Goal: Task Accomplishment & Management: Manage account settings

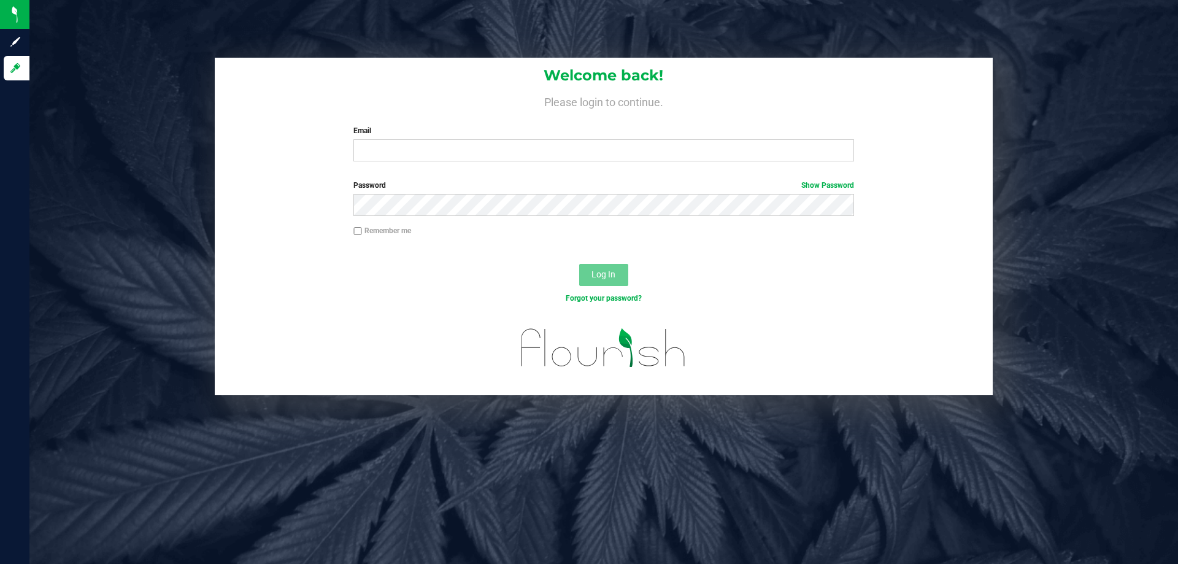
click at [476, 154] on input "Email" at bounding box center [603, 150] width 500 height 22
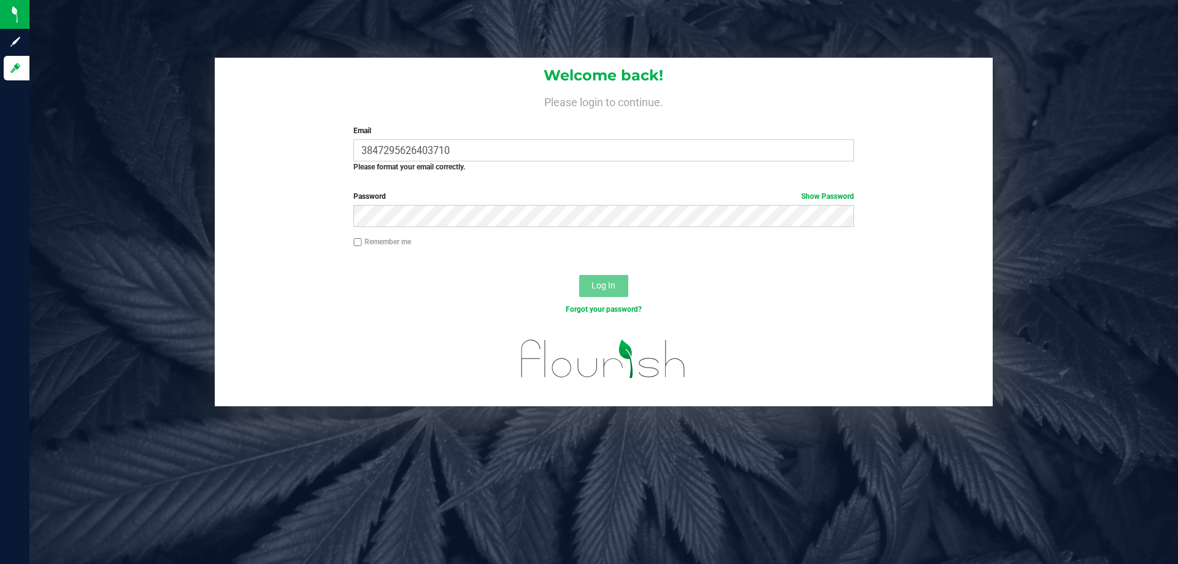
drag, startPoint x: 0, startPoint y: 0, endPoint x: 188, endPoint y: 163, distance: 249.1
click at [188, 163] on div "Welcome back! Please login to continue. Email 3847295626403710 Required Please …" at bounding box center [603, 232] width 1167 height 348
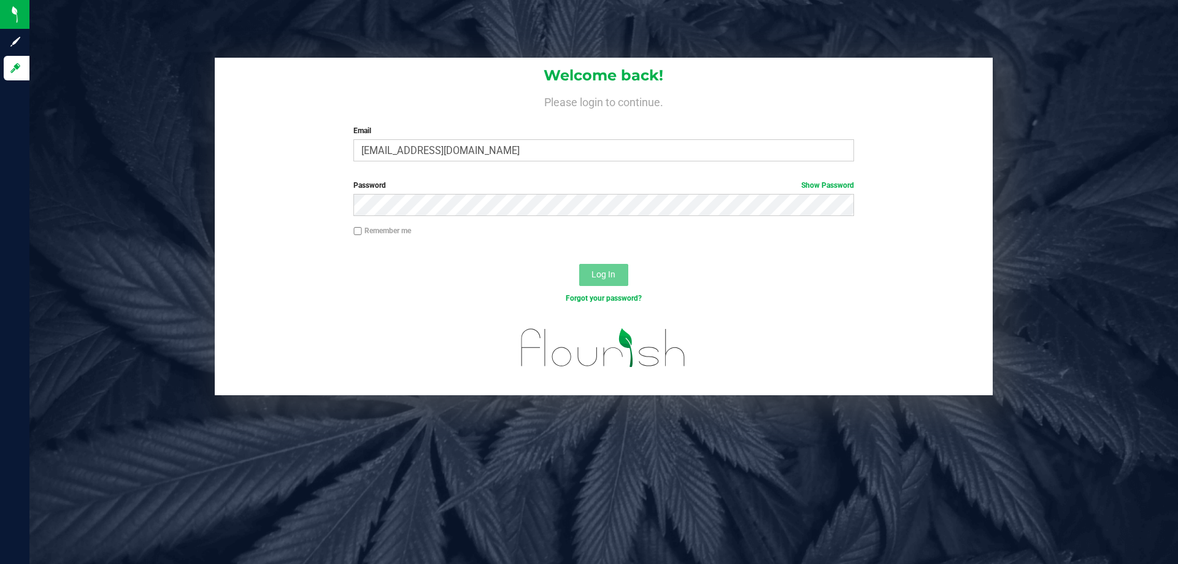
type input "[EMAIL_ADDRESS][DOMAIN_NAME]"
click at [607, 281] on button "Log In" at bounding box center [603, 275] width 49 height 22
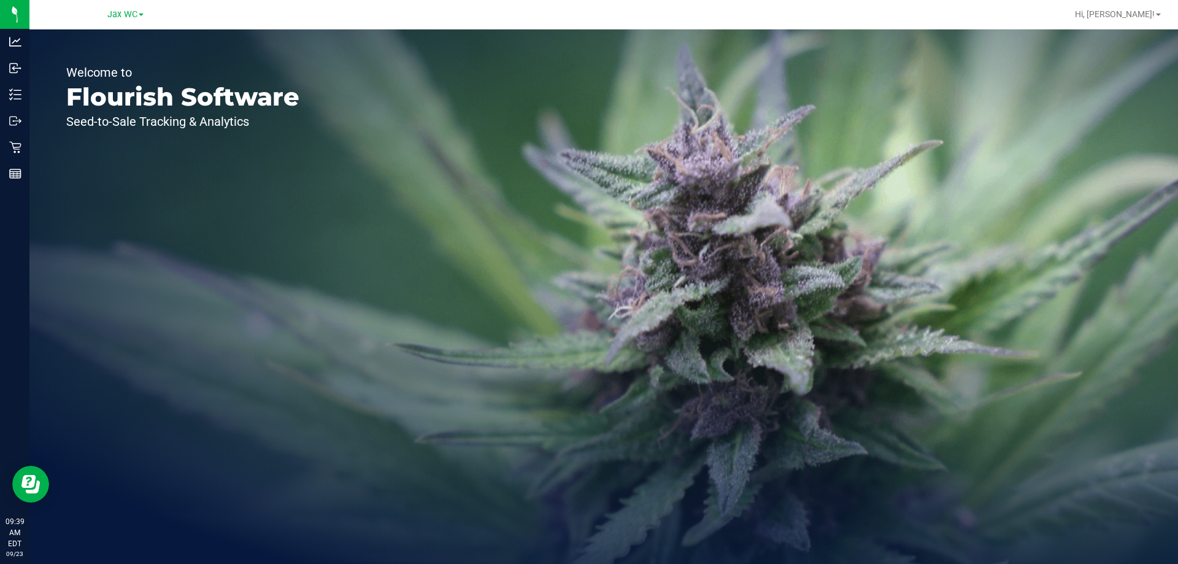
drag, startPoint x: 593, startPoint y: 270, endPoint x: 612, endPoint y: 457, distance: 188.0
click at [612, 457] on div "Welcome to Flourish Software Seed-to-Sale Tracking & Analytics" at bounding box center [603, 296] width 1148 height 534
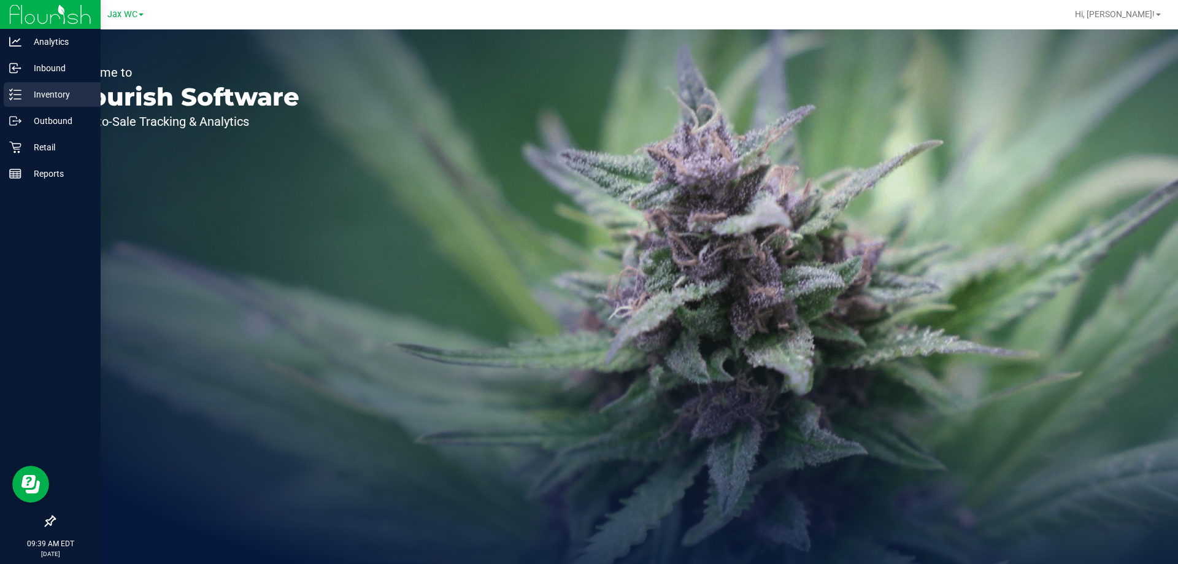
click at [50, 94] on p "Inventory" at bounding box center [58, 94] width 74 height 15
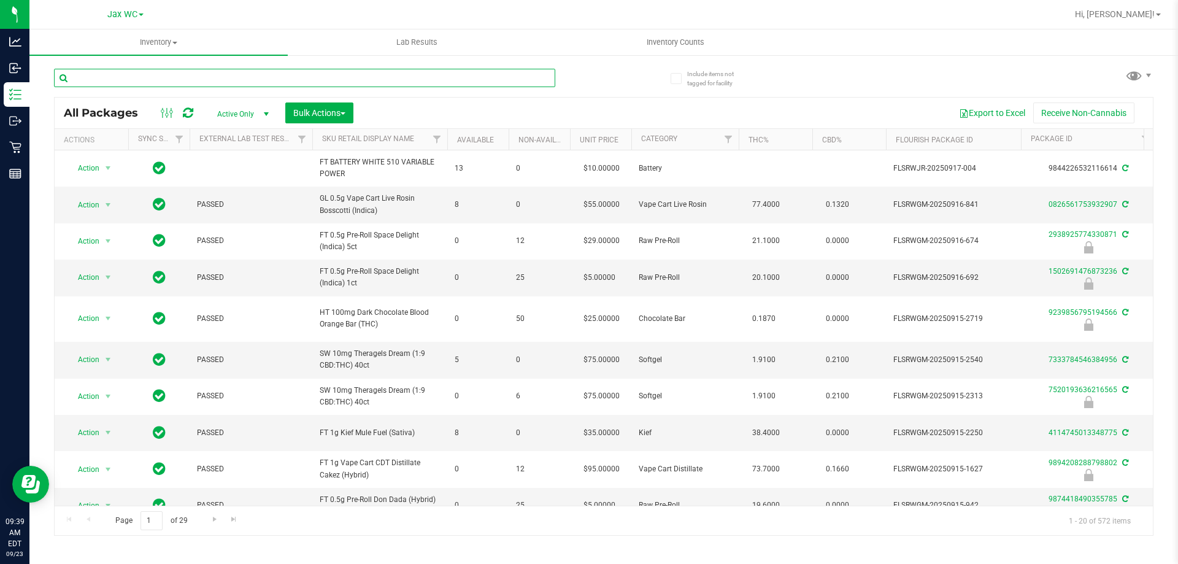
click at [236, 81] on input "text" at bounding box center [304, 78] width 501 height 18
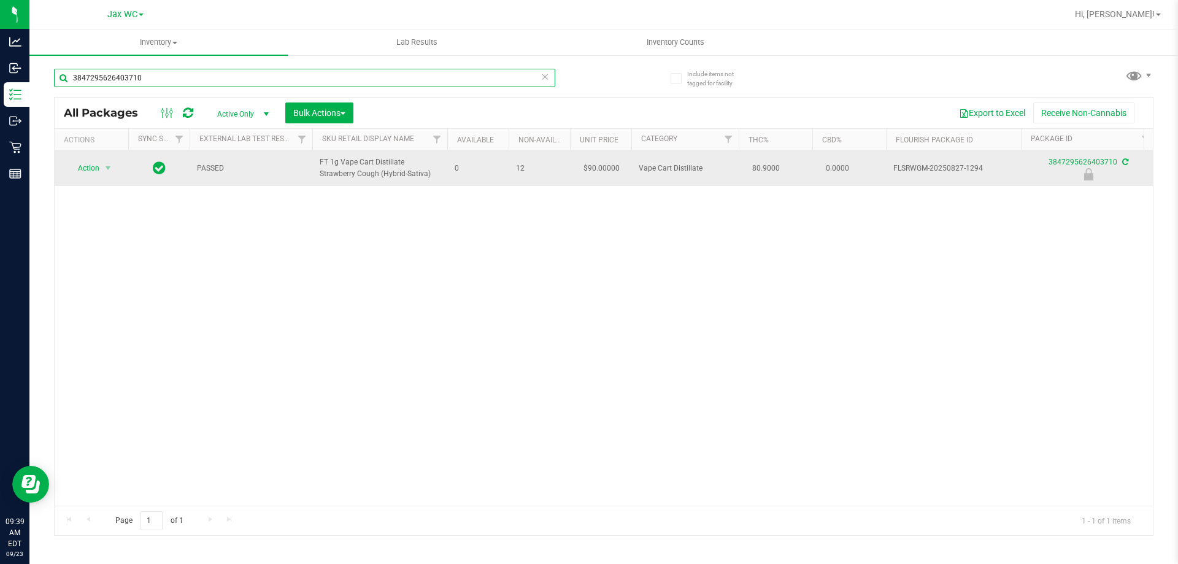
type input "3847295626403710"
click at [82, 156] on td "Action Action Edit attributes Global inventory Locate package Package audit log…" at bounding box center [92, 168] width 74 height 36
click at [86, 167] on span "Action" at bounding box center [83, 167] width 33 height 17
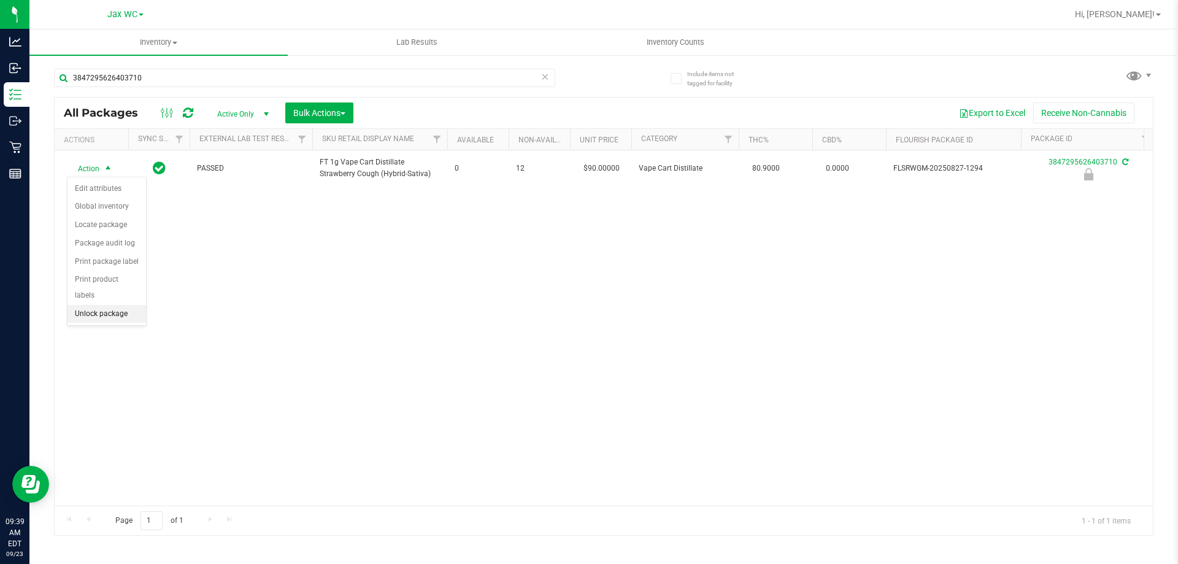
click at [127, 305] on li "Unlock package" at bounding box center [106, 314] width 79 height 18
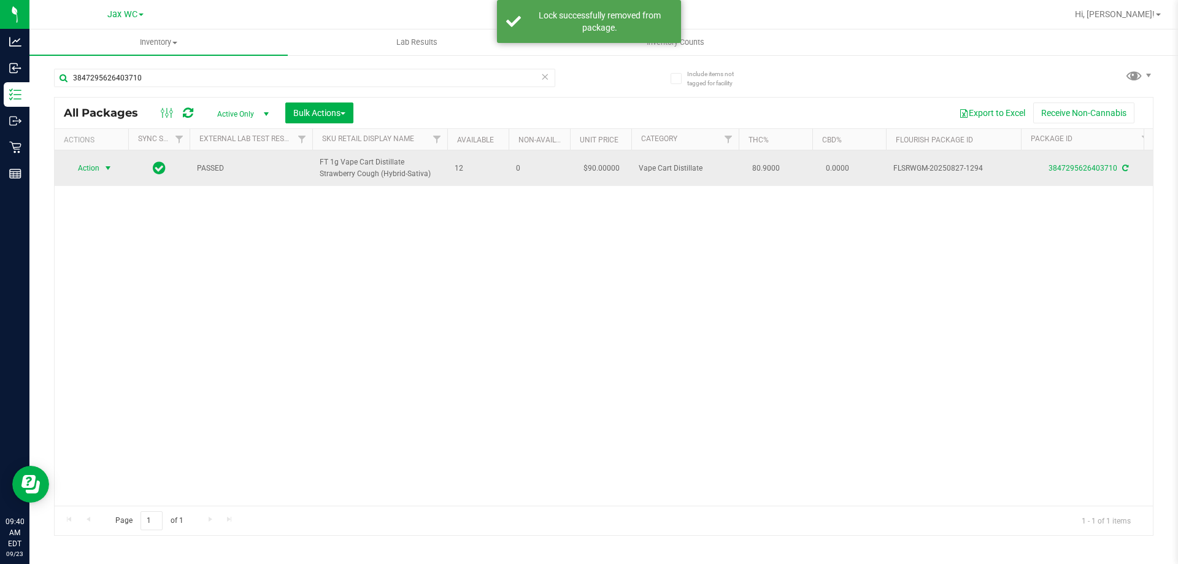
click at [107, 167] on span "select" at bounding box center [108, 168] width 10 height 10
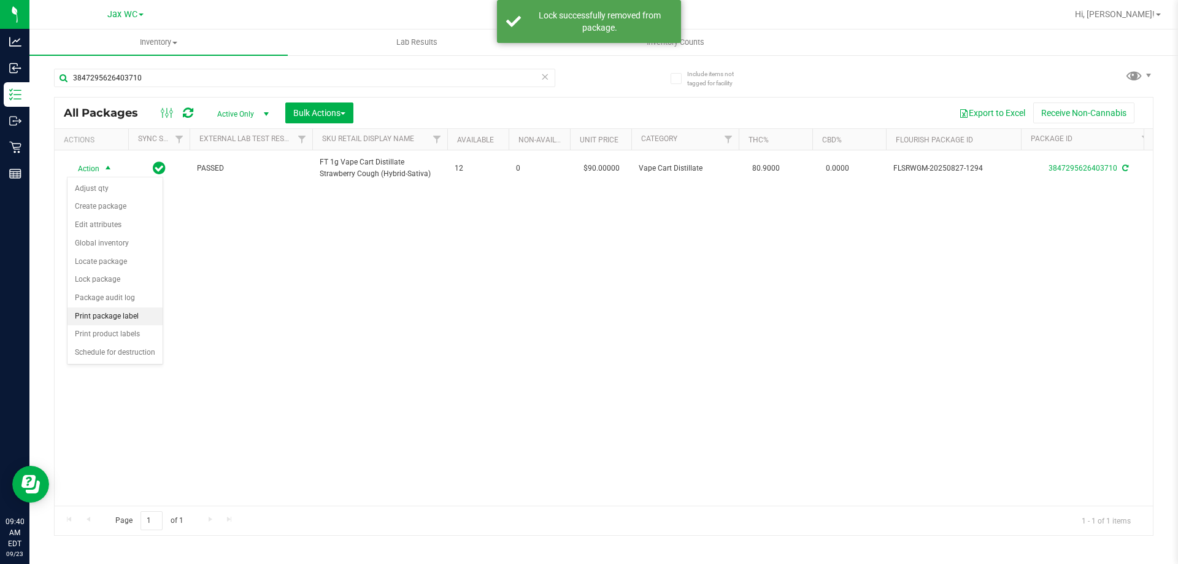
click at [134, 316] on li "Print package label" at bounding box center [114, 316] width 95 height 18
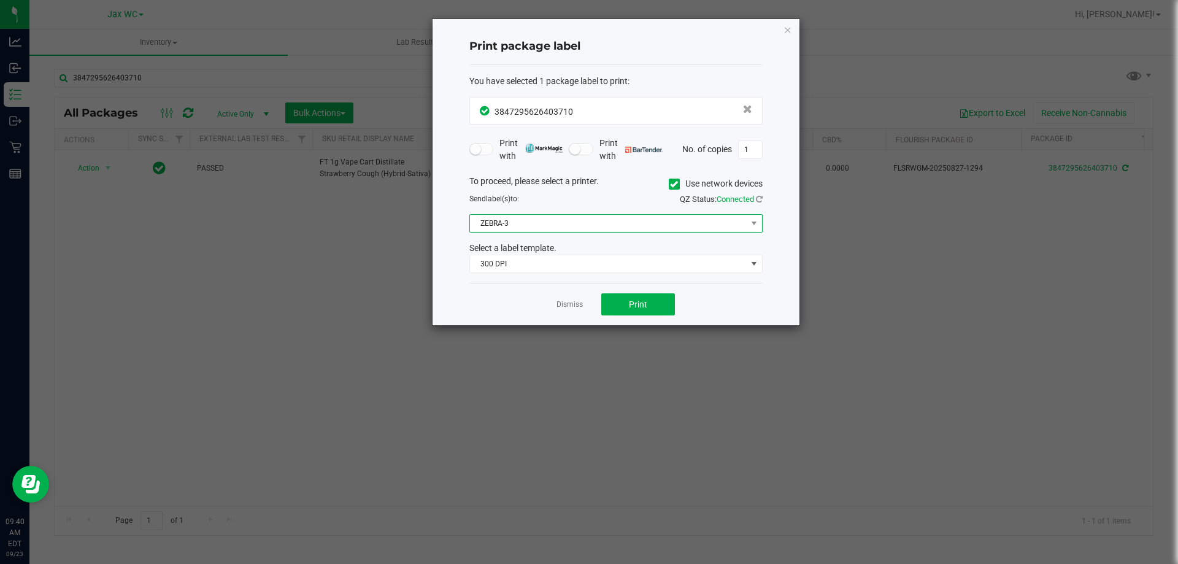
click at [573, 225] on span "ZEBRA-3" at bounding box center [608, 223] width 277 height 17
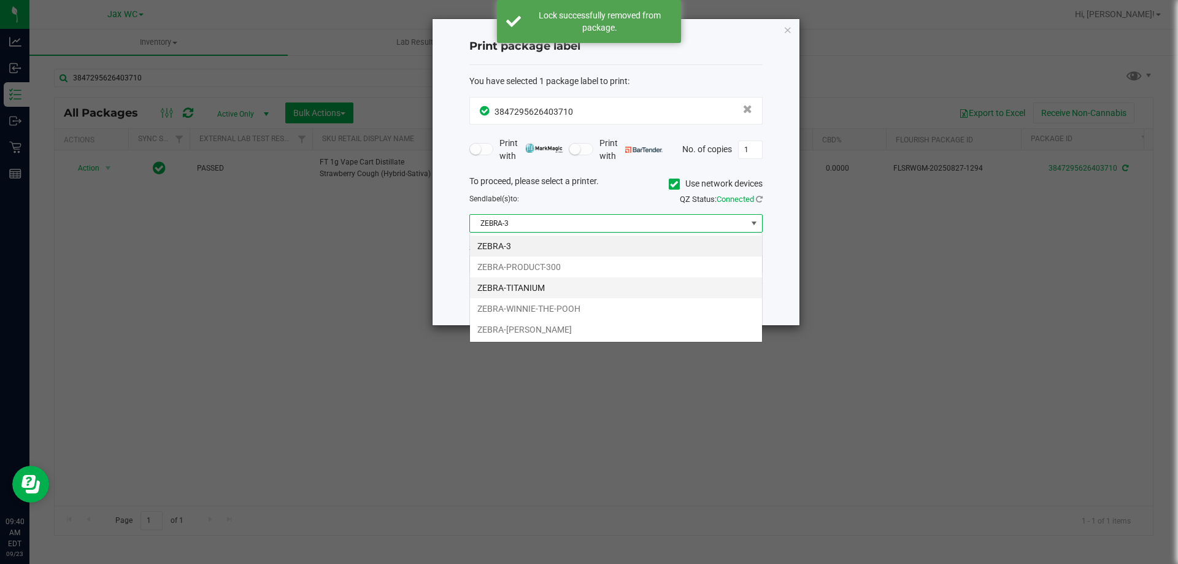
scroll to position [18, 293]
click at [533, 292] on li "ZEBRA-TITANIUM" at bounding box center [616, 287] width 292 height 21
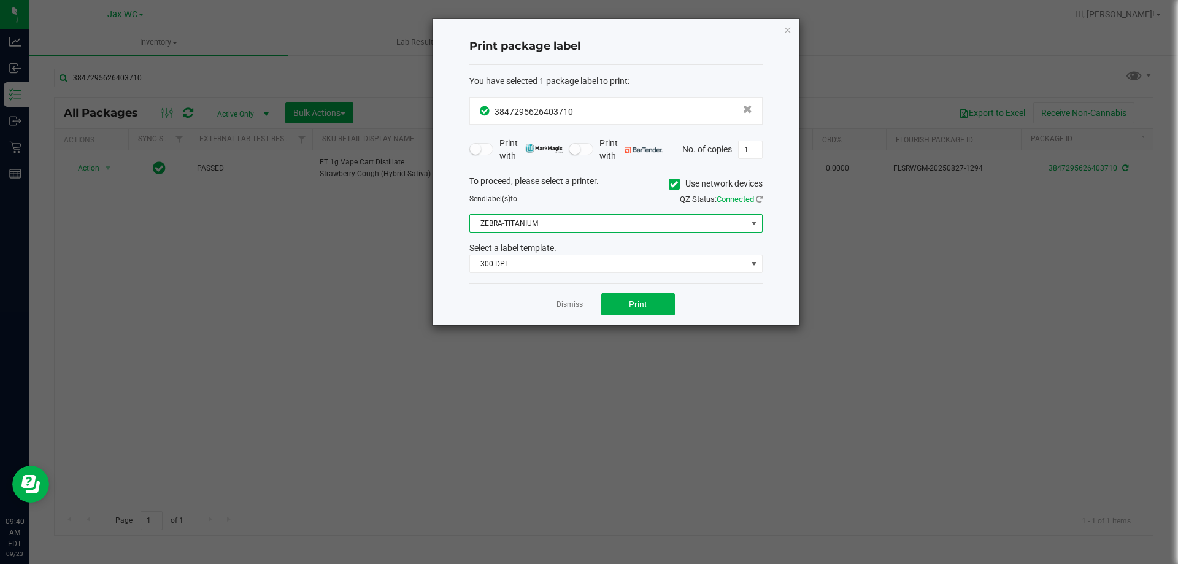
click at [466, 294] on div "Print package label You have selected 1 package label to print : 38472956264037…" at bounding box center [615, 172] width 367 height 306
click at [518, 270] on span "300 DPI" at bounding box center [608, 263] width 277 height 17
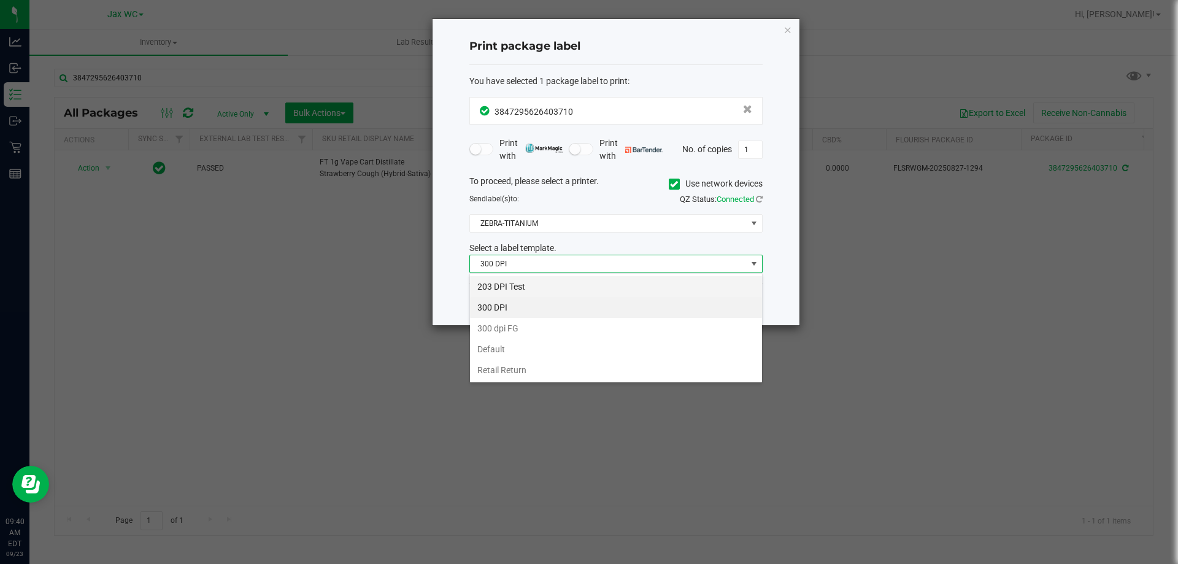
click at [518, 289] on li "203 DPI Test" at bounding box center [616, 286] width 292 height 21
click at [508, 294] on div "Dismiss Print" at bounding box center [615, 304] width 293 height 42
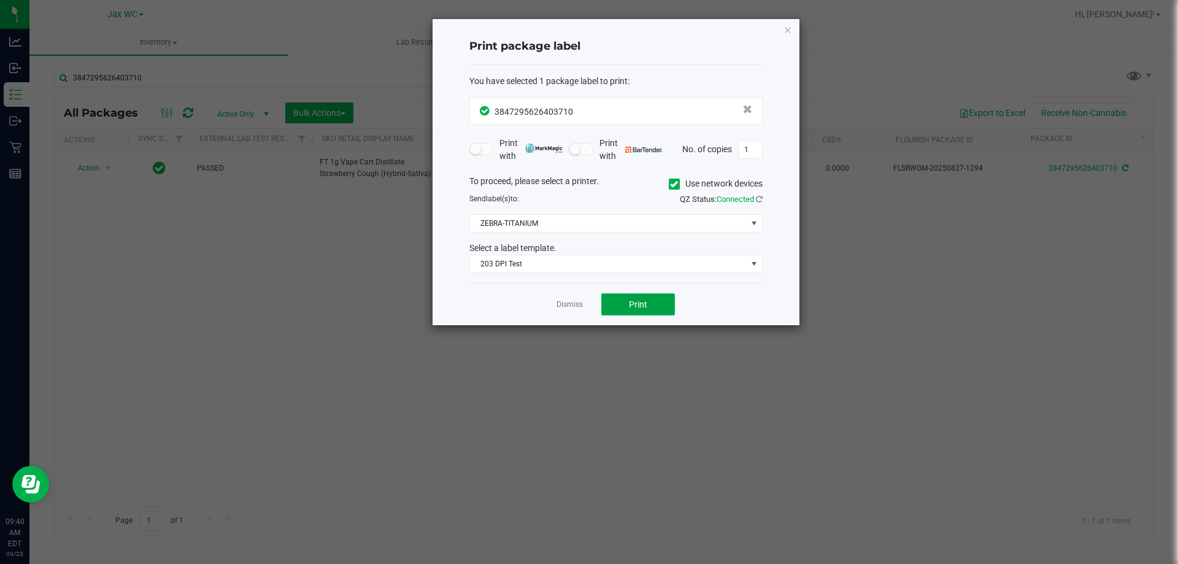
click at [618, 298] on button "Print" at bounding box center [638, 304] width 74 height 22
click at [792, 34] on div "Print package label You have selected 1 package label to print : 38472956264037…" at bounding box center [615, 172] width 367 height 306
click at [787, 34] on icon "button" at bounding box center [787, 29] width 9 height 15
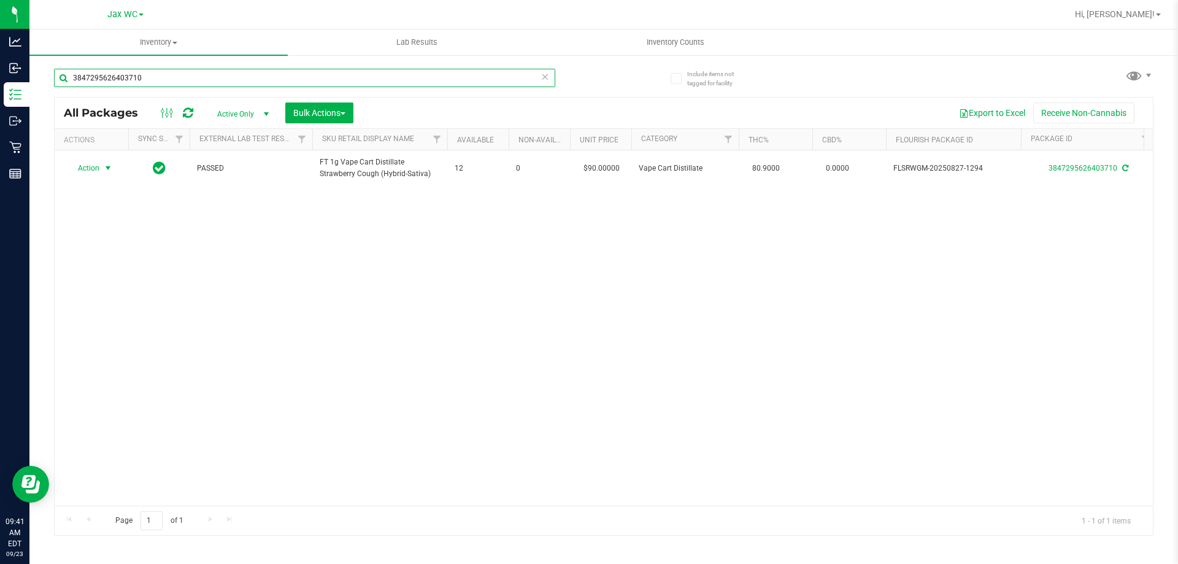
click at [191, 77] on input "3847295626403710" at bounding box center [304, 78] width 501 height 18
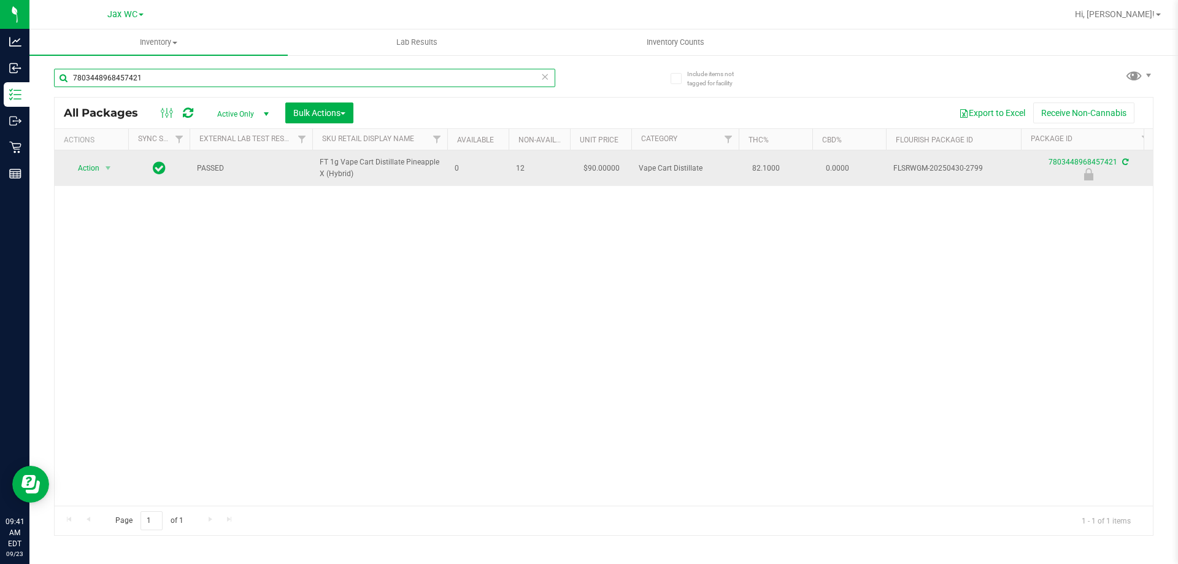
type input "7803448968457421"
click at [101, 163] on span "select" at bounding box center [108, 167] width 15 height 17
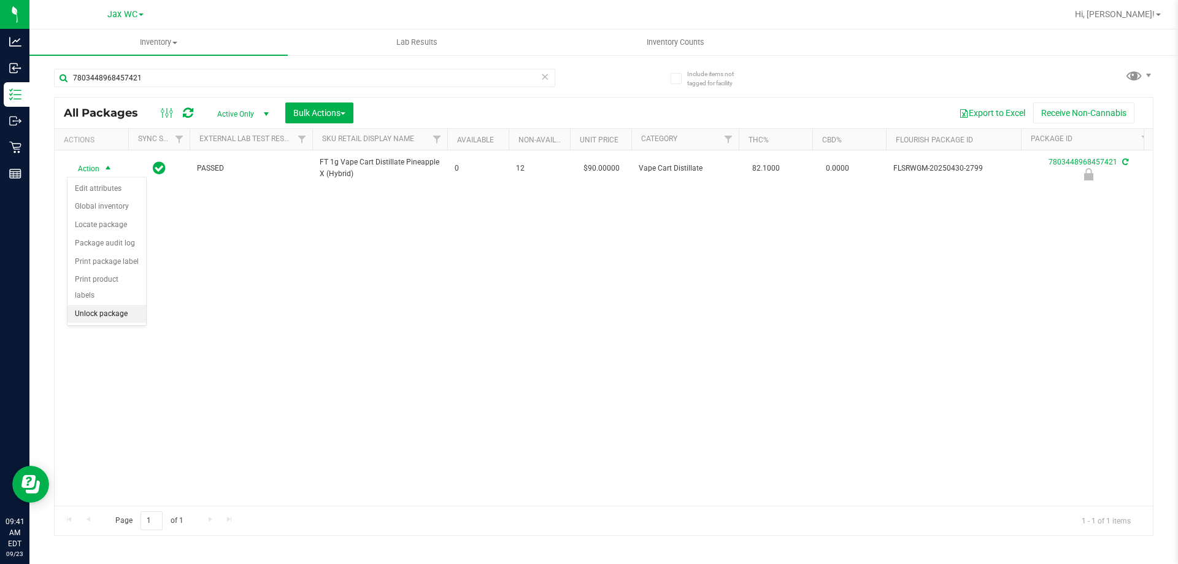
click at [116, 305] on li "Unlock package" at bounding box center [106, 314] width 79 height 18
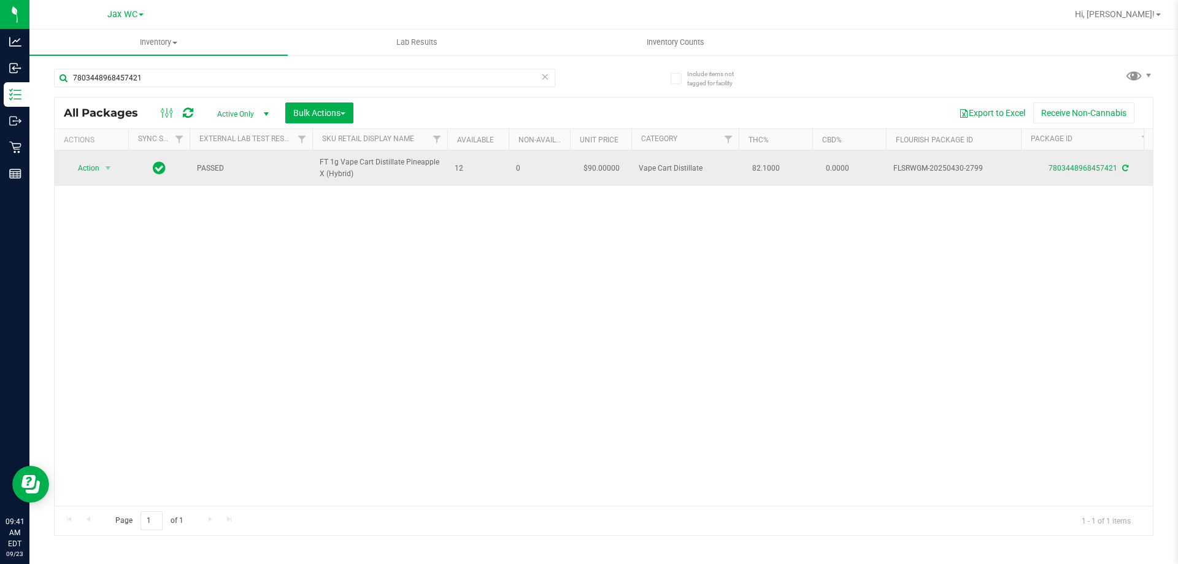
click at [96, 159] on td "Action Action Adjust qty Create package Edit attributes Global inventory Locate…" at bounding box center [92, 168] width 74 height 36
click at [94, 164] on span "Action" at bounding box center [83, 167] width 33 height 17
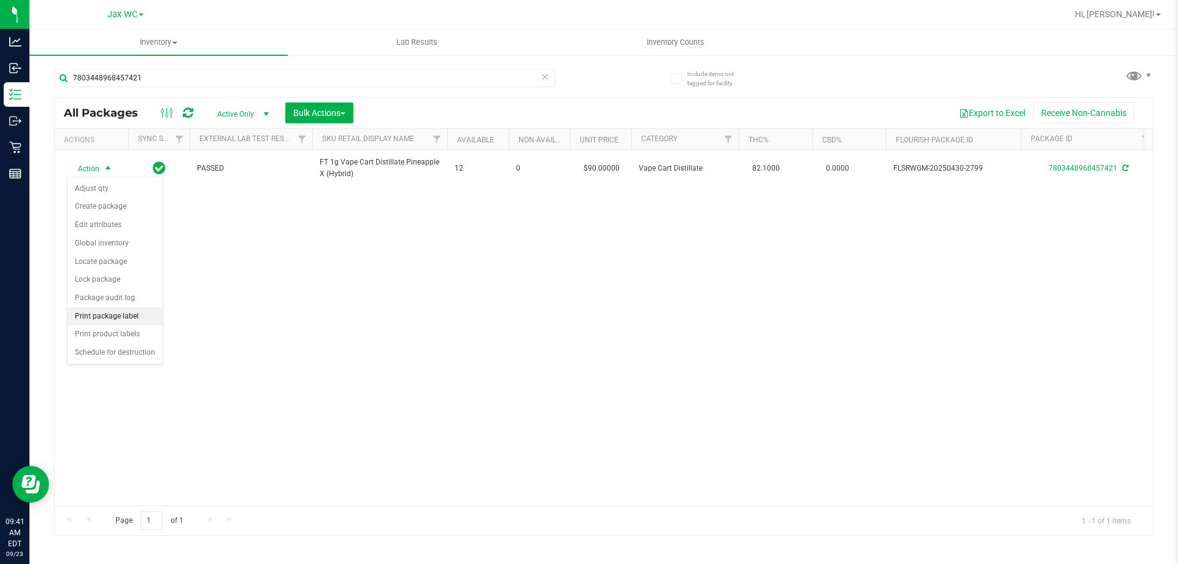
click at [128, 323] on li "Print package label" at bounding box center [114, 316] width 95 height 18
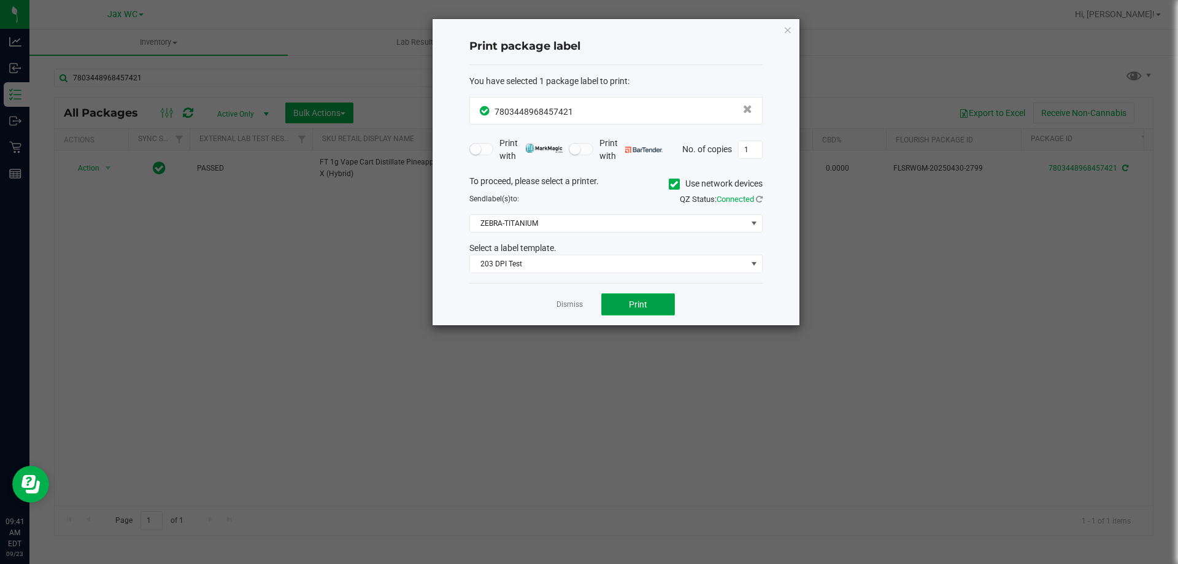
click at [614, 306] on button "Print" at bounding box center [638, 304] width 74 height 22
click at [788, 29] on icon "button" at bounding box center [787, 29] width 9 height 15
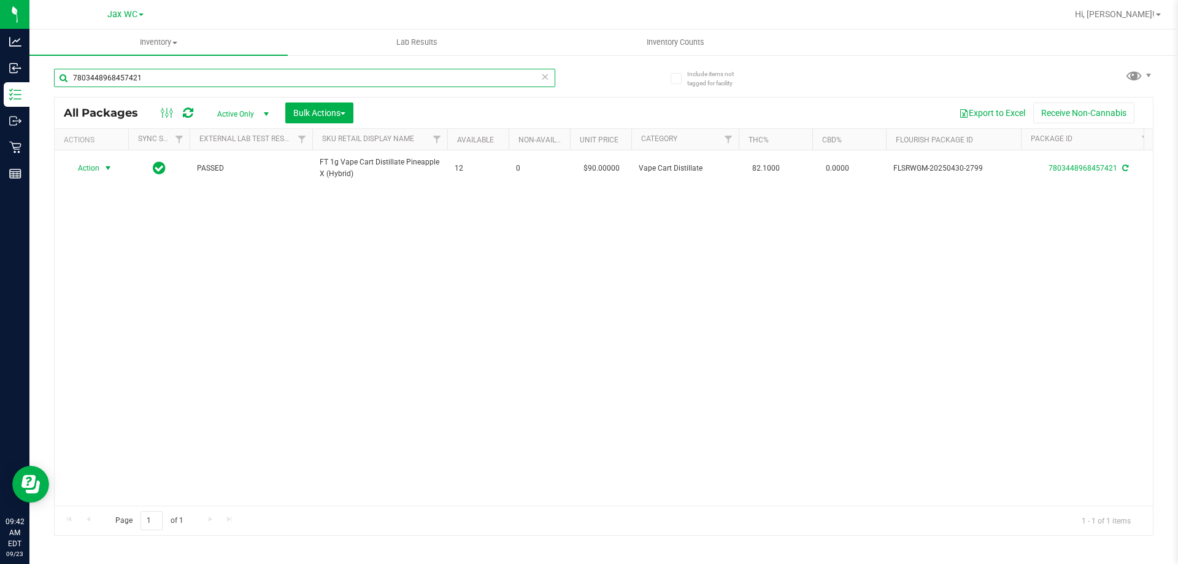
click at [243, 86] on input "7803448968457421" at bounding box center [304, 78] width 501 height 18
click at [241, 80] on input "7803448968457421" at bounding box center [304, 78] width 501 height 18
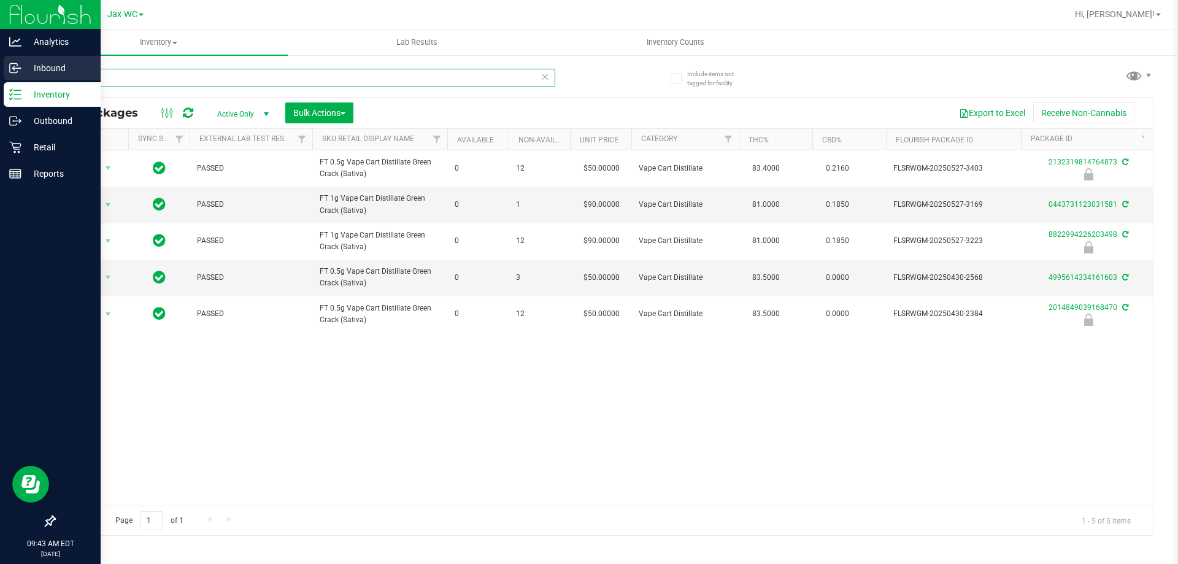
drag, startPoint x: 104, startPoint y: 77, endPoint x: 0, endPoint y: 72, distance: 103.8
click at [0, 72] on div "Analytics Inbound Inventory Outbound Retail Reports 09:43 AM EDT [DATE] 09/23 J…" at bounding box center [589, 282] width 1178 height 564
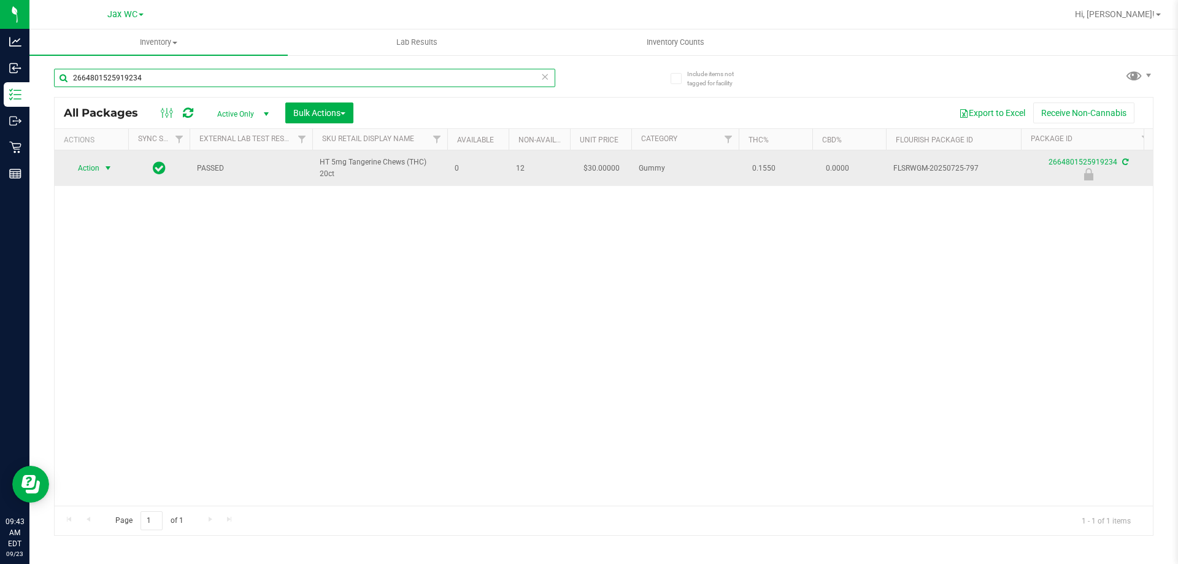
type input "2664801525919234"
click at [106, 171] on span "select" at bounding box center [108, 168] width 10 height 10
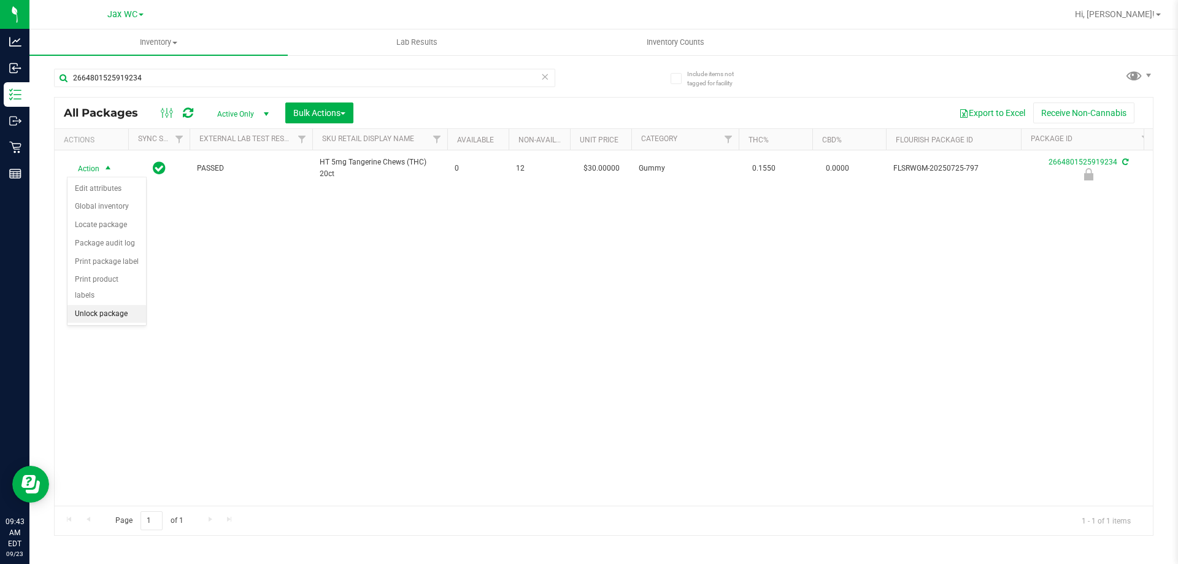
click at [105, 305] on li "Unlock package" at bounding box center [106, 314] width 79 height 18
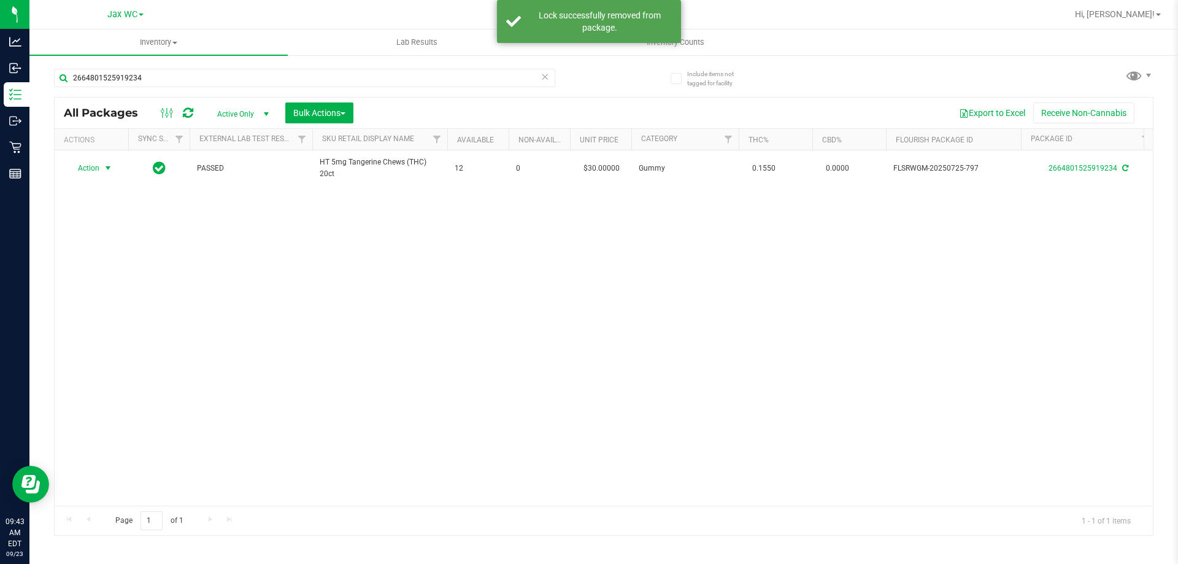
click at [99, 167] on span "Action" at bounding box center [83, 167] width 33 height 17
click at [131, 315] on li "Print package label" at bounding box center [114, 316] width 95 height 18
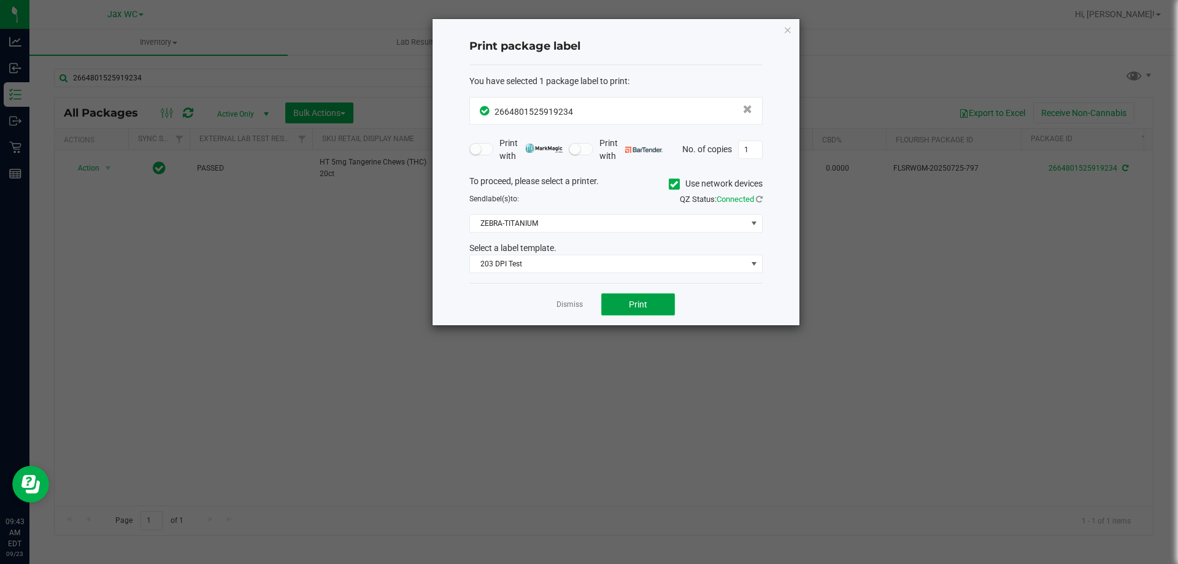
click at [618, 311] on button "Print" at bounding box center [638, 304] width 74 height 22
click at [651, 294] on button "Print" at bounding box center [638, 304] width 74 height 22
click at [568, 304] on link "Dismiss" at bounding box center [569, 304] width 26 height 10
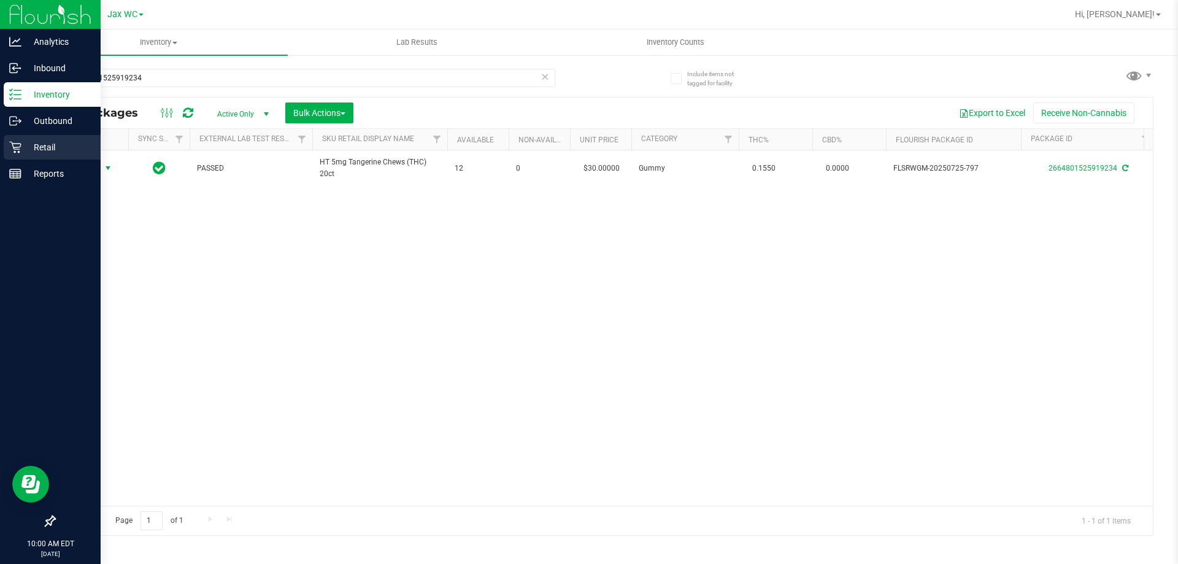
click at [33, 151] on p "Retail" at bounding box center [58, 147] width 74 height 15
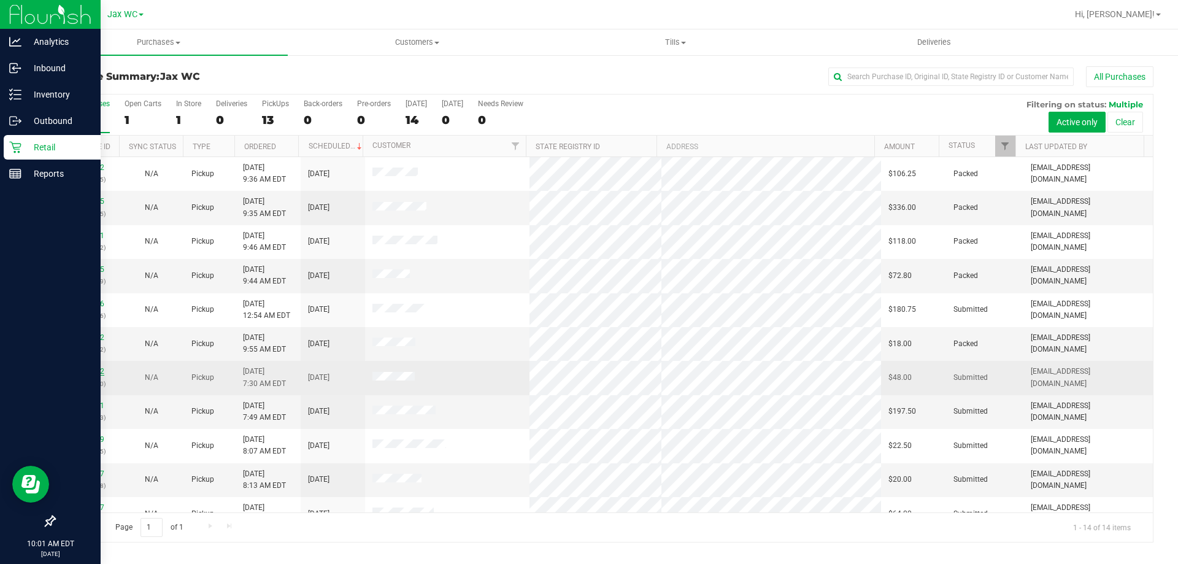
click at [86, 369] on link "11992232" at bounding box center [87, 371] width 34 height 9
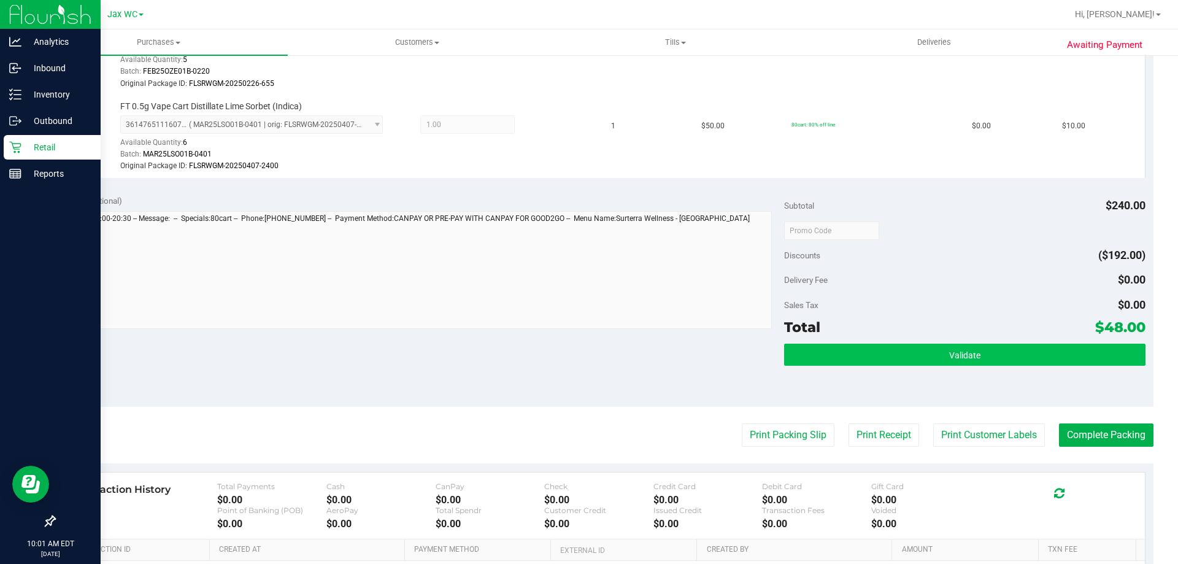
scroll to position [552, 0]
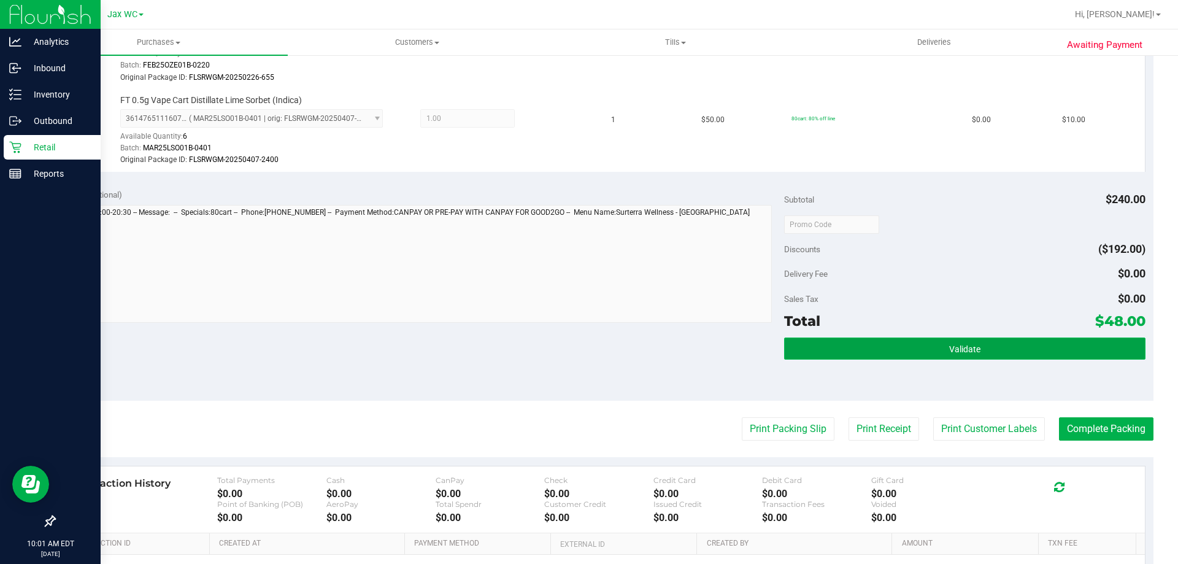
click at [994, 349] on button "Validate" at bounding box center [964, 348] width 361 height 22
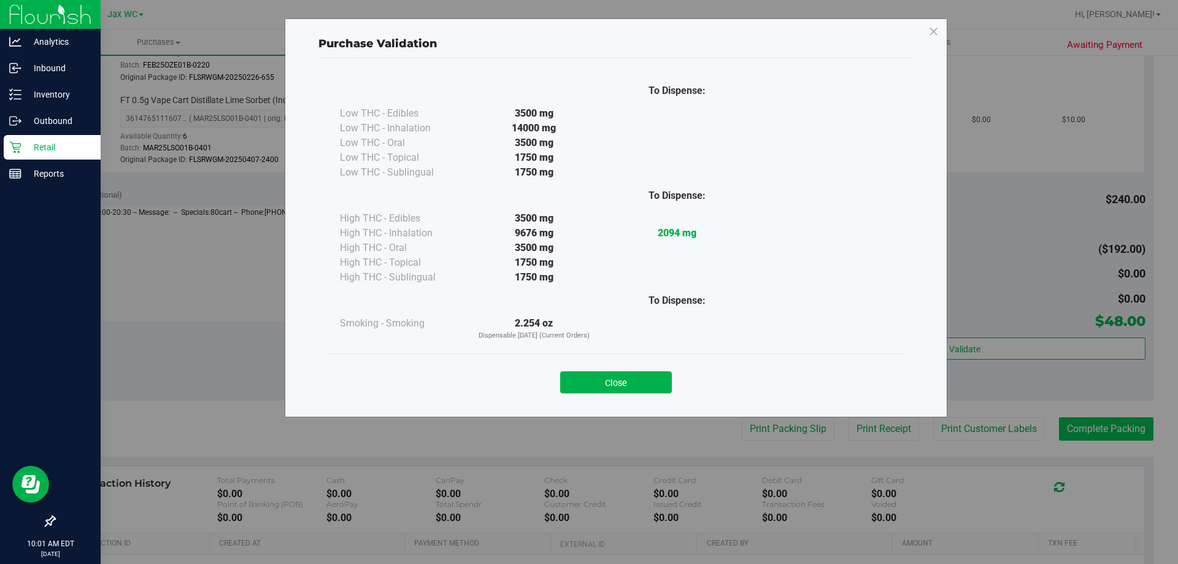
click at [1097, 428] on div "Purchase Validation To Dispense: Low THC - Edibles 3500 mg" at bounding box center [593, 282] width 1187 height 564
click at [654, 385] on button "Close" at bounding box center [616, 382] width 112 height 22
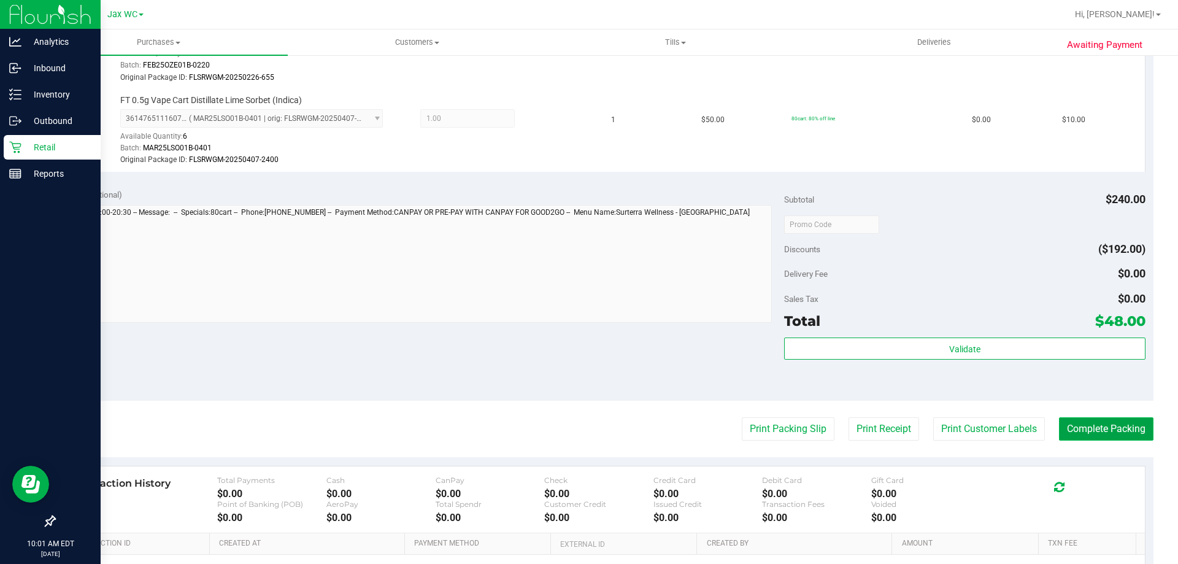
click at [1060, 424] on button "Complete Packing" at bounding box center [1106, 428] width 94 height 23
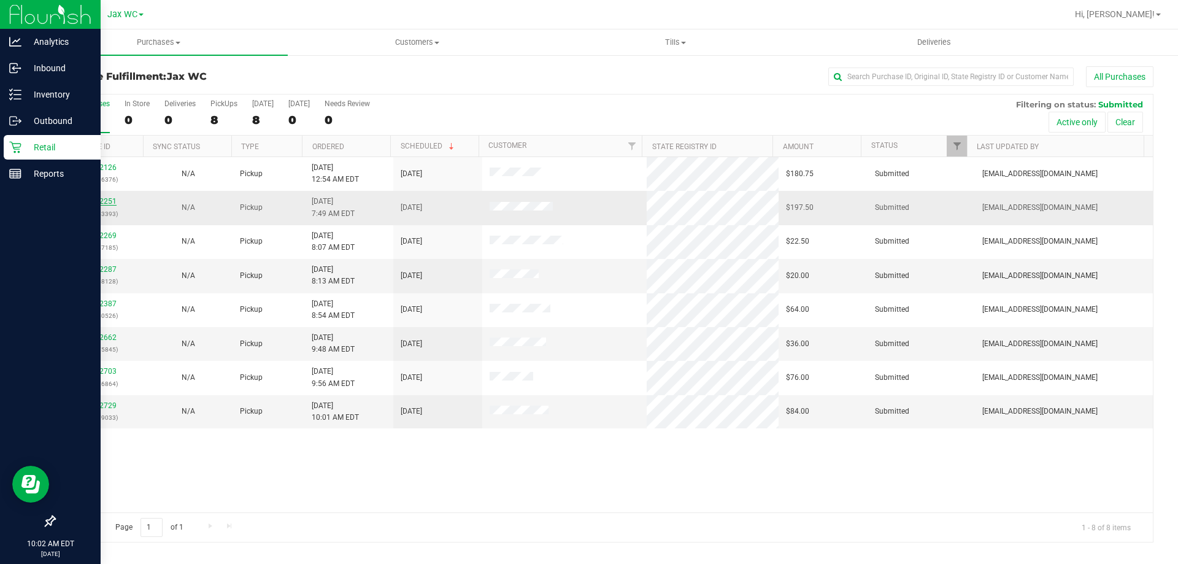
click at [91, 202] on link "11992251" at bounding box center [99, 201] width 34 height 9
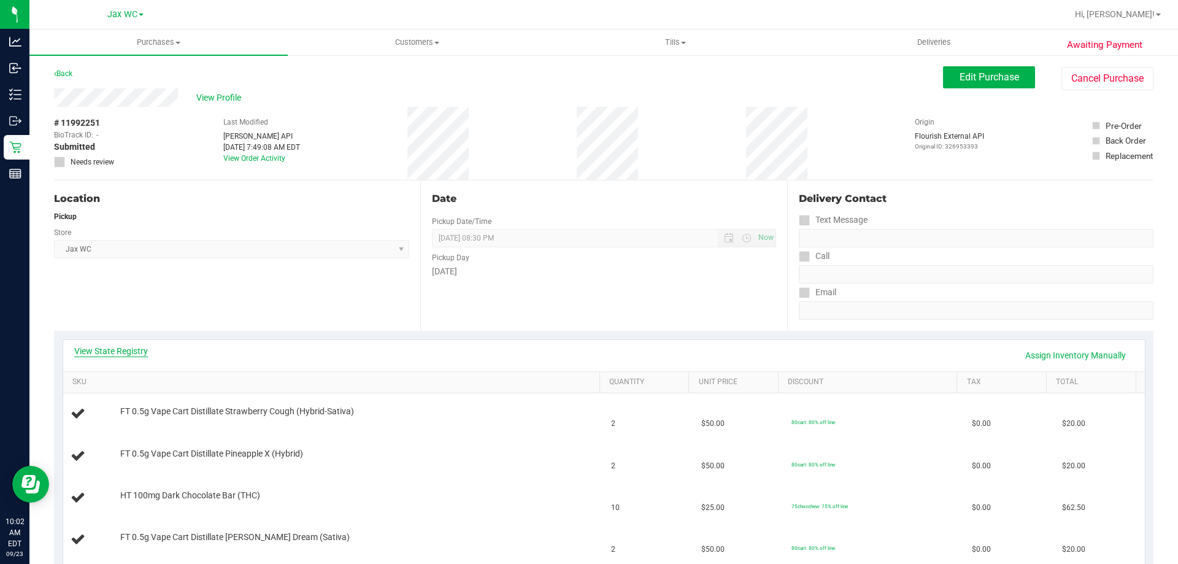
click at [117, 345] on link "View State Registry" at bounding box center [111, 351] width 74 height 12
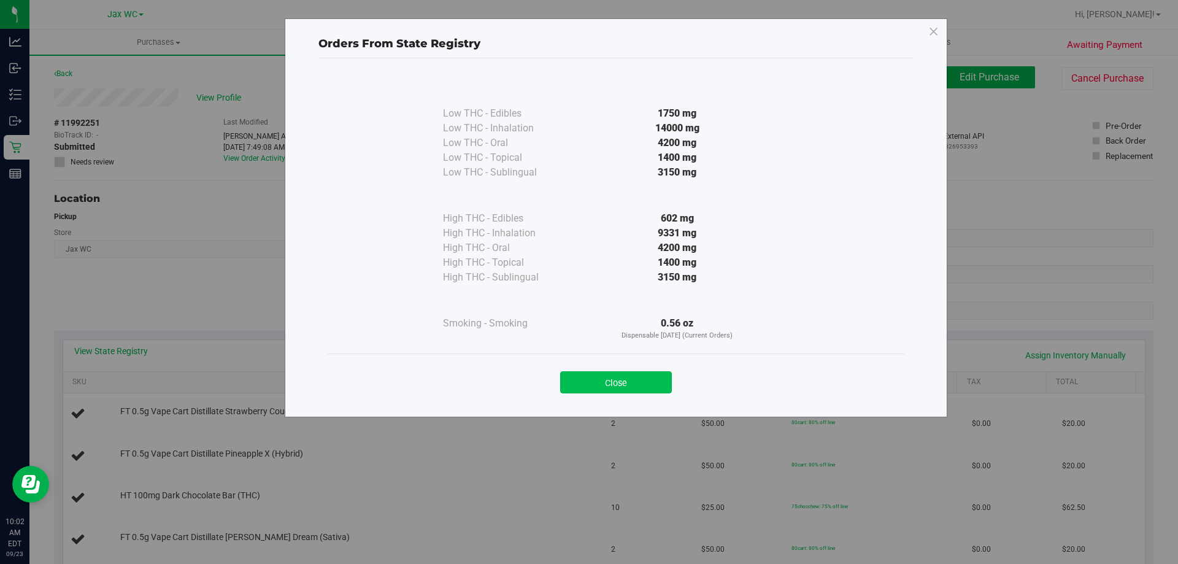
click at [591, 372] on button "Close" at bounding box center [616, 382] width 112 height 22
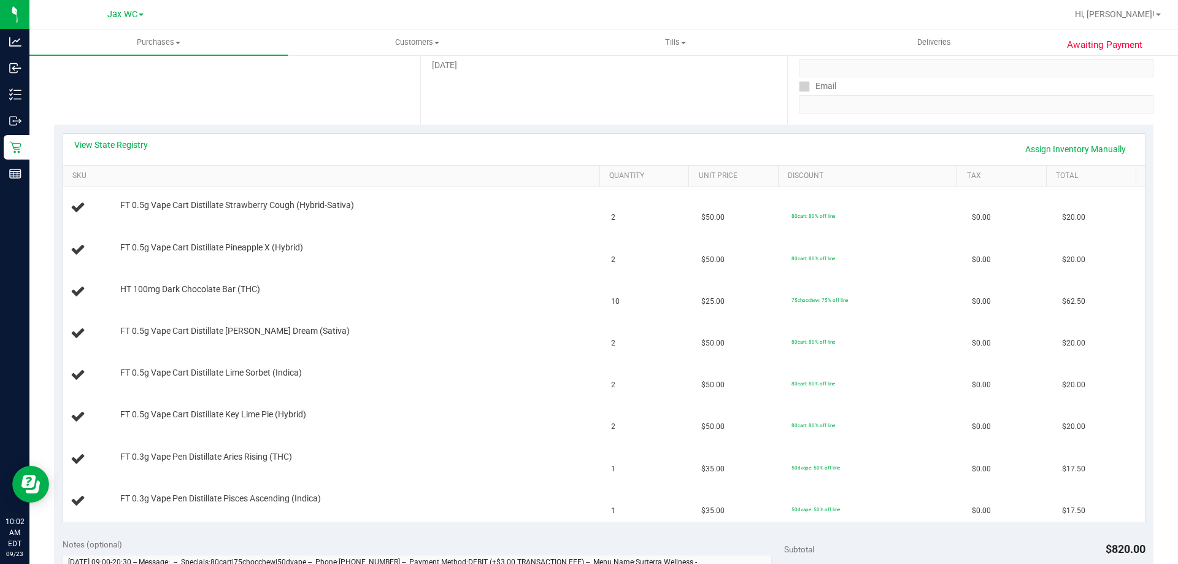
scroll to position [184, 0]
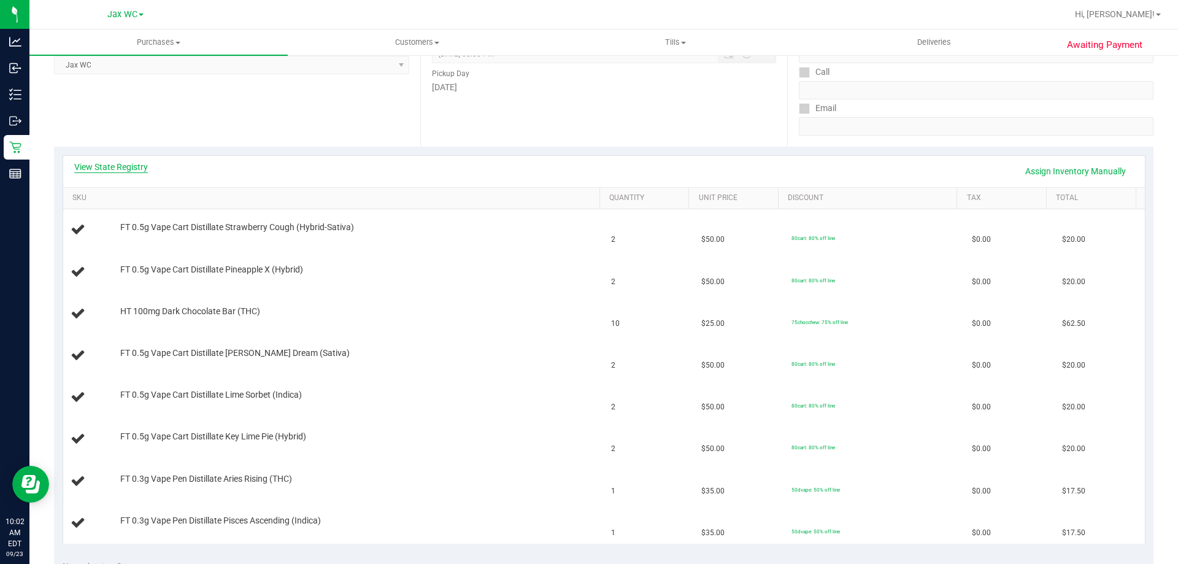
click at [132, 167] on link "View State Registry" at bounding box center [111, 167] width 74 height 12
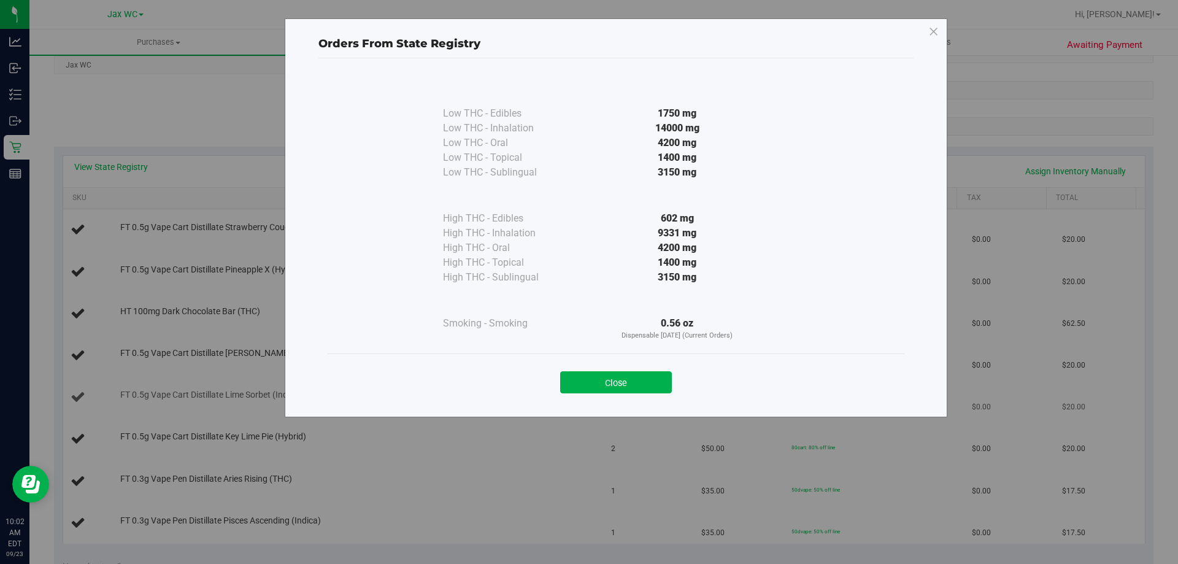
click at [616, 383] on button "Close" at bounding box center [616, 382] width 112 height 22
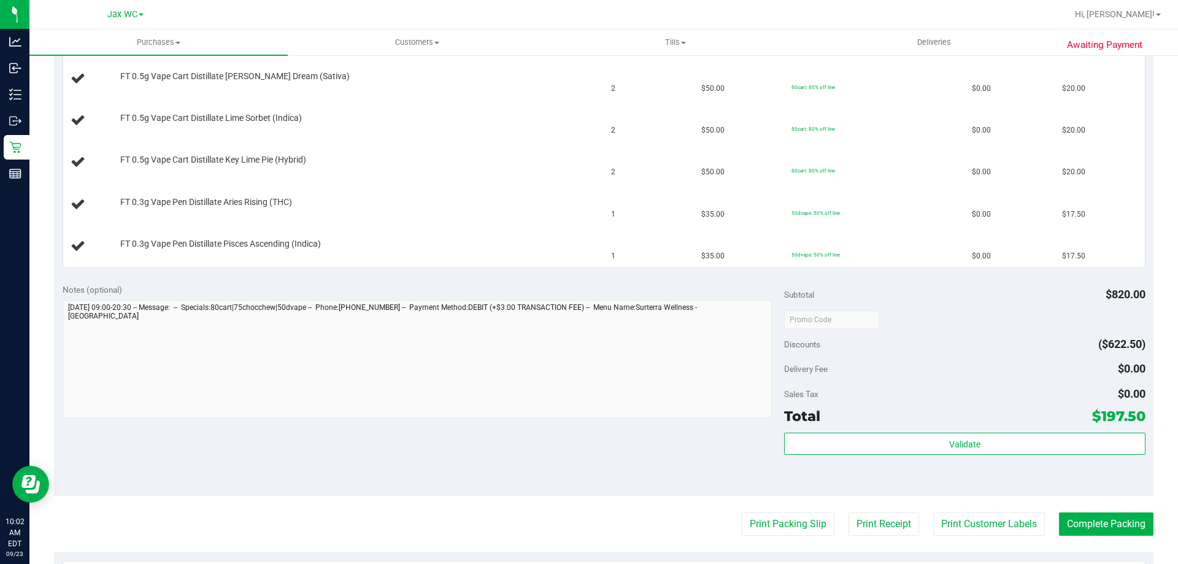
scroll to position [491, 0]
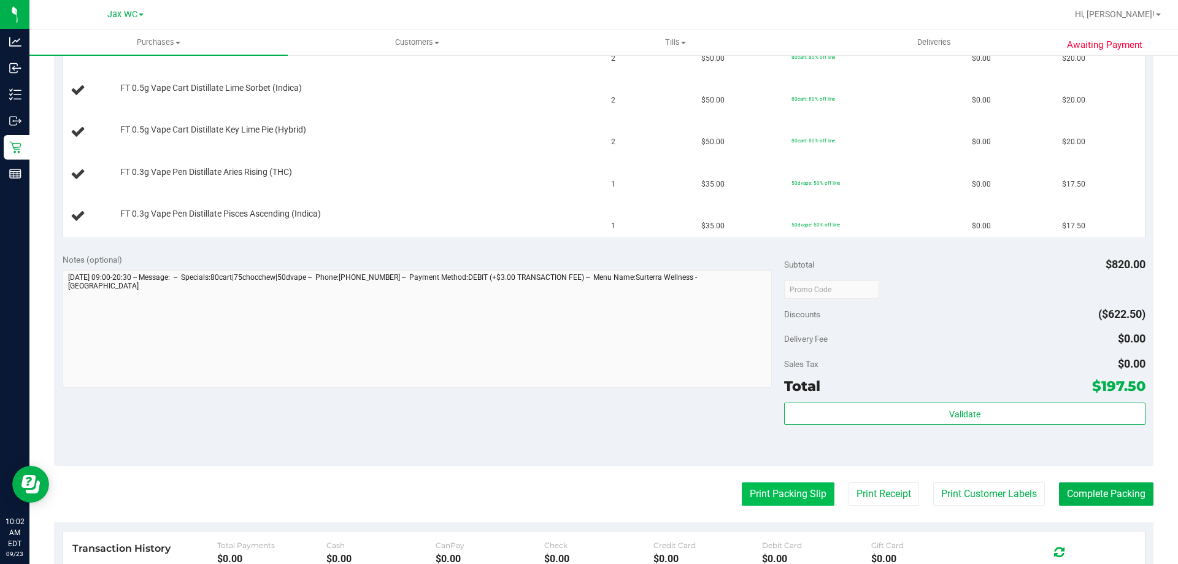
click at [798, 500] on button "Print Packing Slip" at bounding box center [788, 493] width 93 height 23
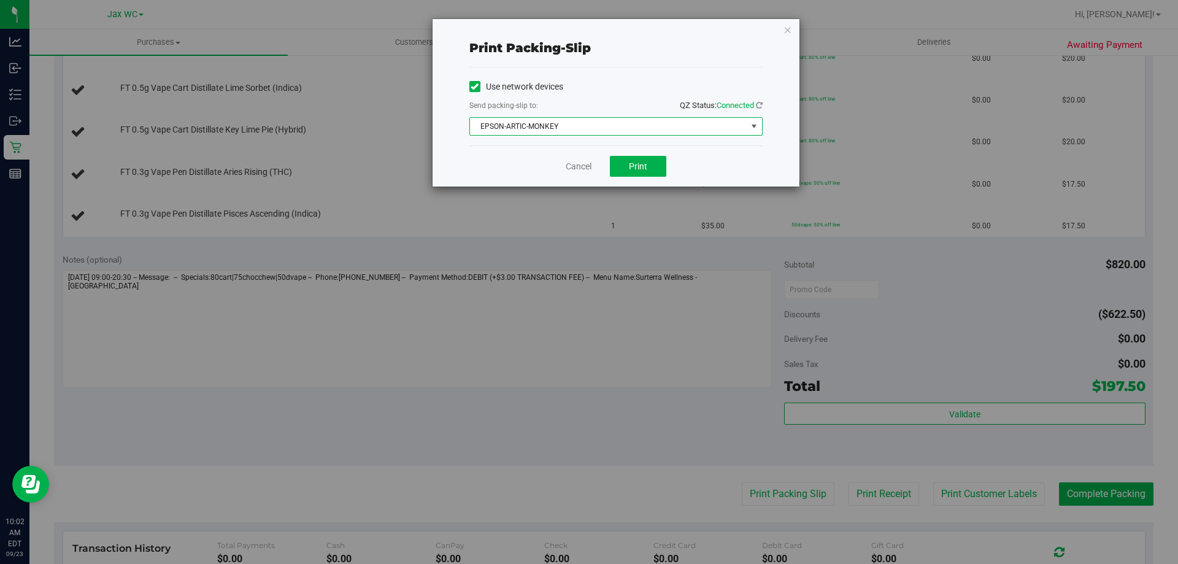
click at [596, 126] on span "EPSON-ARTIC-MONKEY" at bounding box center [608, 126] width 277 height 17
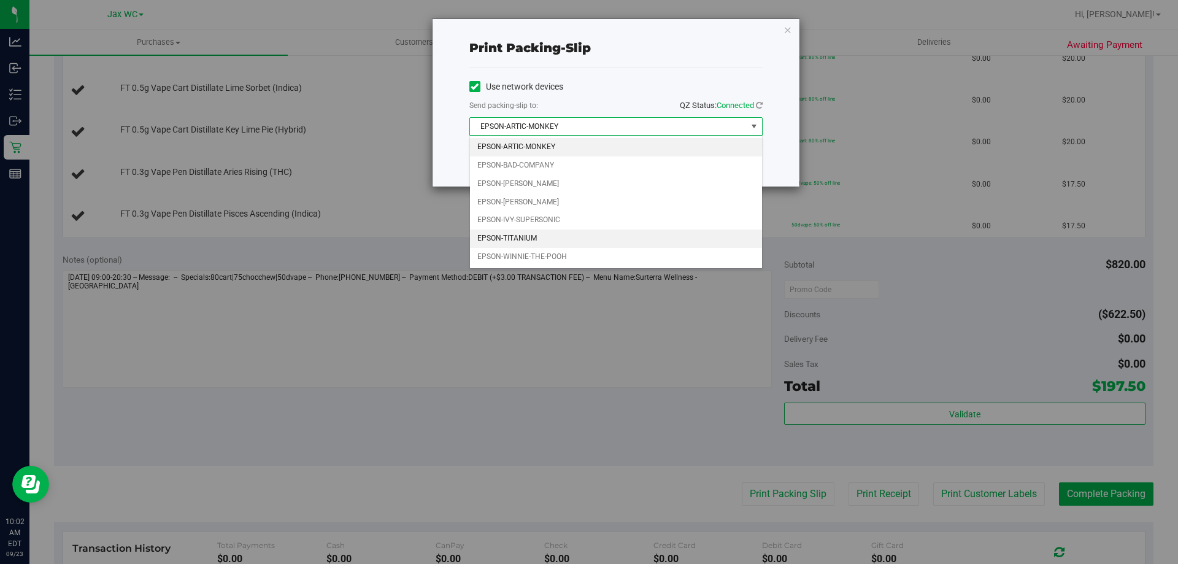
click at [507, 238] on li "EPSON-TITANIUM" at bounding box center [616, 238] width 292 height 18
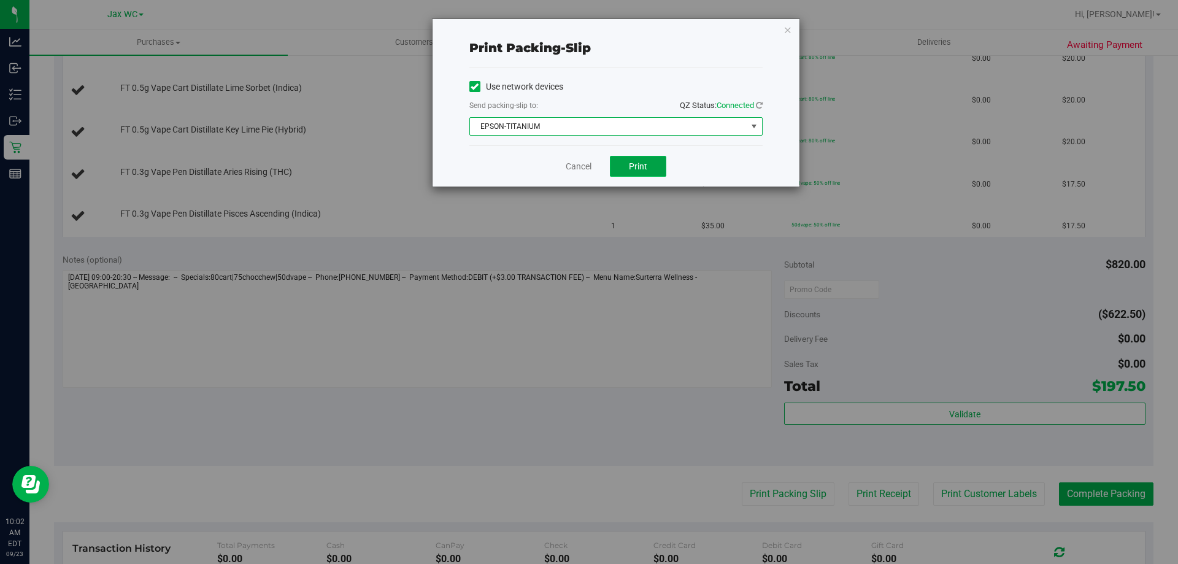
click at [639, 168] on span "Print" at bounding box center [638, 166] width 18 height 10
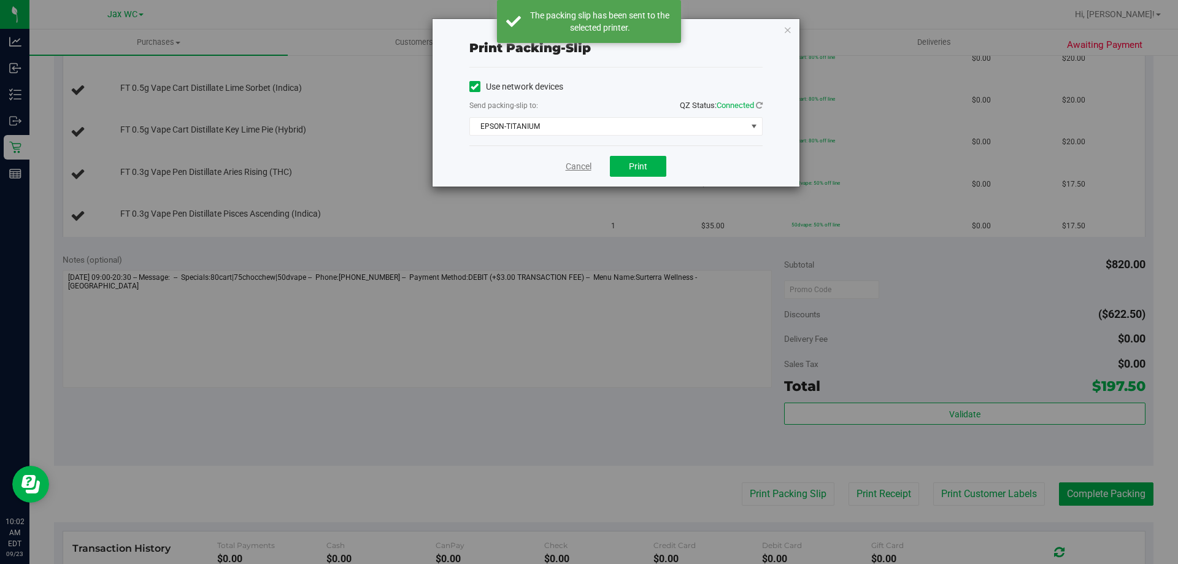
click at [573, 169] on link "Cancel" at bounding box center [579, 166] width 26 height 13
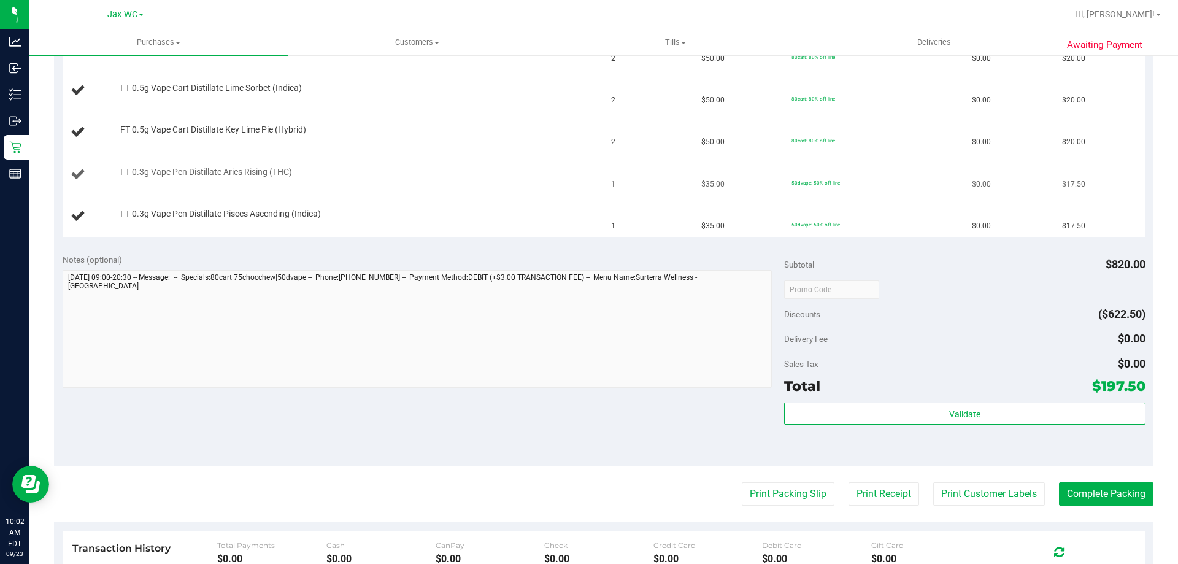
click at [477, 154] on td "FT 0.3g Vape Pen Distillate Aries Rising (THC)" at bounding box center [333, 175] width 541 height 42
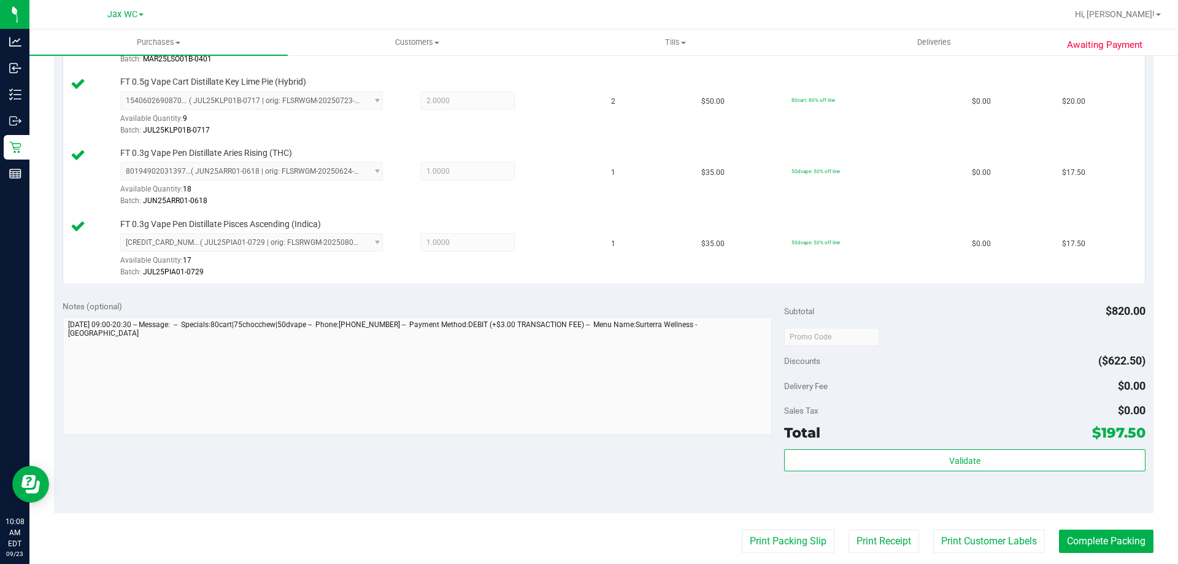
scroll to position [736, 0]
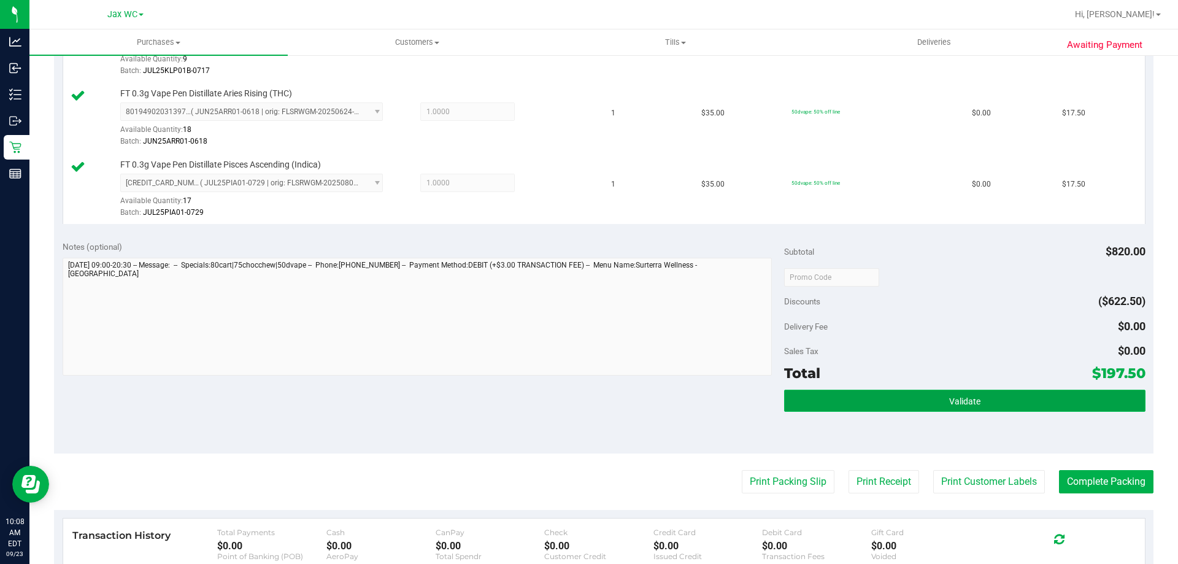
click at [962, 394] on button "Validate" at bounding box center [964, 400] width 361 height 22
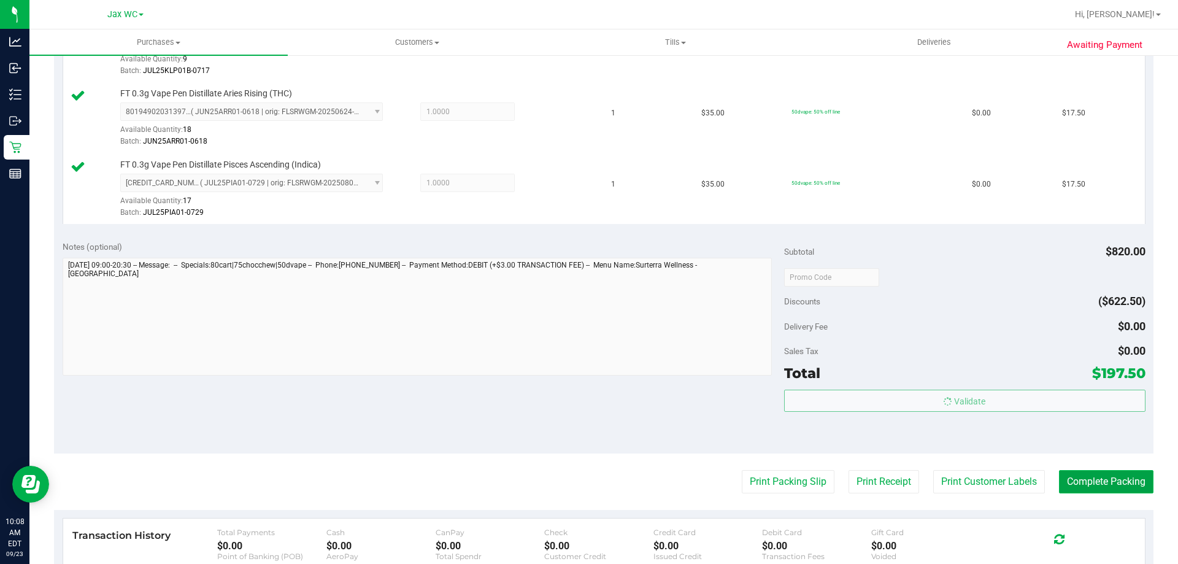
click at [1113, 483] on body "Analytics Inbound Inventory Outbound Retail Reports 10:08 AM EDT [DATE] 09/23 J…" at bounding box center [589, 282] width 1178 height 564
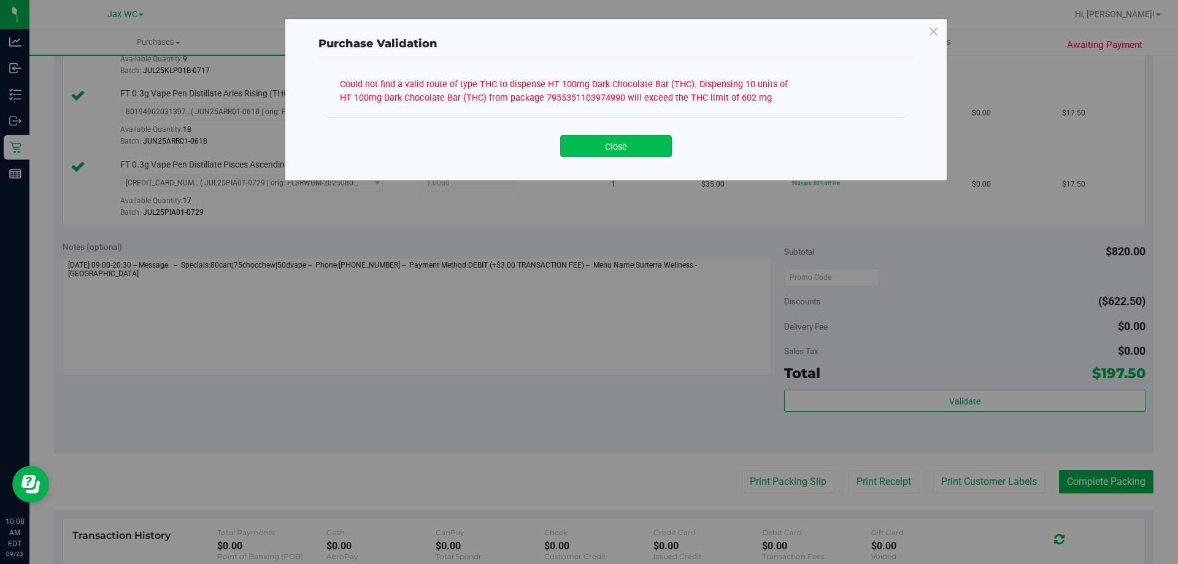
click at [616, 136] on button "Close" at bounding box center [616, 146] width 112 height 22
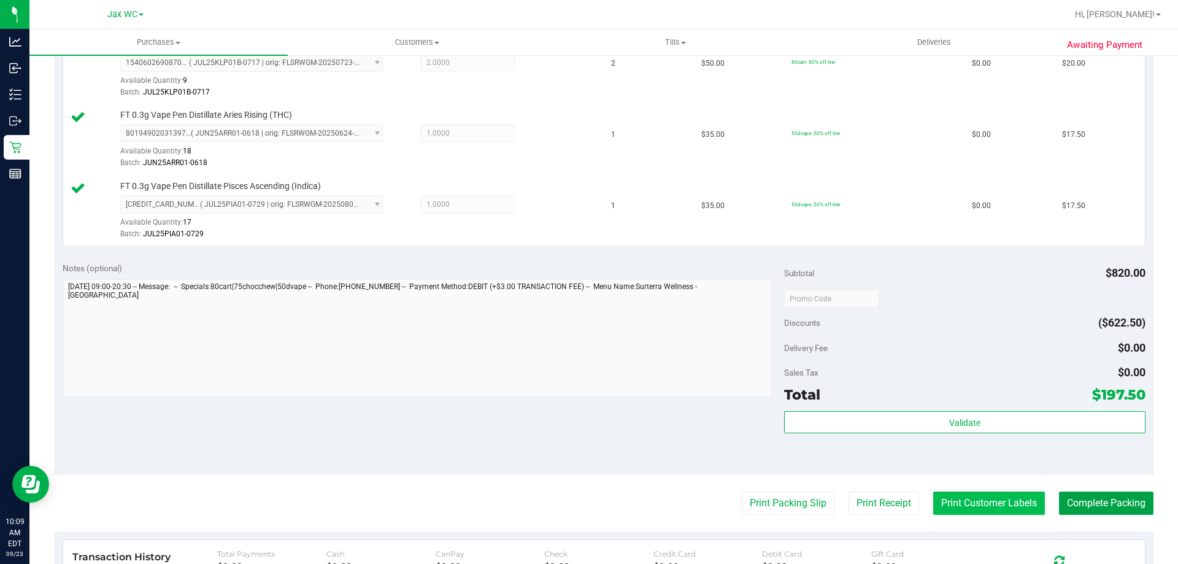
scroll to position [797, 0]
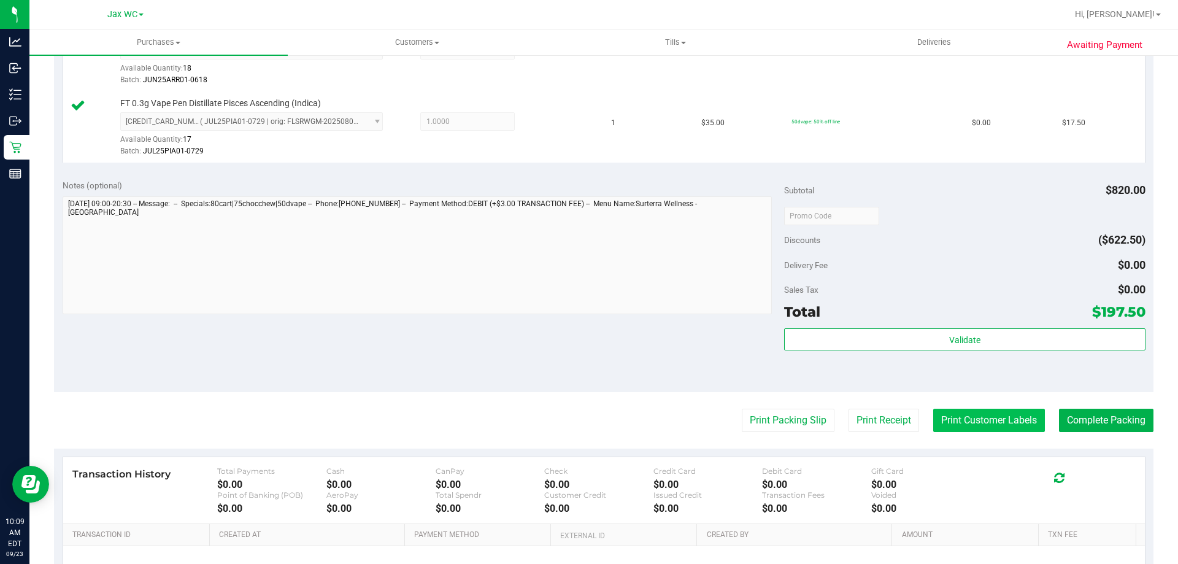
click at [976, 418] on button "Print Customer Labels" at bounding box center [989, 419] width 112 height 23
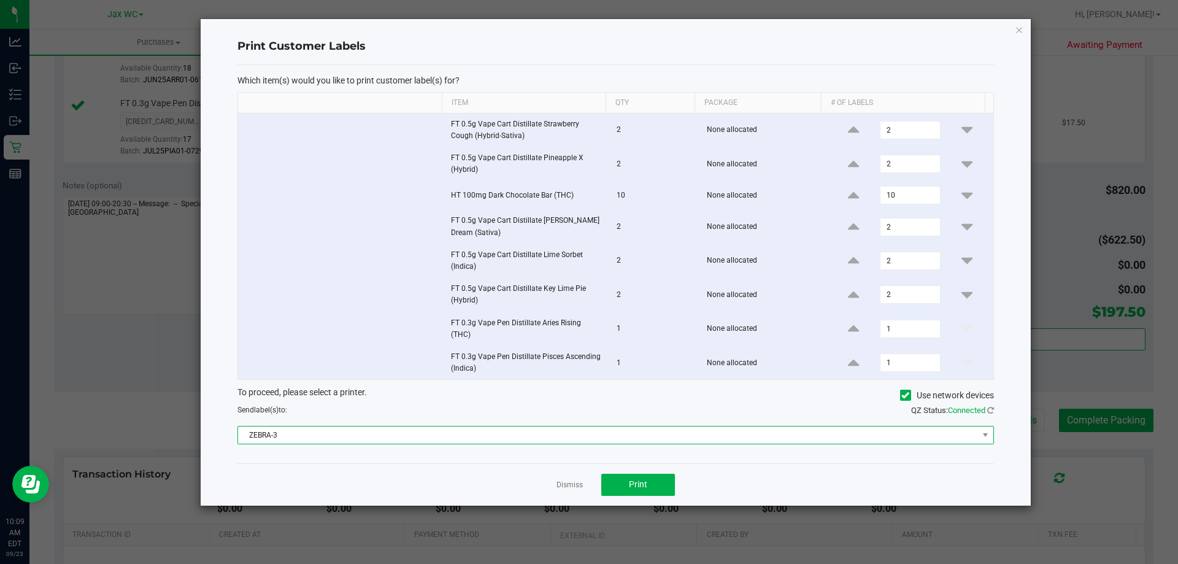
click at [375, 437] on span "ZEBRA-3" at bounding box center [608, 434] width 740 height 17
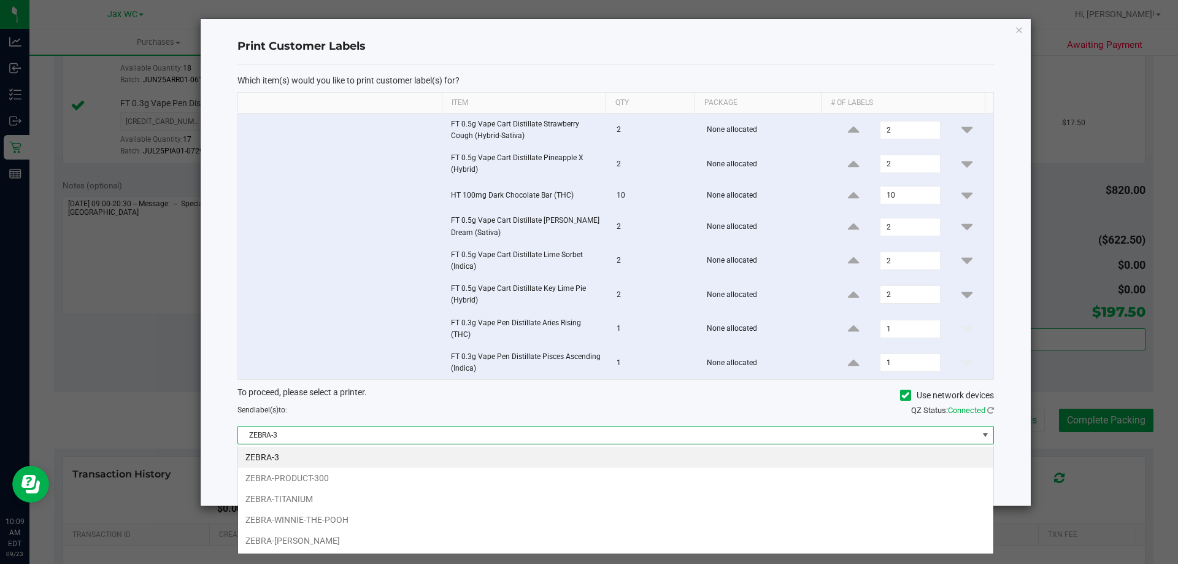
scroll to position [18, 756]
click at [307, 515] on li "ZEBRA-WINNIE-THE-POOH" at bounding box center [615, 519] width 755 height 21
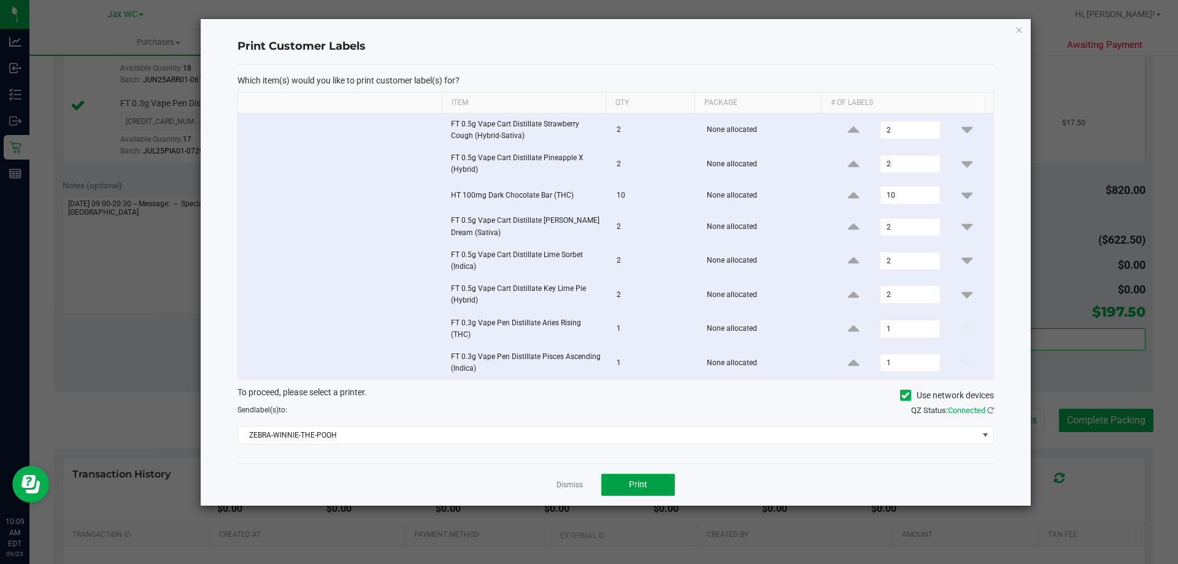
click at [645, 481] on span "Print" at bounding box center [638, 484] width 18 height 10
click at [579, 487] on link "Dismiss" at bounding box center [569, 485] width 26 height 10
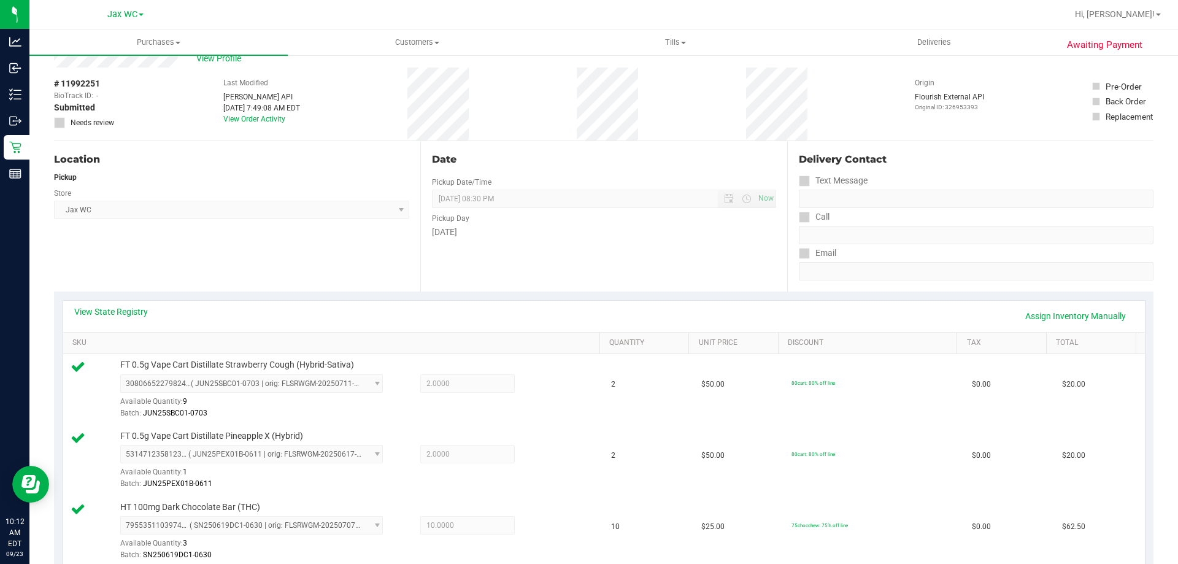
scroll to position [61, 0]
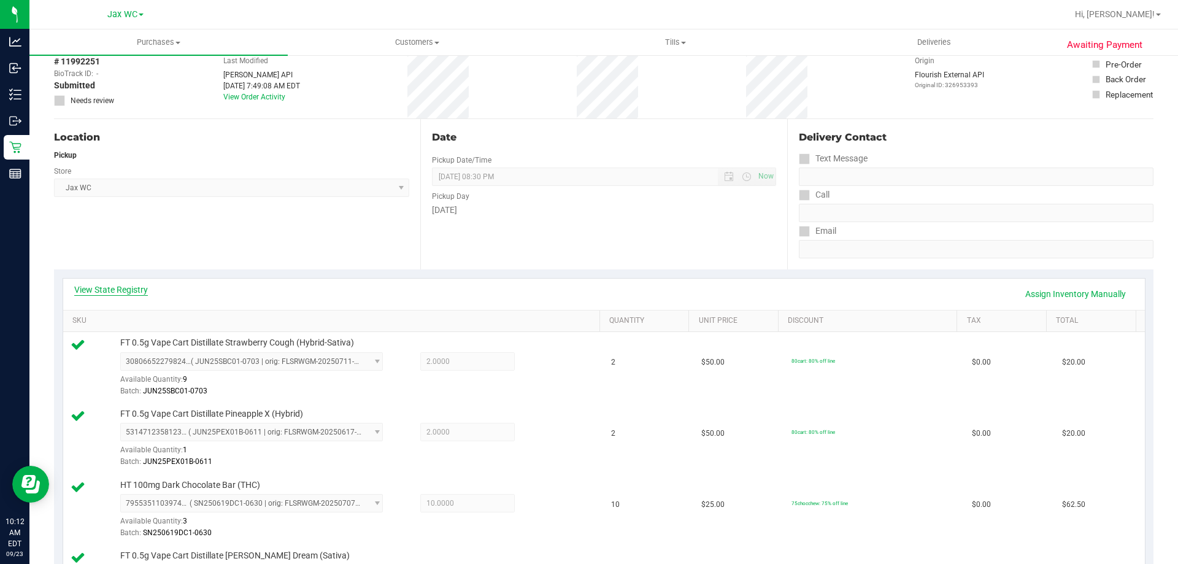
click at [129, 289] on link "View State Registry" at bounding box center [111, 289] width 74 height 12
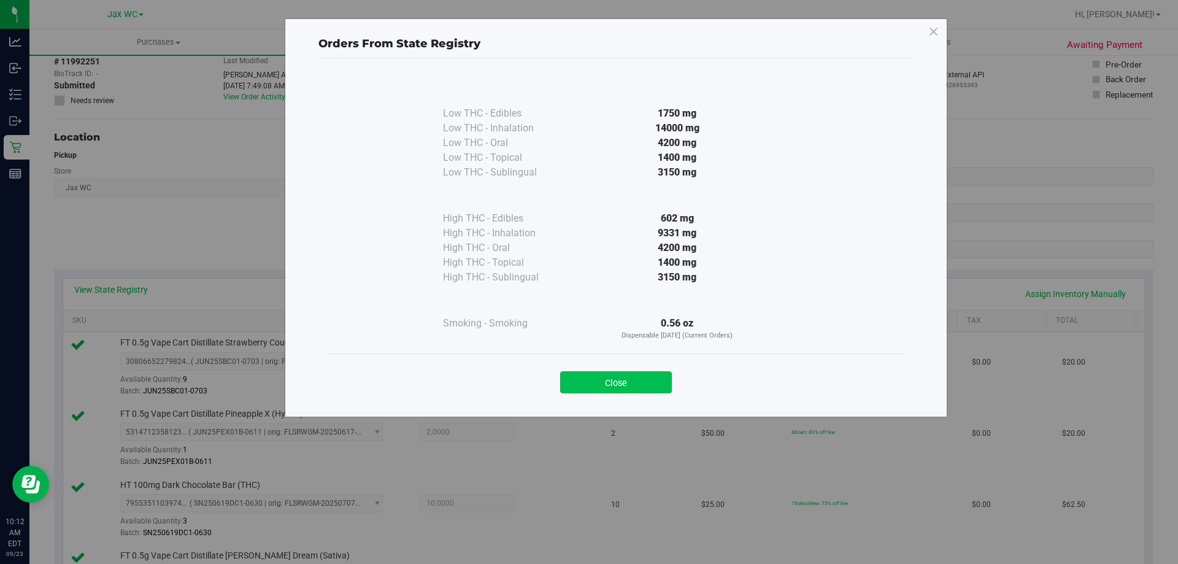
click at [599, 386] on button "Close" at bounding box center [616, 382] width 112 height 22
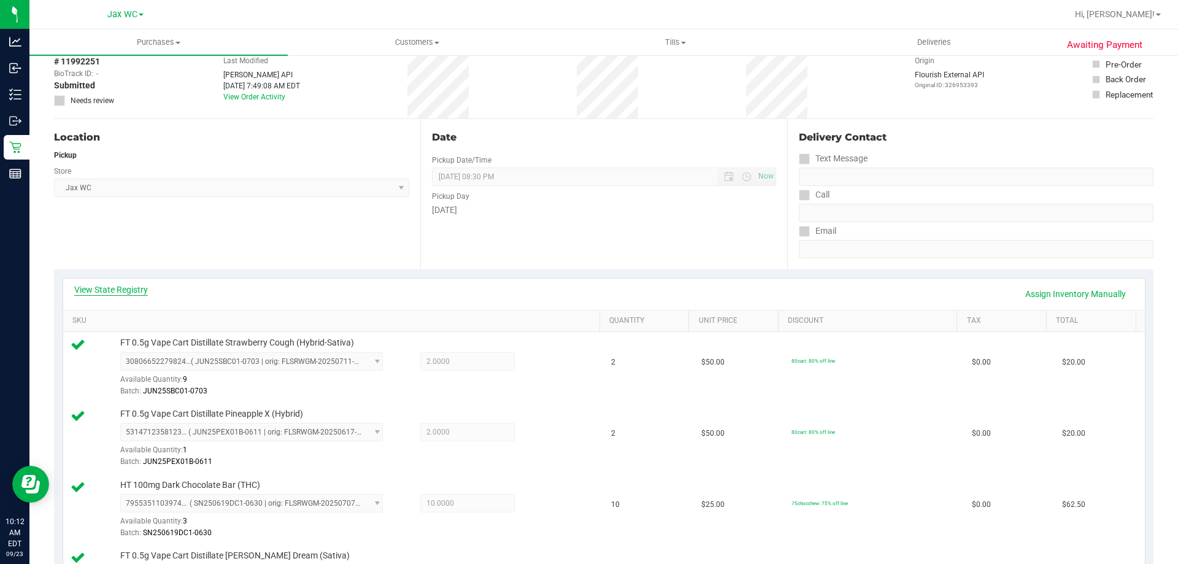
click at [135, 287] on link "View State Registry" at bounding box center [111, 289] width 74 height 12
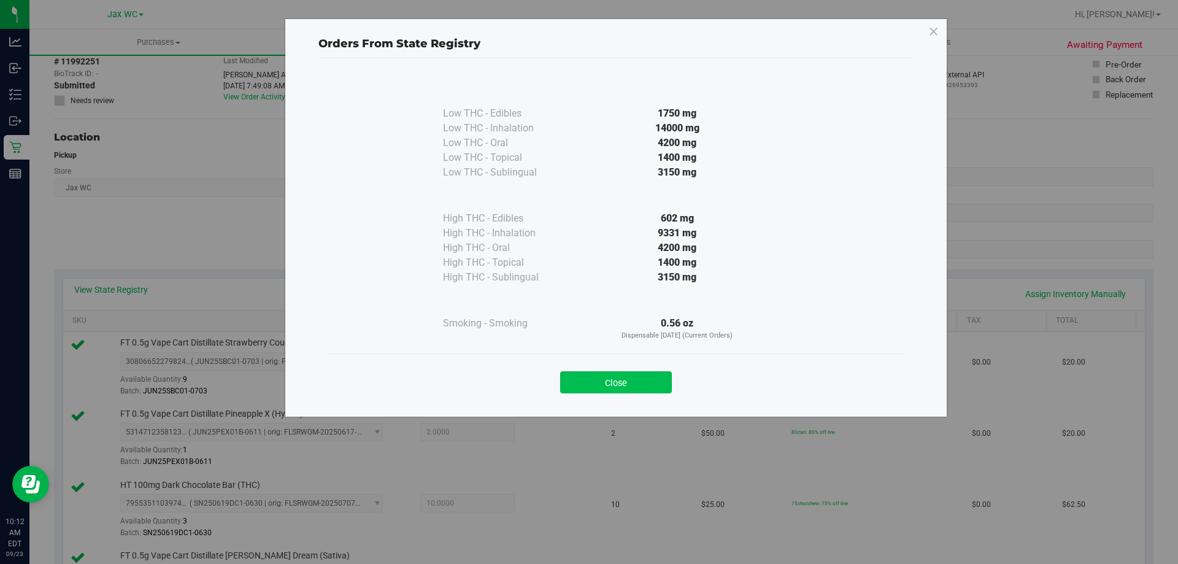
click at [633, 382] on button "Close" at bounding box center [616, 382] width 112 height 22
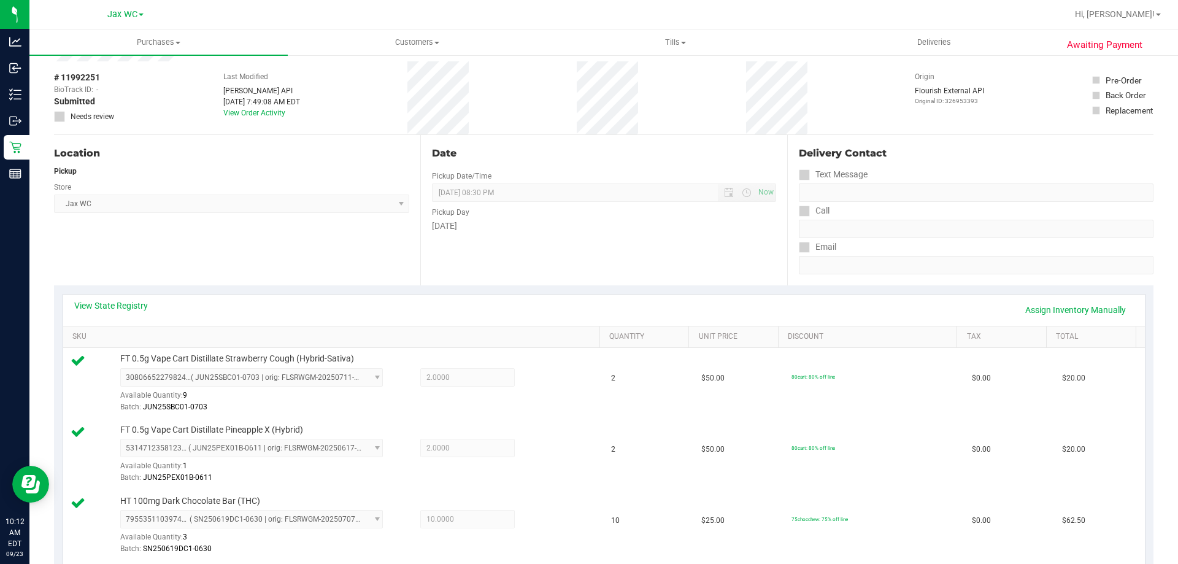
scroll to position [0, 0]
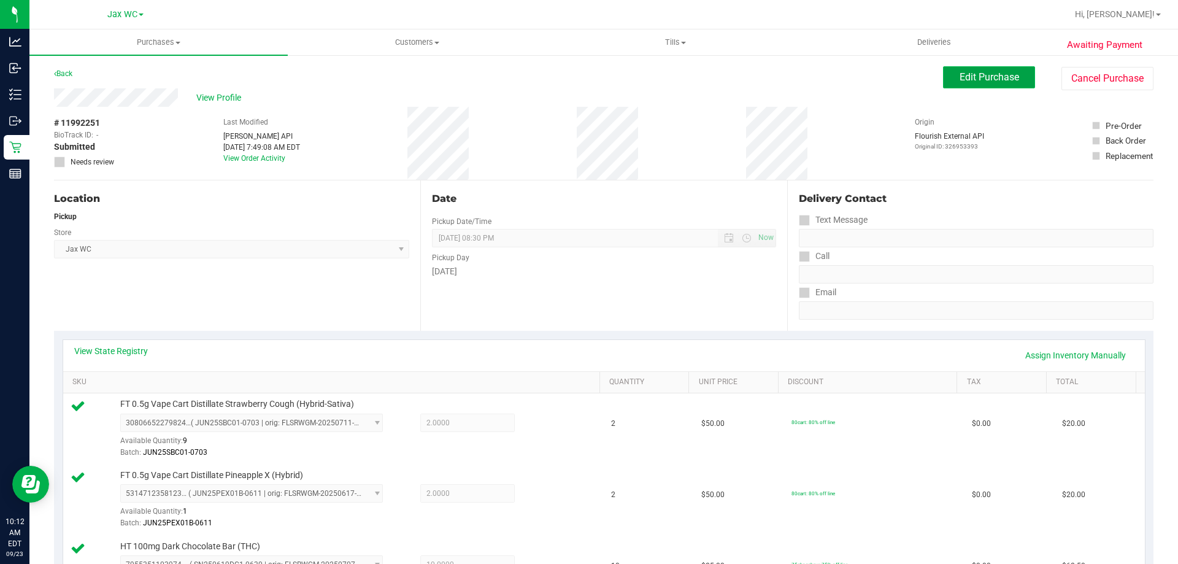
click at [1008, 84] on button "Edit Purchase" at bounding box center [989, 77] width 92 height 22
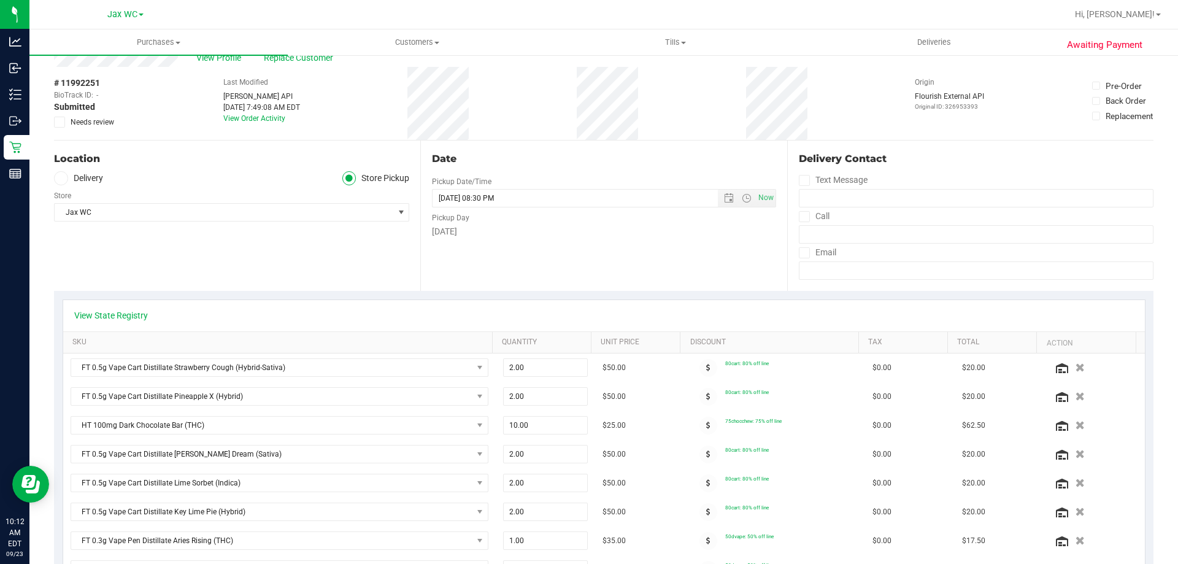
scroll to position [61, 0]
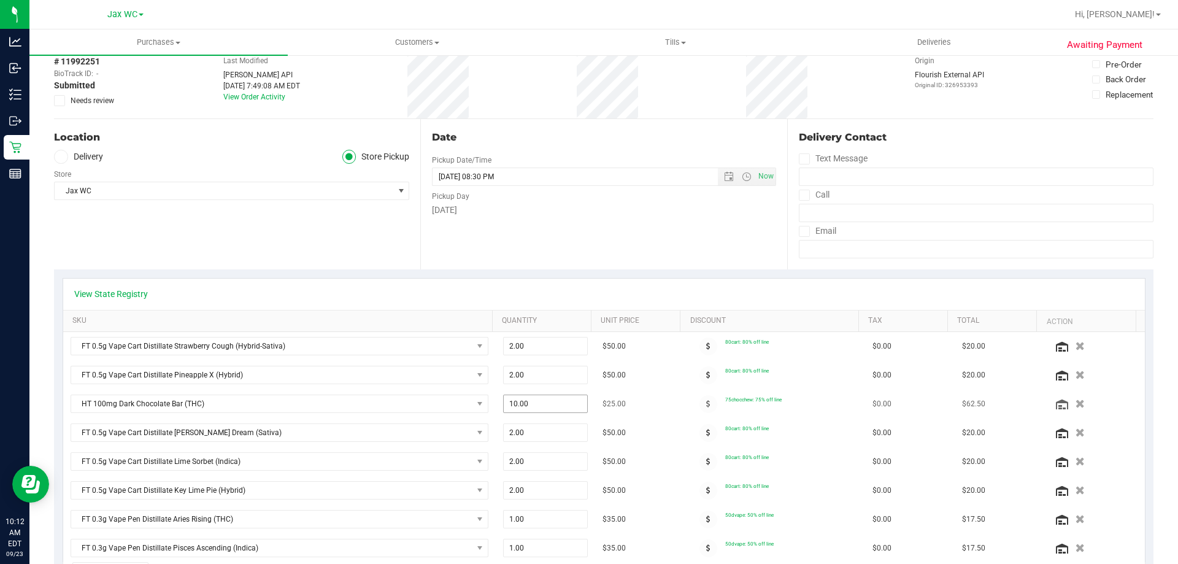
click at [537, 395] on span "10.00 10" at bounding box center [545, 403] width 85 height 18
click at [550, 401] on input "10" at bounding box center [546, 403] width 84 height 17
type input "1"
type input "5"
type input "10.00"
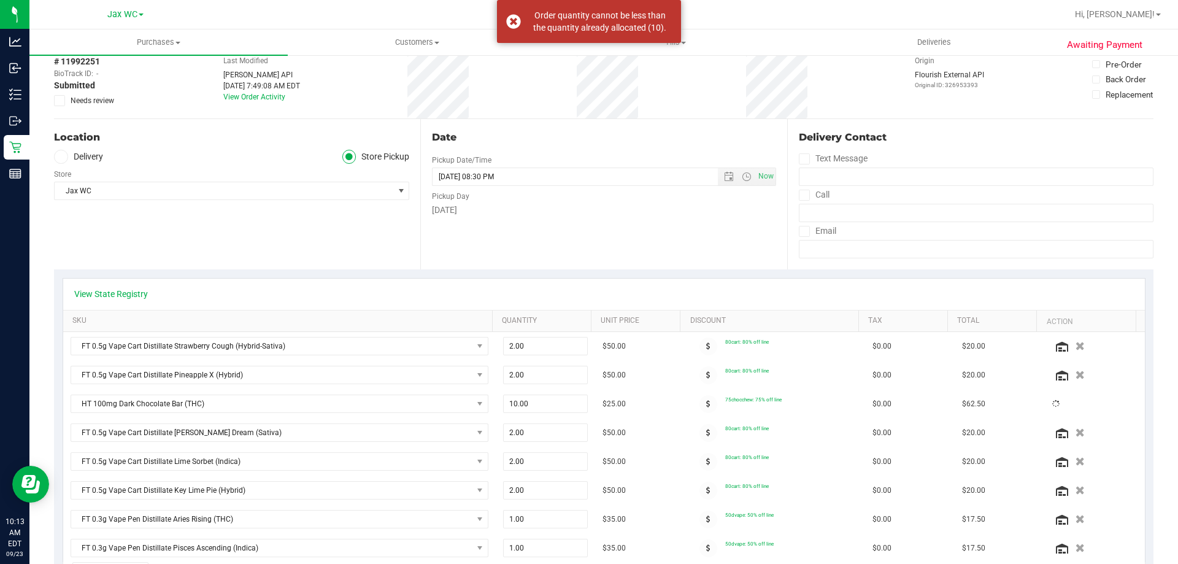
click at [547, 247] on div "Date Pickup Date/Time [DATE] Now [DATE] 08:30 PM Now Pickup Day [DATE]" at bounding box center [603, 194] width 366 height 150
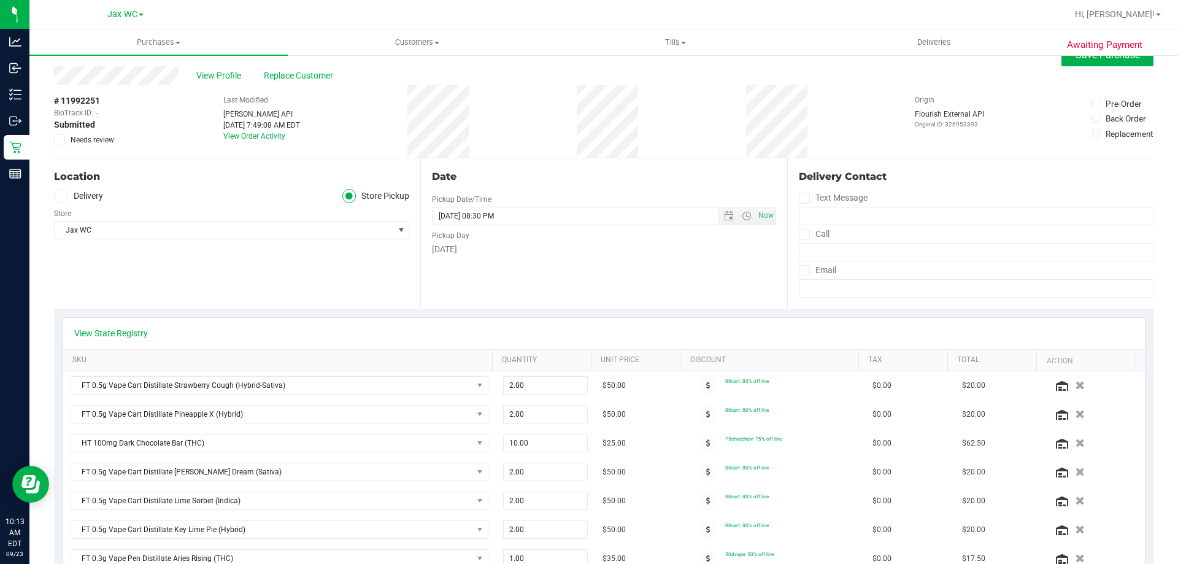
scroll to position [0, 0]
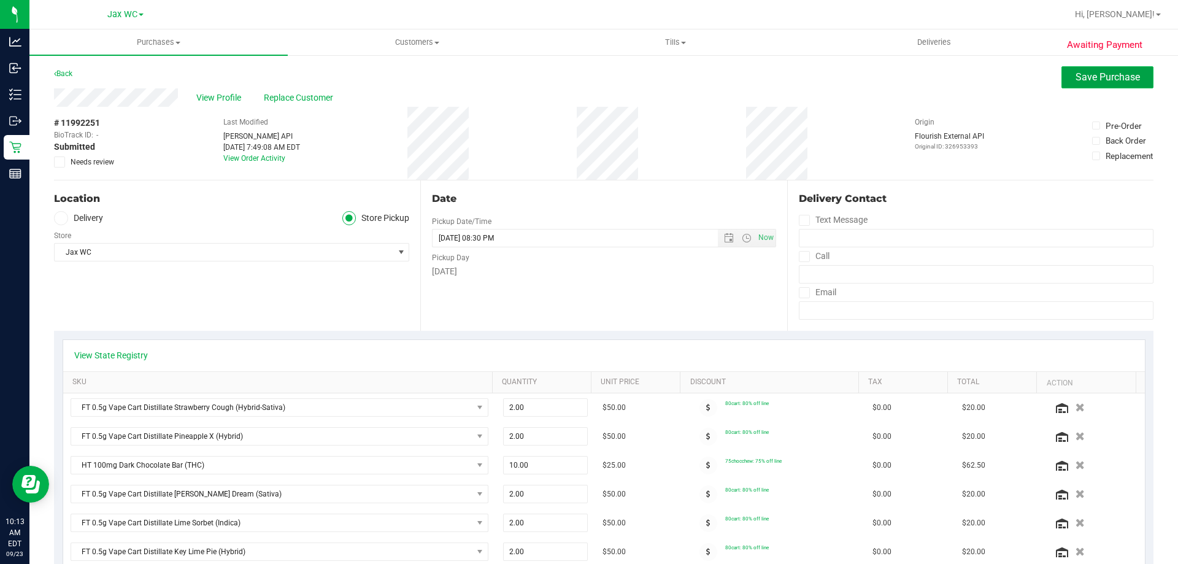
click at [1075, 79] on span "Save Purchase" at bounding box center [1107, 77] width 64 height 12
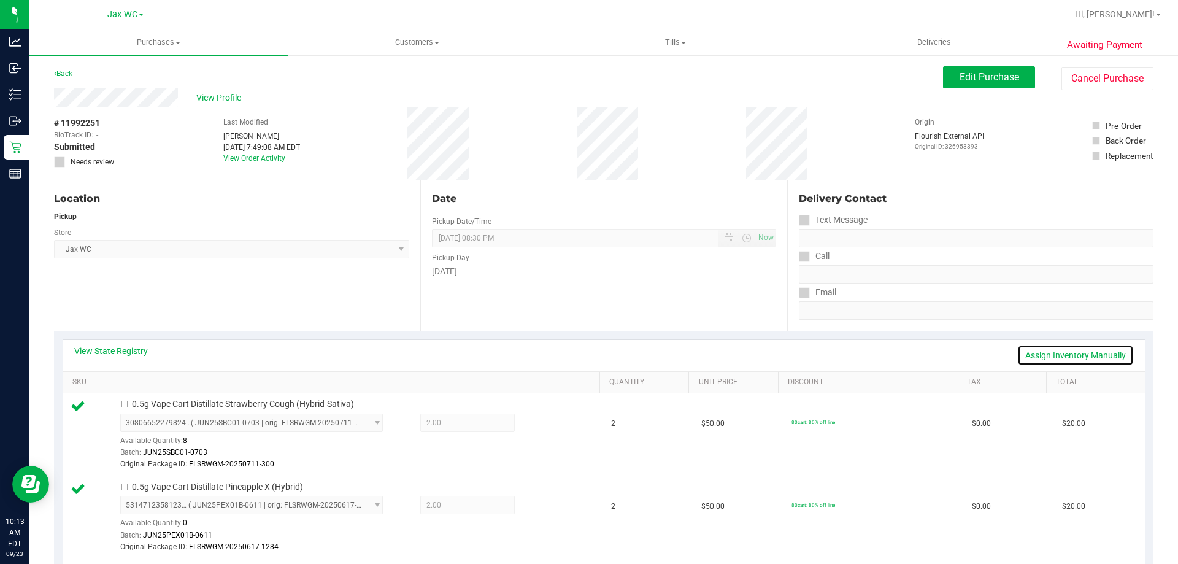
click at [1036, 353] on link "Assign Inventory Manually" at bounding box center [1075, 355] width 117 height 21
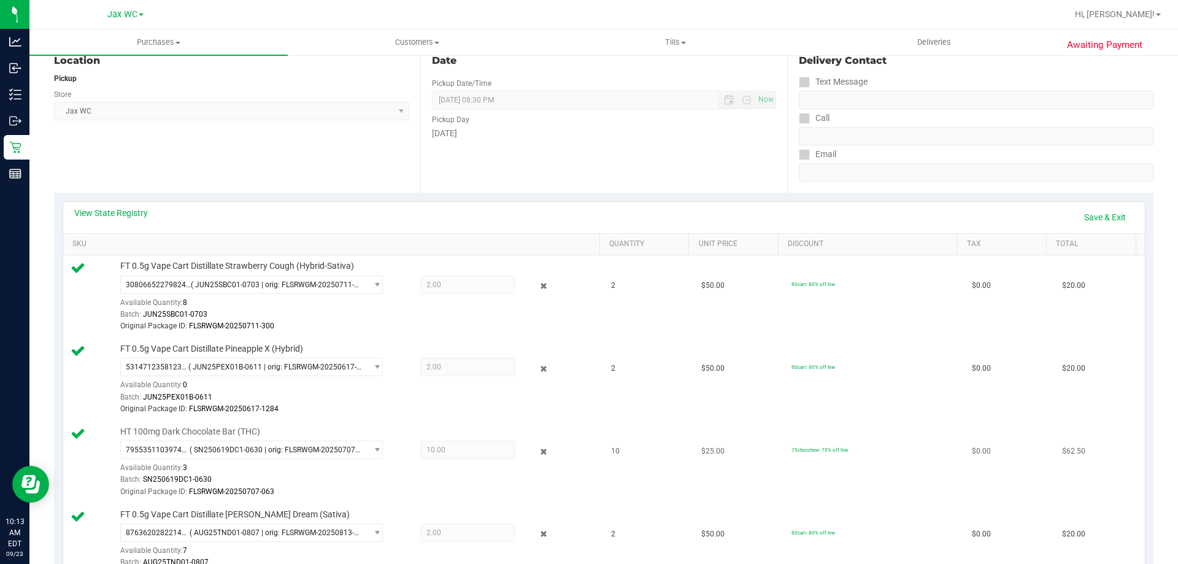
scroll to position [184, 0]
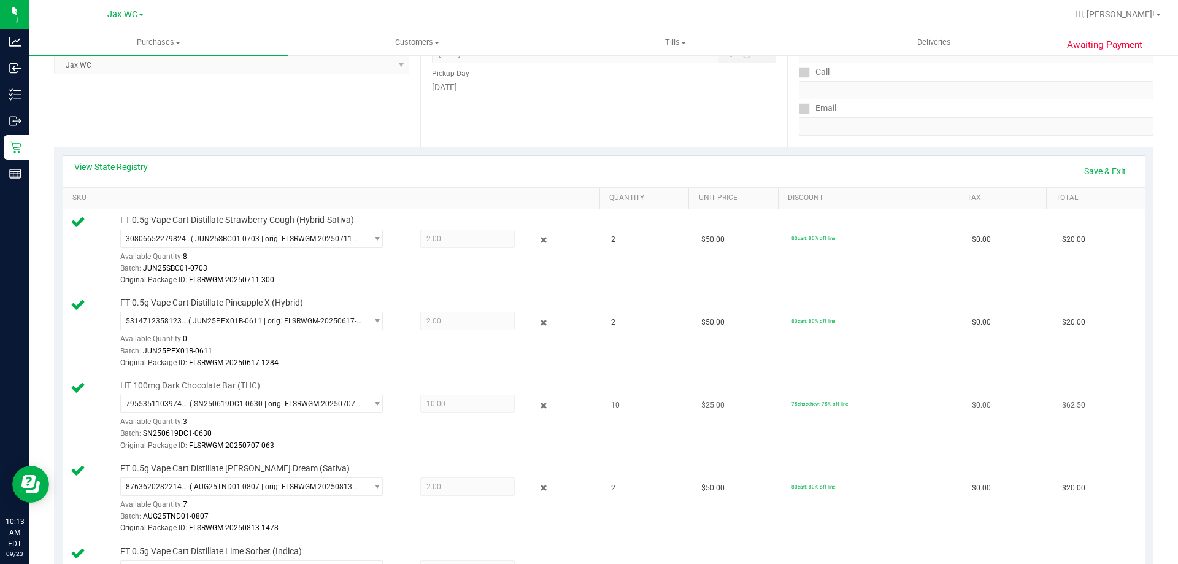
click at [543, 402] on div at bounding box center [534, 404] width 39 height 15
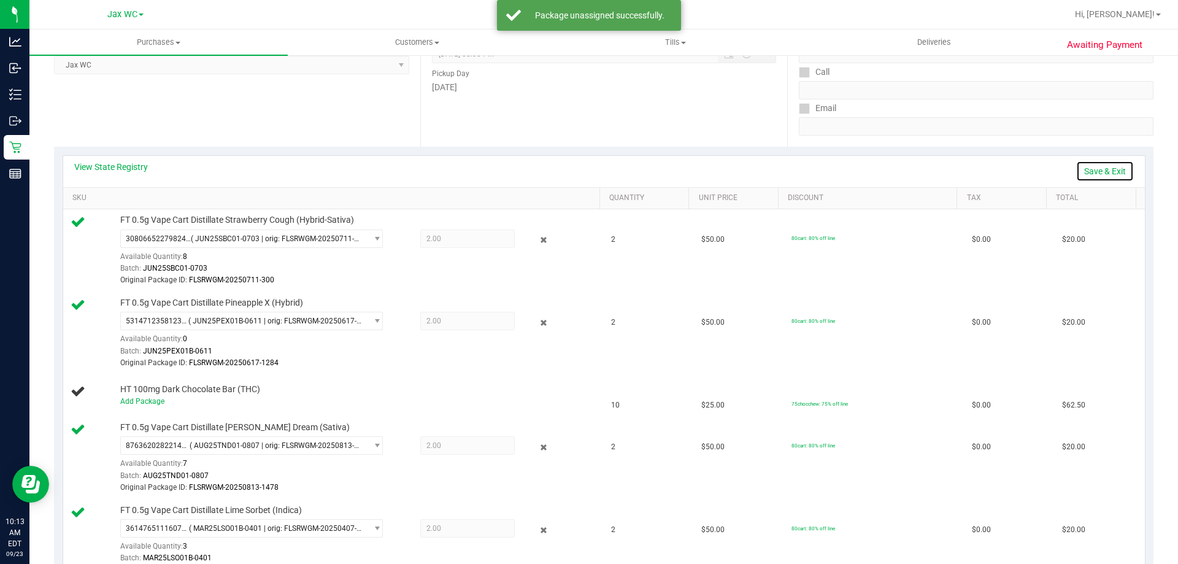
click at [1079, 167] on link "Save & Exit" at bounding box center [1105, 171] width 58 height 21
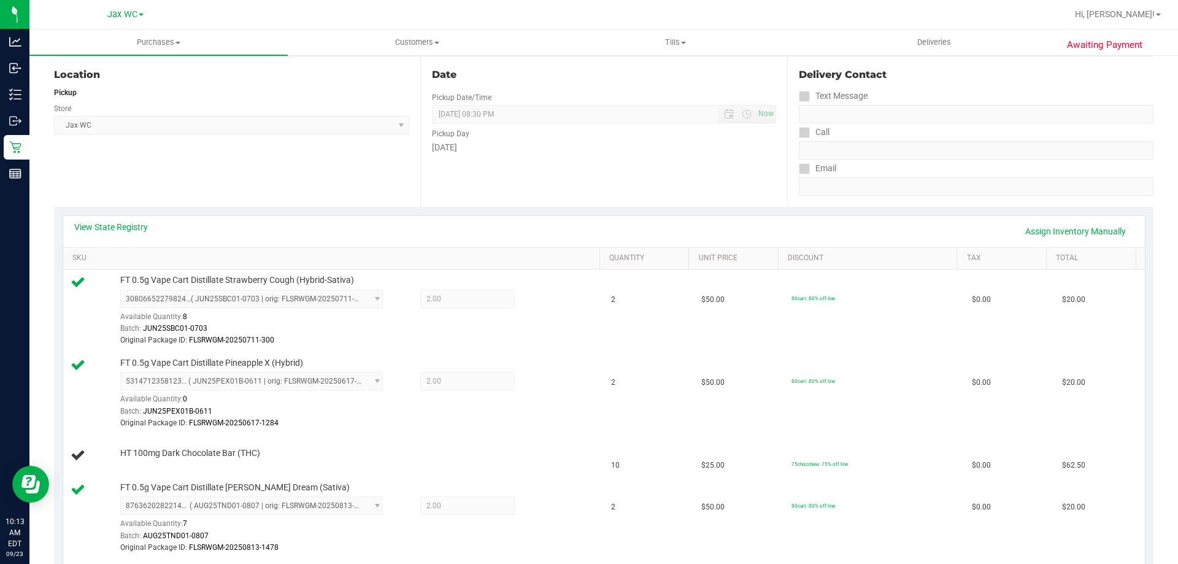
scroll to position [0, 0]
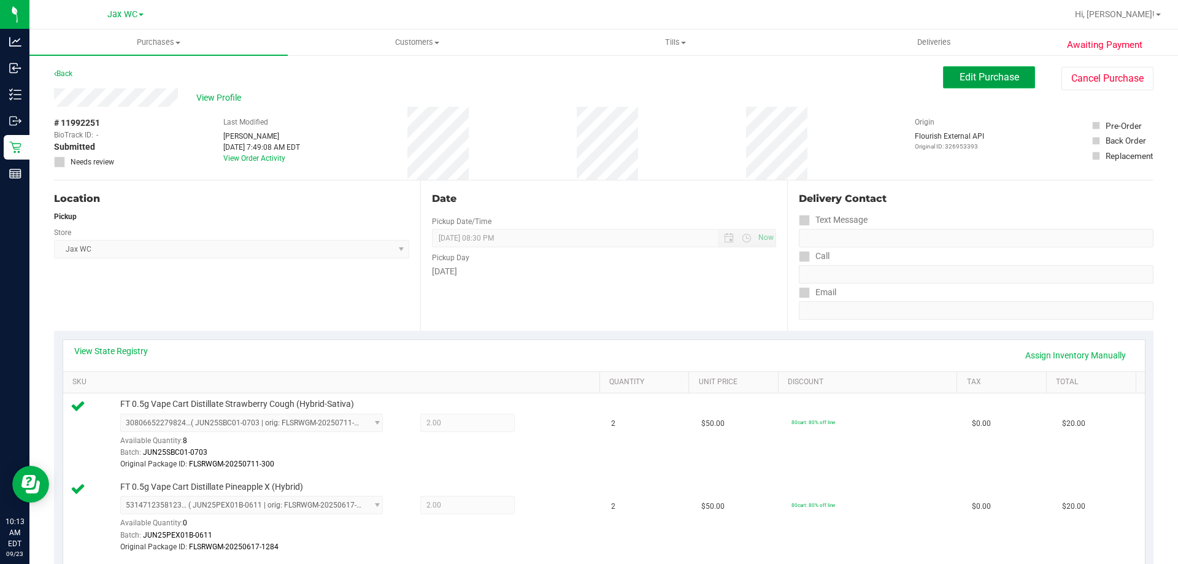
click at [982, 75] on span "Edit Purchase" at bounding box center [988, 77] width 59 height 12
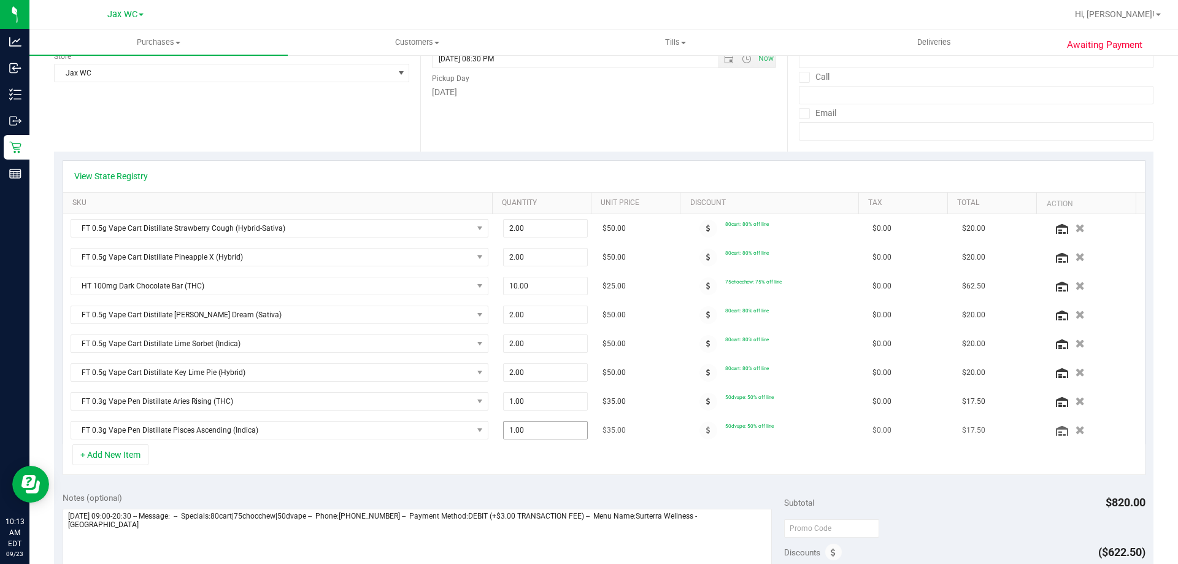
scroll to position [184, 0]
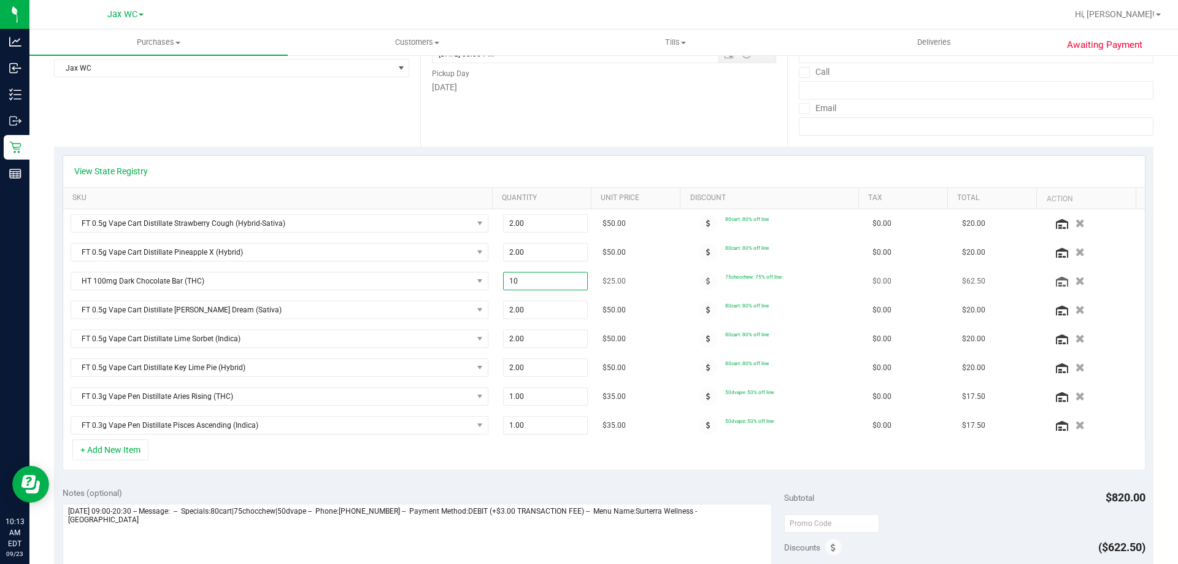
click at [543, 280] on span "10.00 10" at bounding box center [545, 281] width 85 height 18
type input "1"
type input "5"
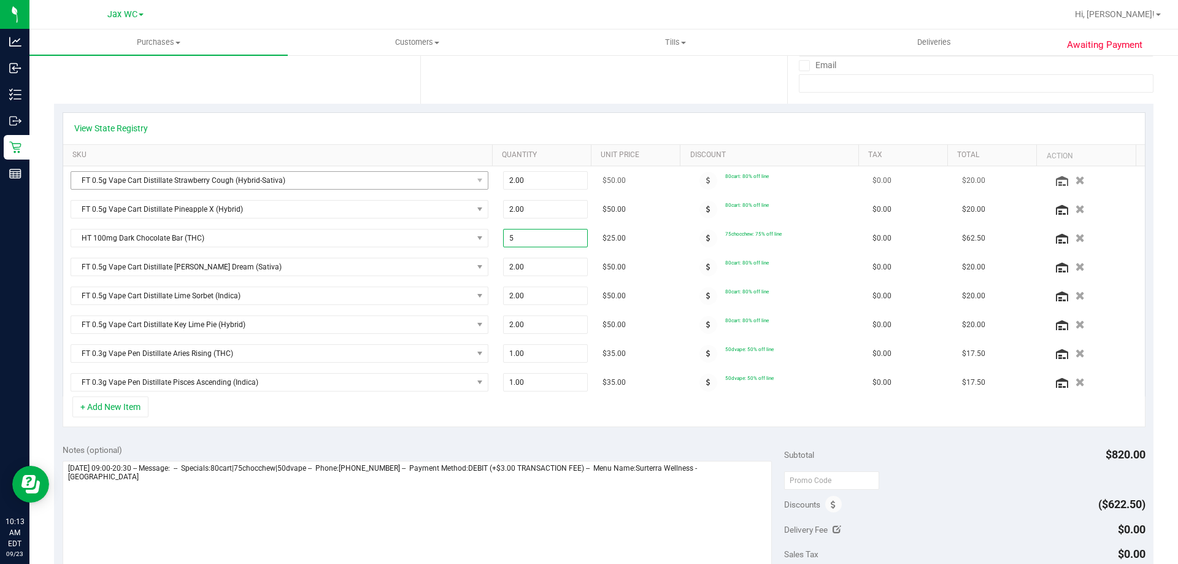
scroll to position [245, 0]
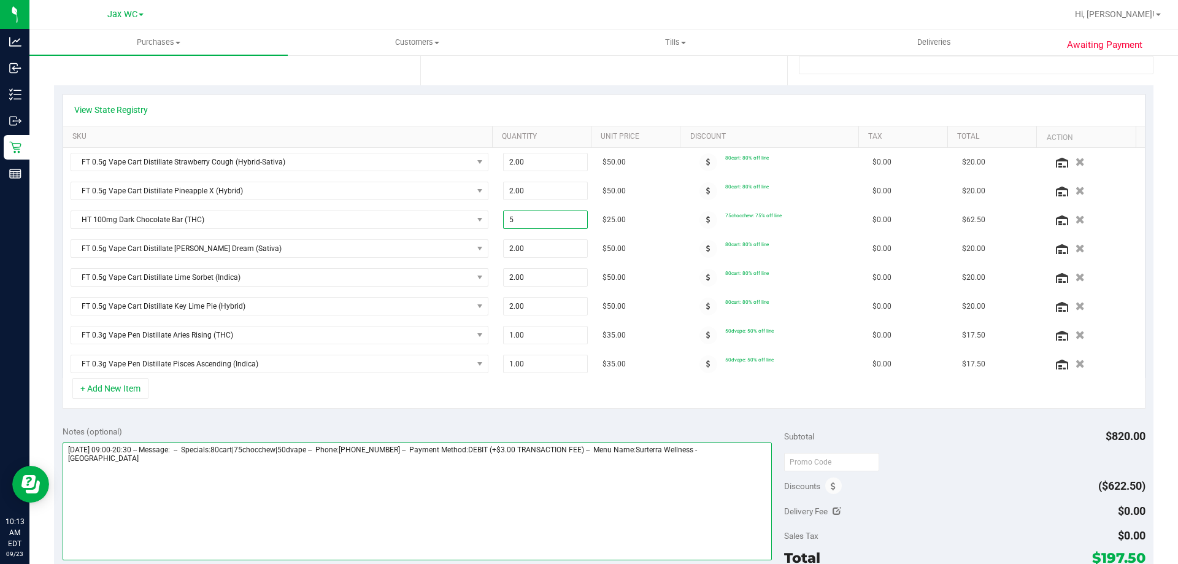
type input "5.00"
click at [129, 465] on textarea at bounding box center [418, 501] width 710 height 118
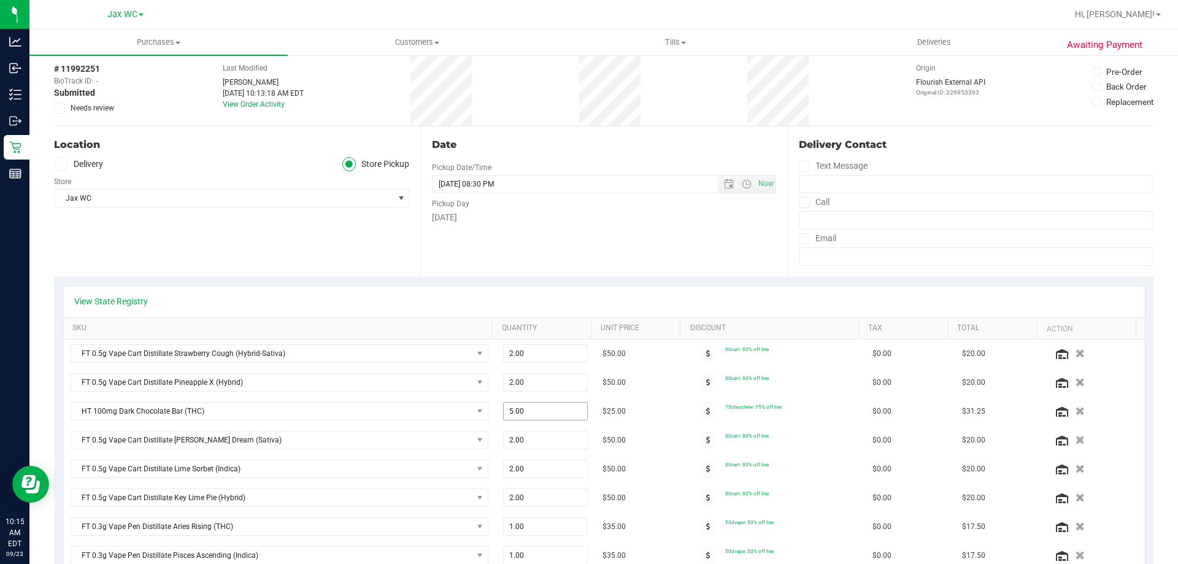
scroll to position [0, 0]
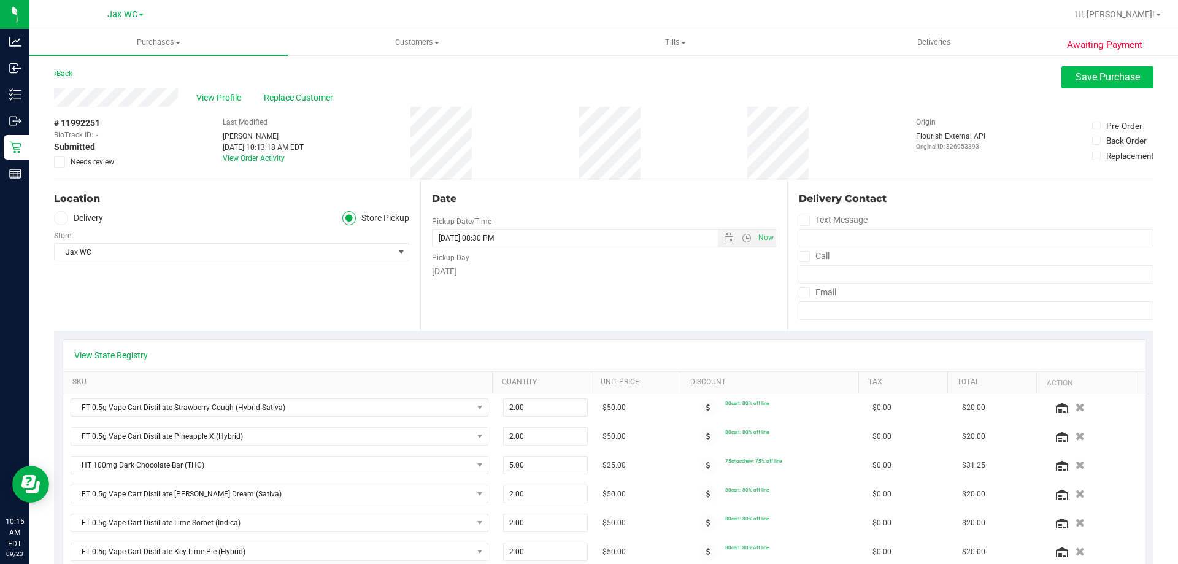
type textarea "[DATE] 09:00-20:30 -- Message: -- Specials:80cart|75chocchew|50dvape -- Phone:[…"
click at [1095, 77] on span "Save Purchase" at bounding box center [1107, 77] width 64 height 12
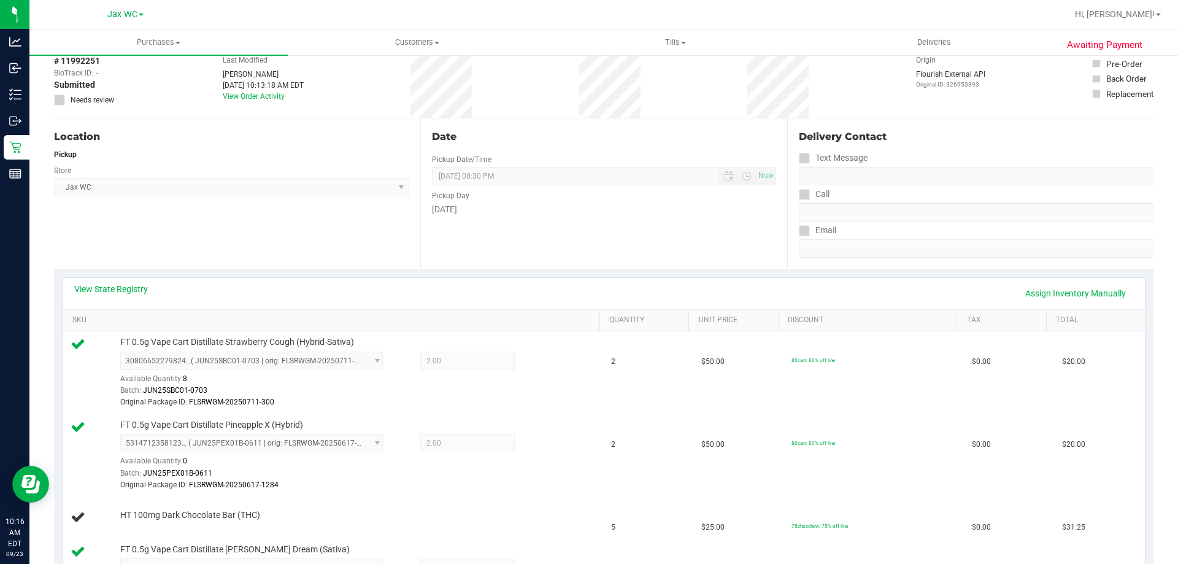
scroll to position [61, 0]
drag, startPoint x: 1056, startPoint y: 293, endPoint x: 1003, endPoint y: 305, distance: 54.2
click at [1056, 293] on link "Assign Inventory Manually" at bounding box center [1075, 293] width 117 height 21
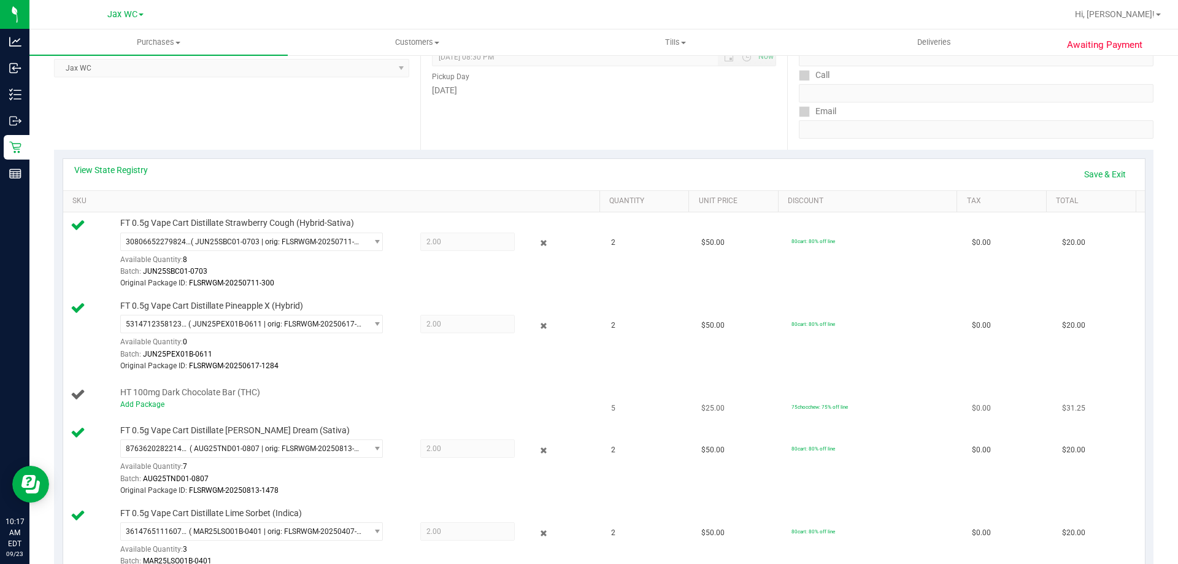
scroll to position [184, 0]
click at [156, 404] on link "Add Package" at bounding box center [142, 401] width 44 height 9
click at [204, 401] on span "Select Package" at bounding box center [244, 403] width 246 height 17
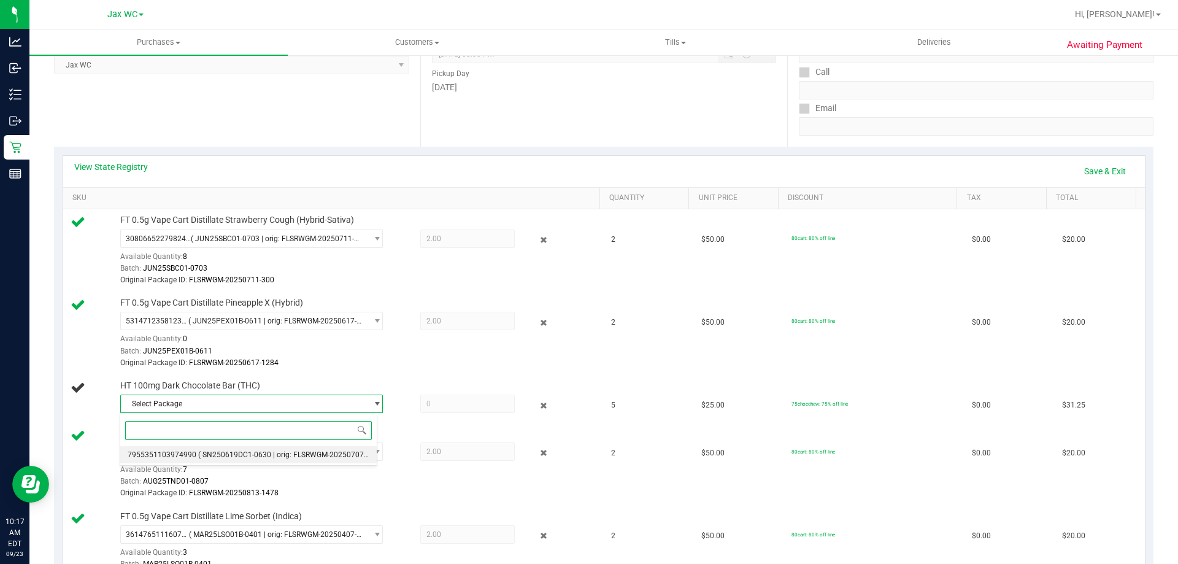
click at [184, 456] on span "7955351103974990" at bounding box center [162, 454] width 69 height 9
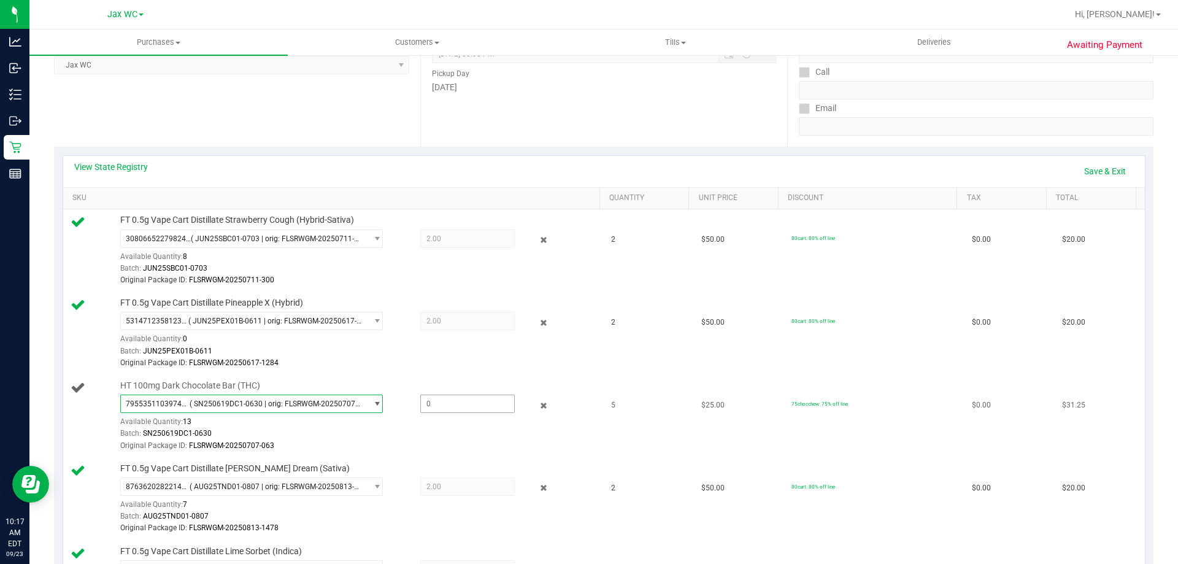
click at [444, 402] on span at bounding box center [467, 403] width 94 height 18
type input "5"
type input "5.0000"
click at [482, 339] on div "5314712358123804 ( JUN25PEX01B-0611 | orig: FLSRWGM-20250617-1284 ) 53147123581…" at bounding box center [357, 340] width 474 height 57
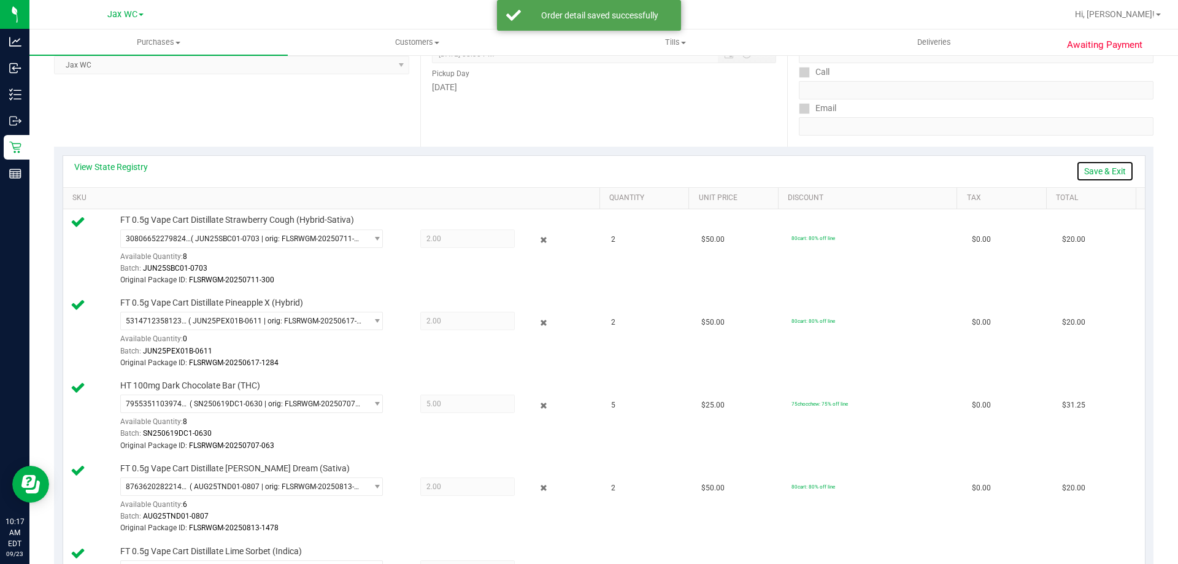
click at [1103, 173] on link "Save & Exit" at bounding box center [1105, 171] width 58 height 21
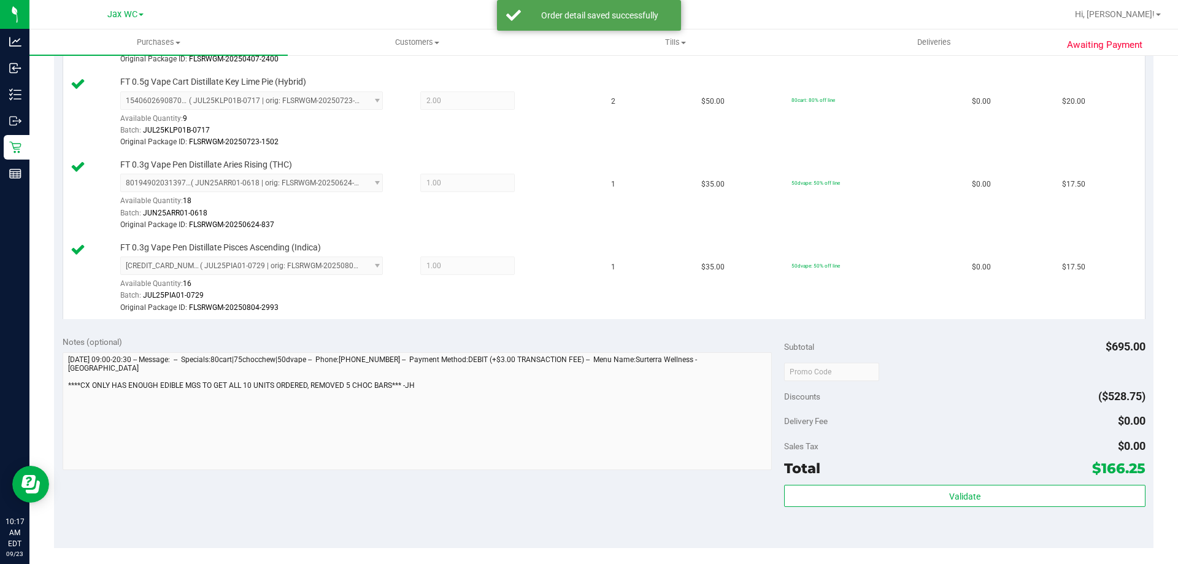
scroll to position [736, 0]
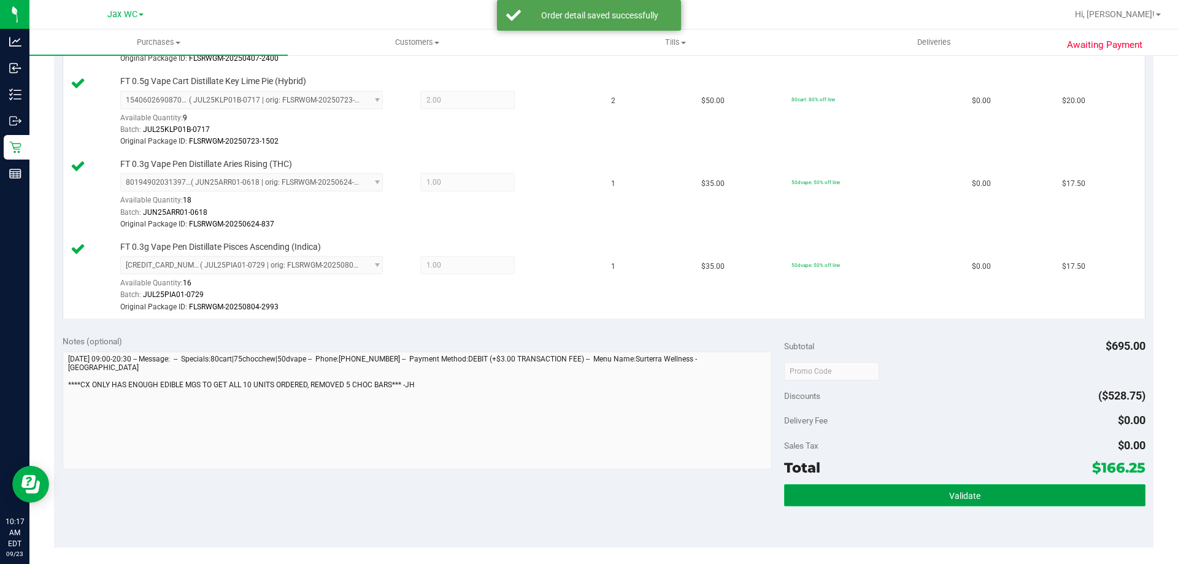
click at [997, 489] on button "Validate" at bounding box center [964, 495] width 361 height 22
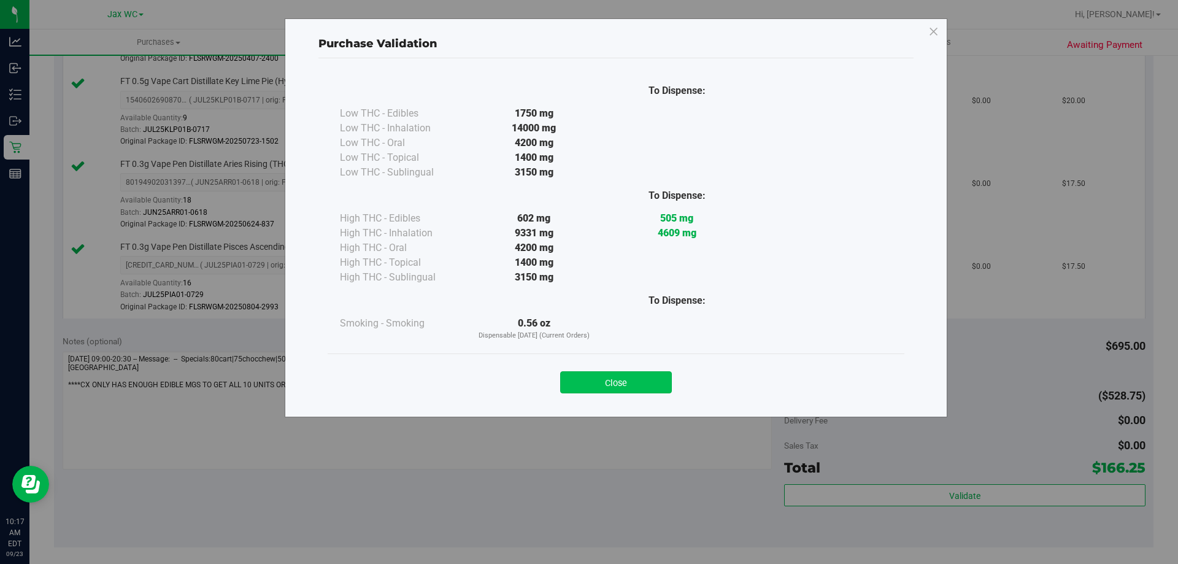
click at [615, 381] on button "Close" at bounding box center [616, 382] width 112 height 22
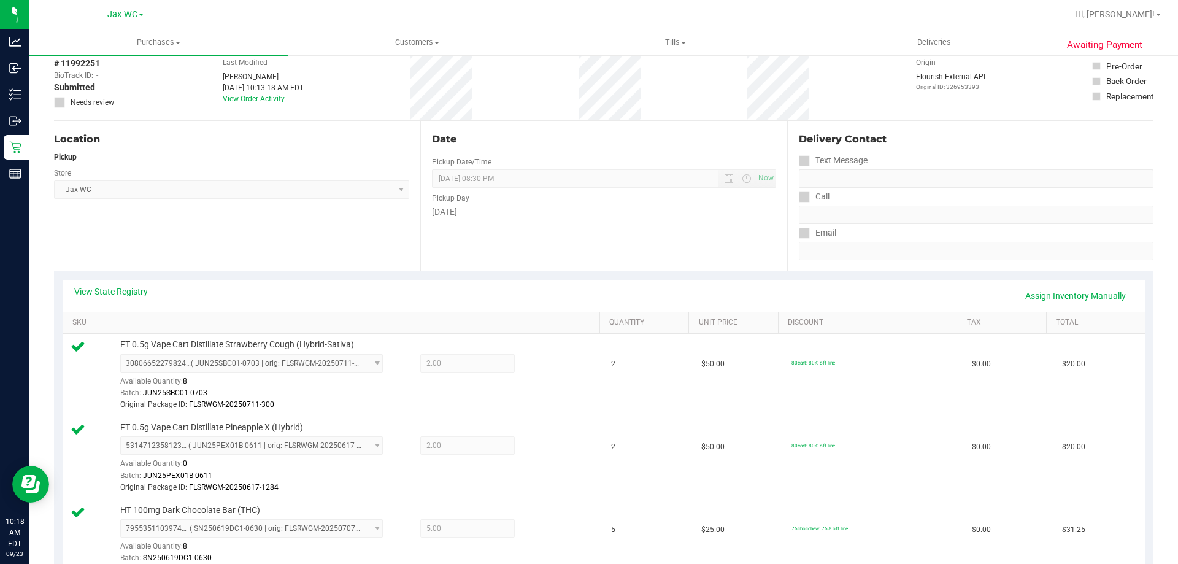
scroll to position [0, 0]
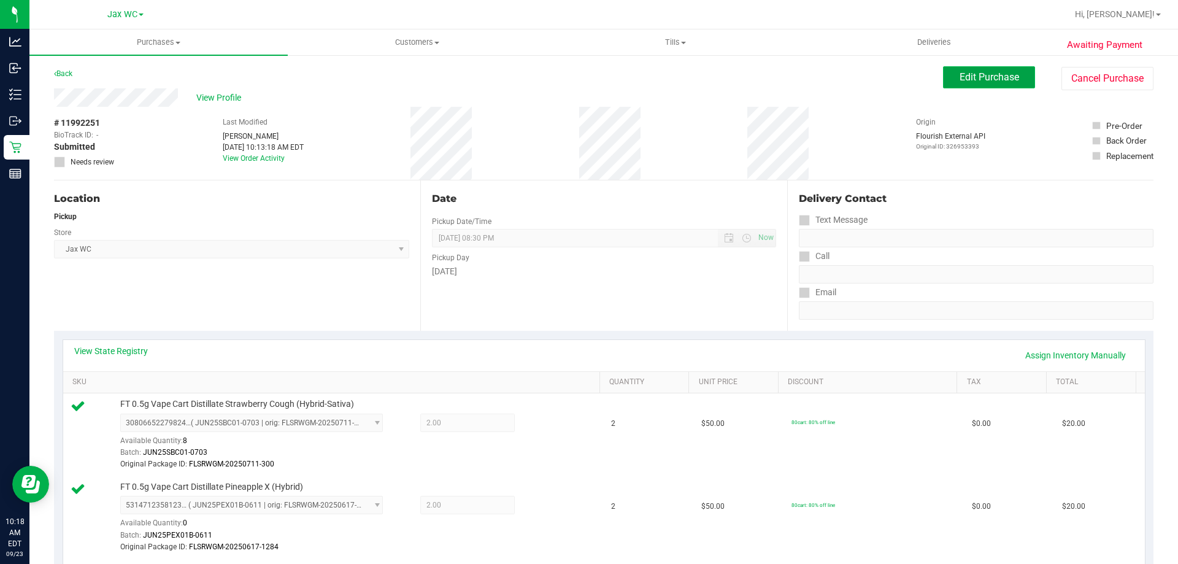
click at [1006, 83] on button "Edit Purchase" at bounding box center [989, 77] width 92 height 22
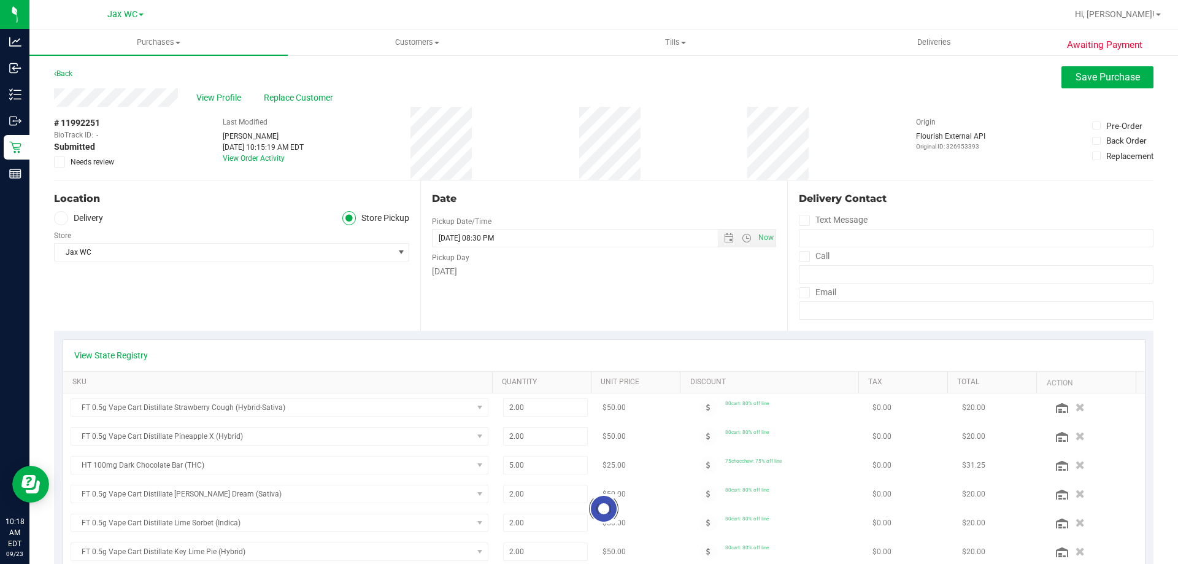
click at [60, 162] on icon at bounding box center [60, 162] width 8 height 0
click at [0, 0] on input "Needs review" at bounding box center [0, 0] width 0 height 0
click at [1100, 71] on button "Save Purchase" at bounding box center [1107, 77] width 92 height 22
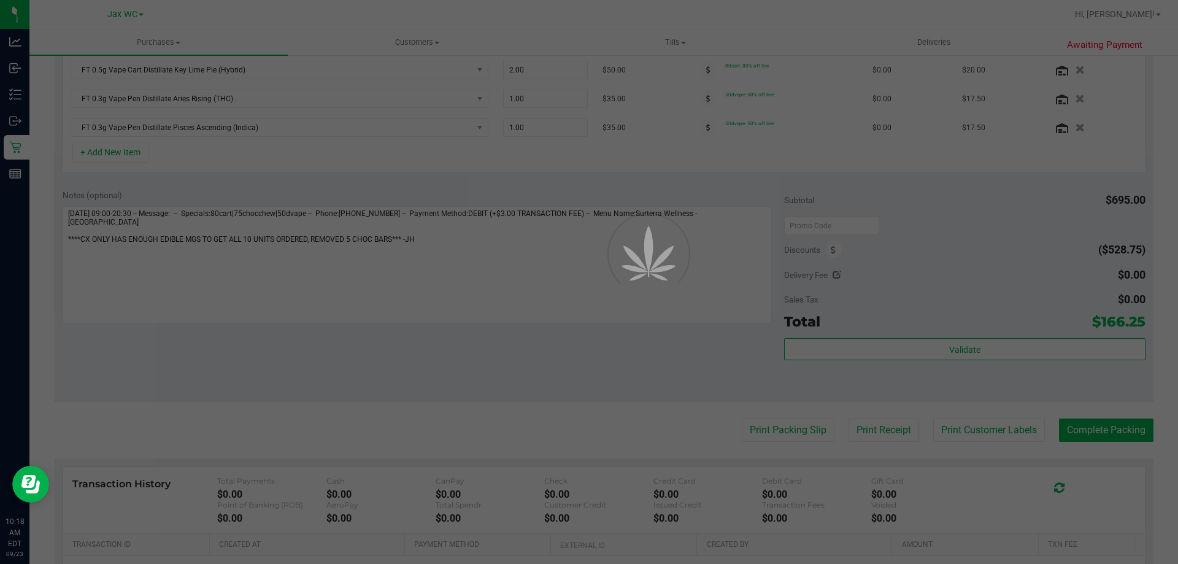
scroll to position [630, 0]
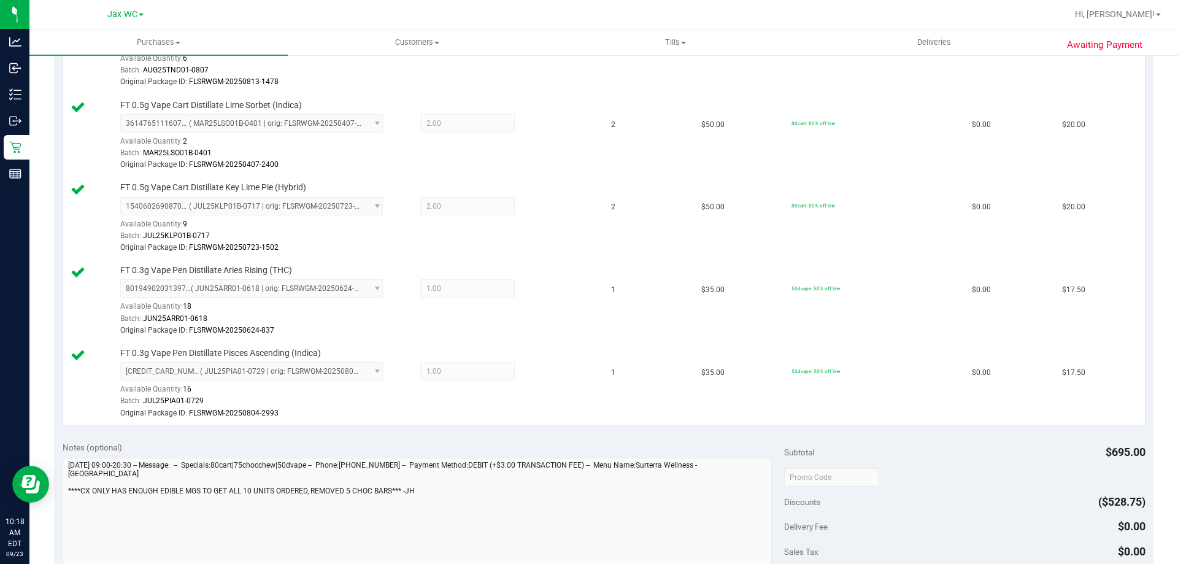
click at [53, 491] on div "Awaiting Payment Back Edit Purchase Cancel Purchase View Profile # 11992251 Bio…" at bounding box center [603, 194] width 1148 height 1540
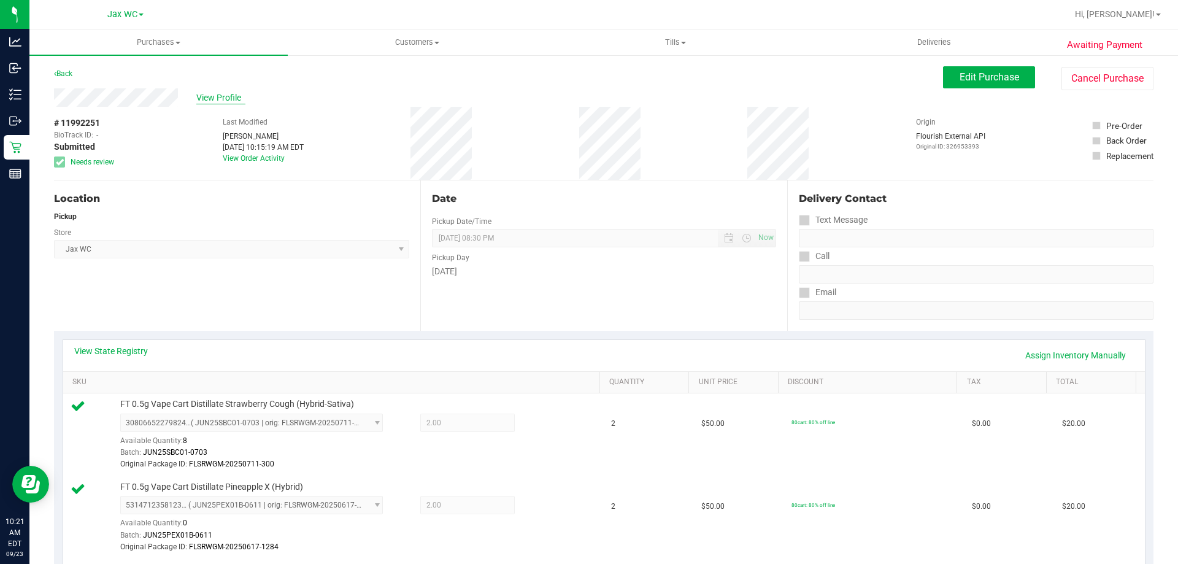
click at [223, 97] on span "View Profile" at bounding box center [220, 97] width 49 height 13
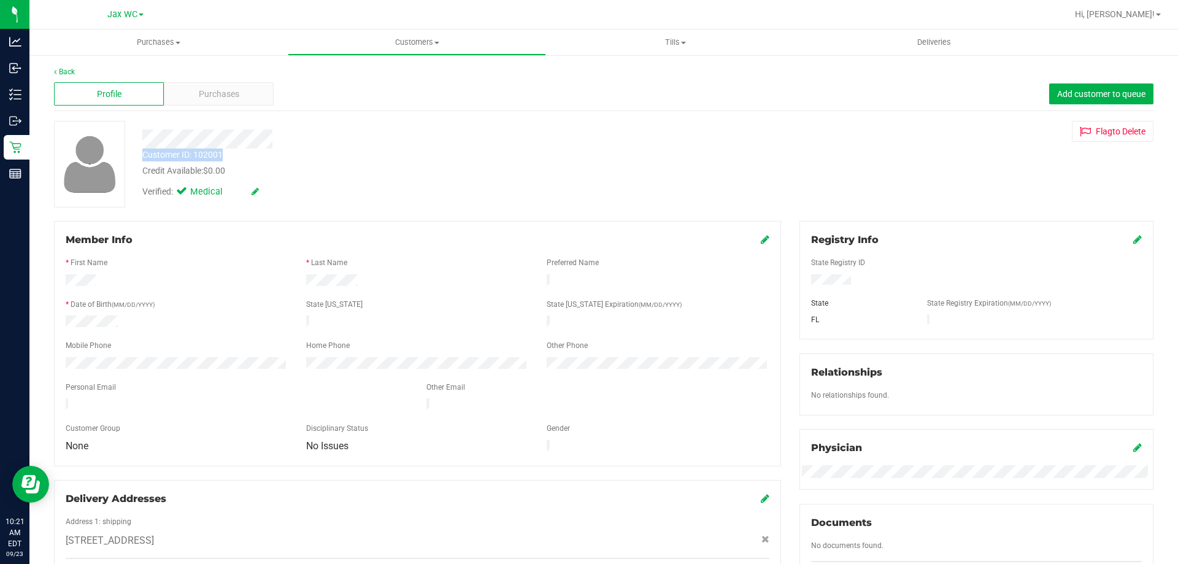
drag, startPoint x: 239, startPoint y: 149, endPoint x: 140, endPoint y: 150, distance: 98.8
click at [140, 150] on div "Customer ID: 102001 Credit Available: $0.00" at bounding box center [412, 162] width 559 height 29
copy div "Customer ID: 102001"
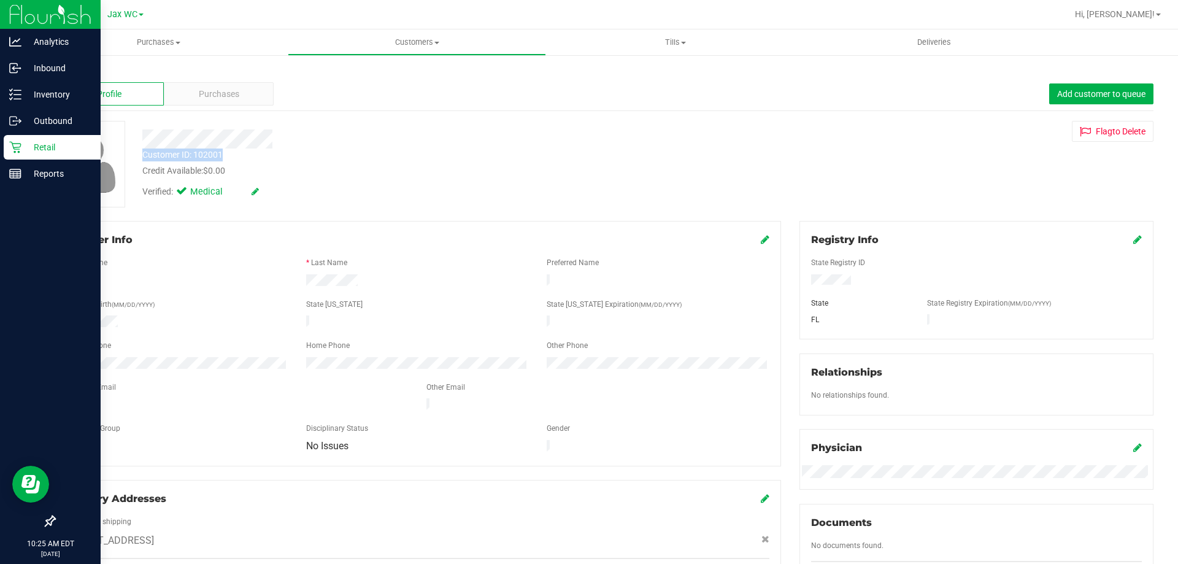
click at [57, 147] on p "Retail" at bounding box center [58, 147] width 74 height 15
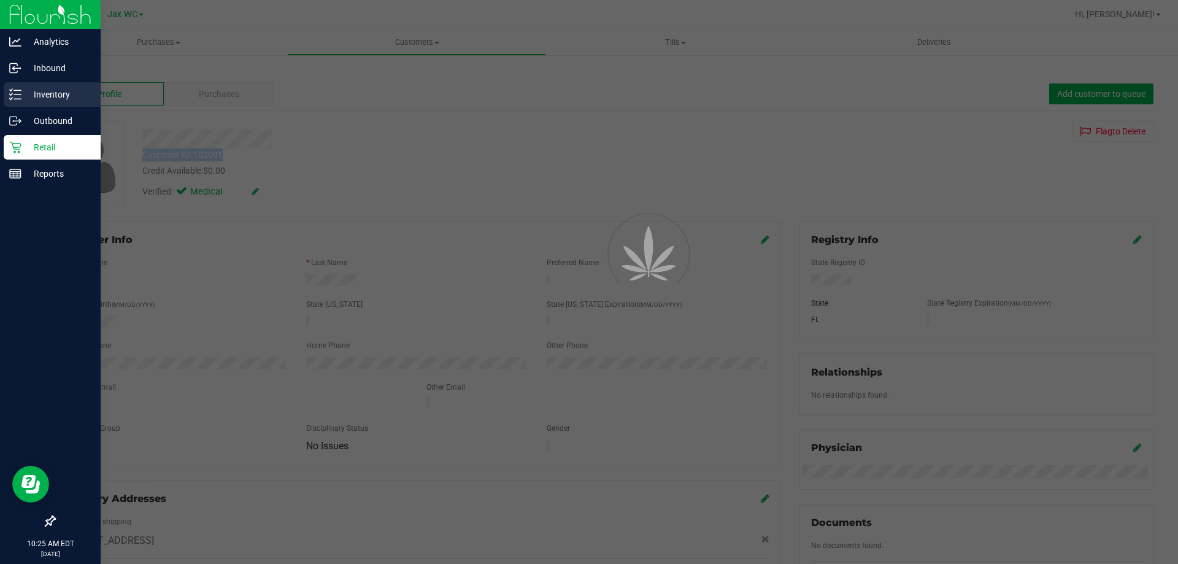
click at [58, 91] on p "Inventory" at bounding box center [58, 94] width 74 height 15
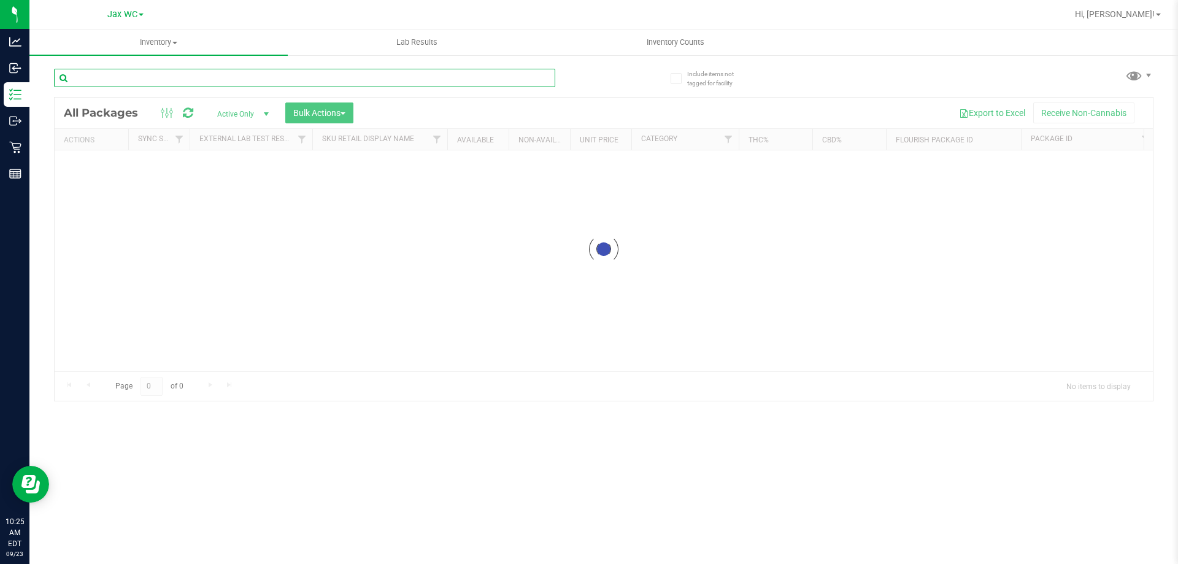
click at [155, 75] on input "text" at bounding box center [304, 78] width 501 height 18
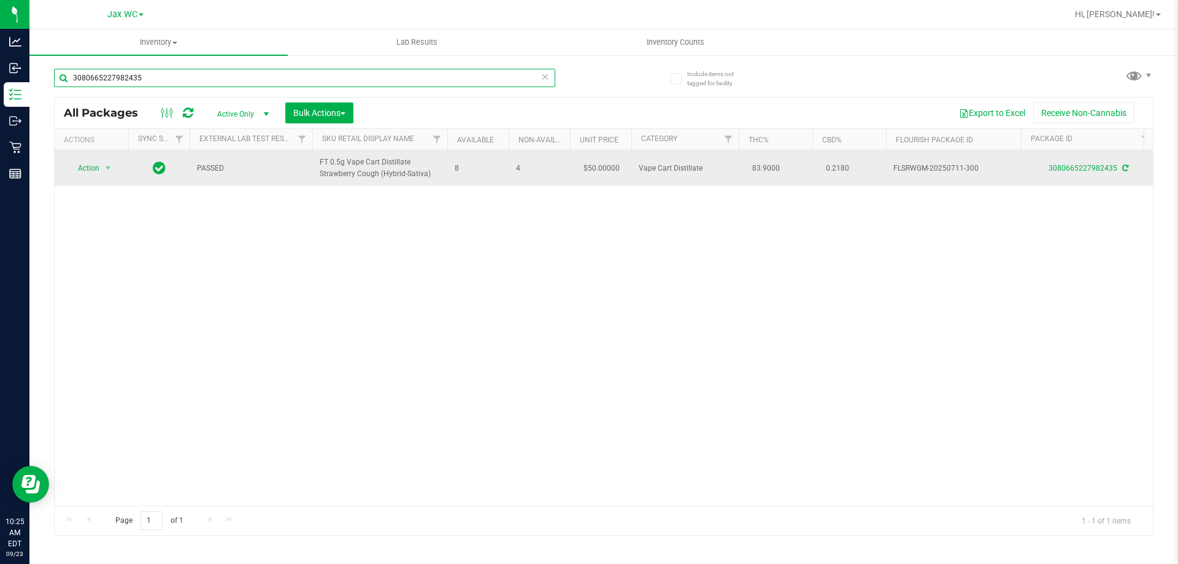
type input "3080665227982435"
click at [83, 171] on span "Action" at bounding box center [83, 167] width 33 height 17
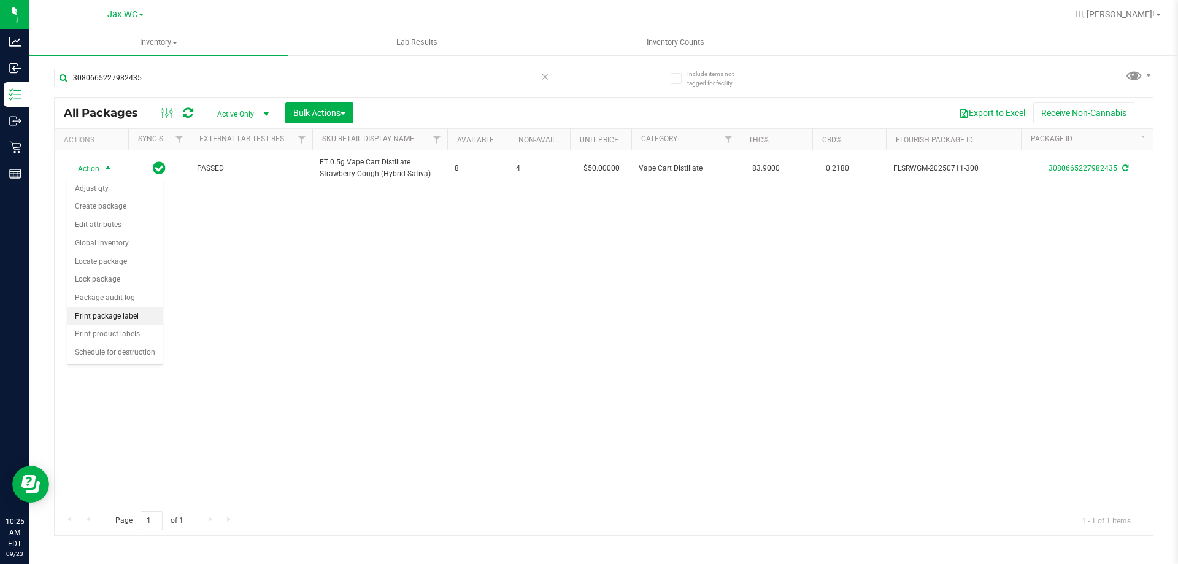
click at [96, 316] on li "Print package label" at bounding box center [114, 316] width 95 height 18
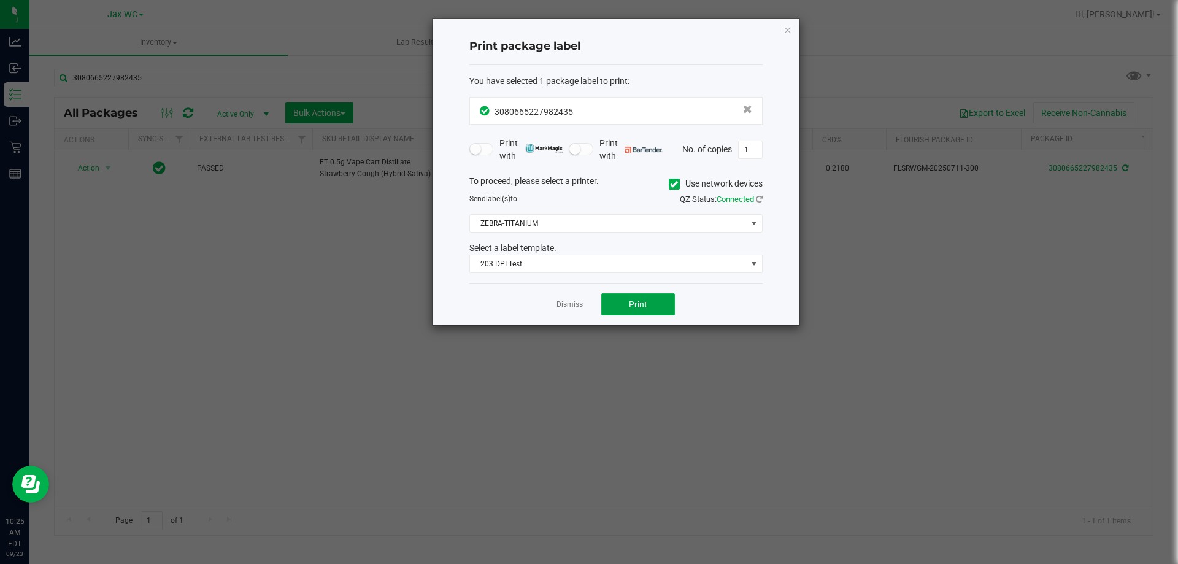
click at [652, 295] on button "Print" at bounding box center [638, 304] width 74 height 22
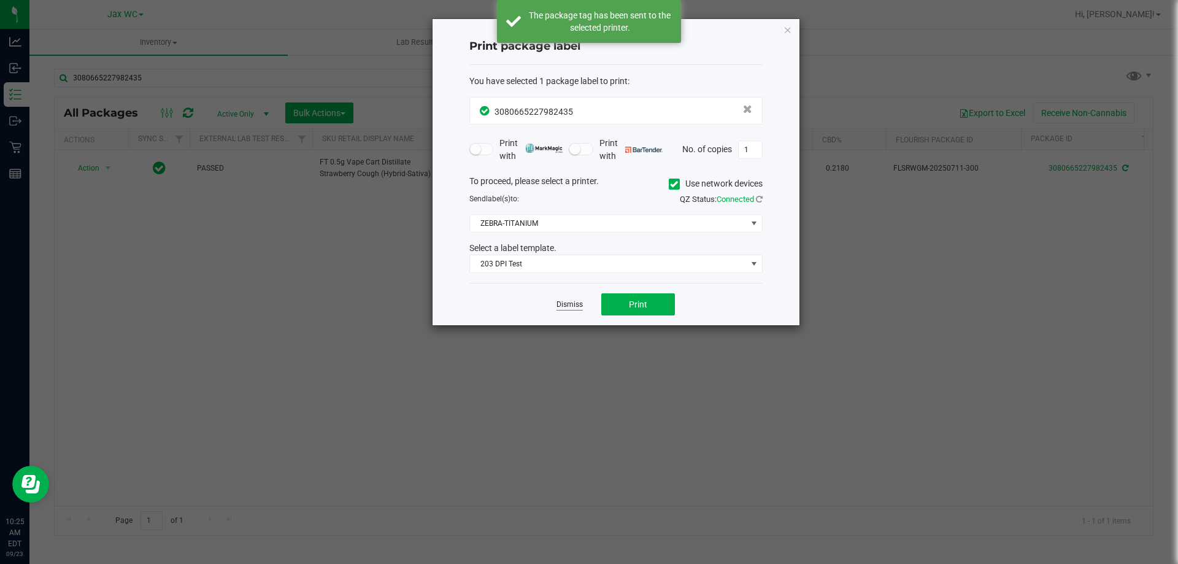
click at [565, 304] on link "Dismiss" at bounding box center [569, 304] width 26 height 10
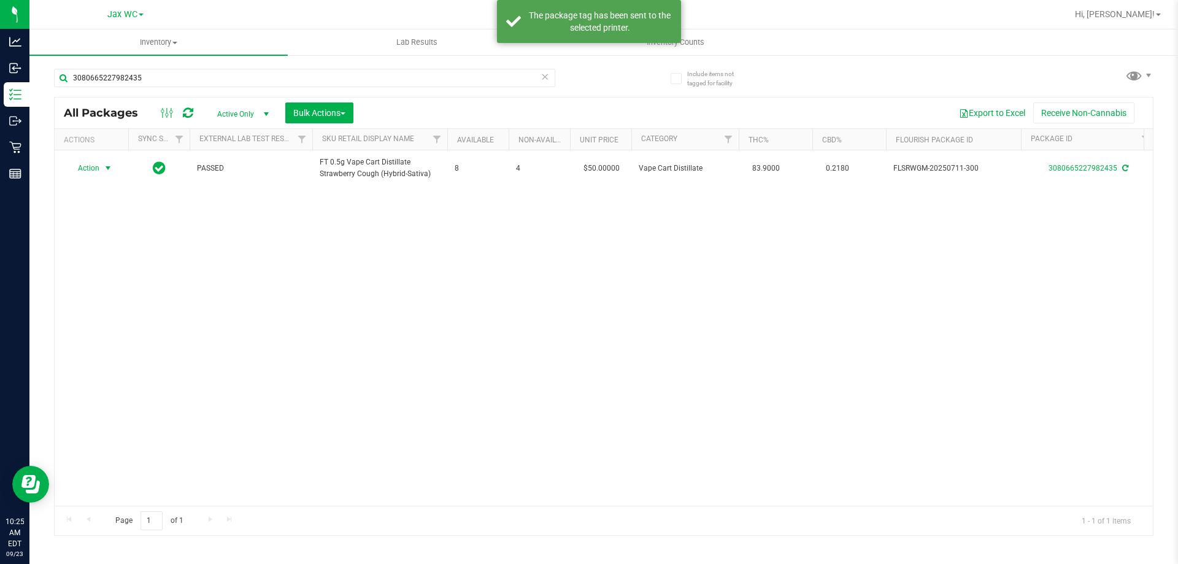
click at [383, 345] on div "Action Action Adjust qty Create package Edit attributes Global inventory Locate…" at bounding box center [604, 327] width 1098 height 355
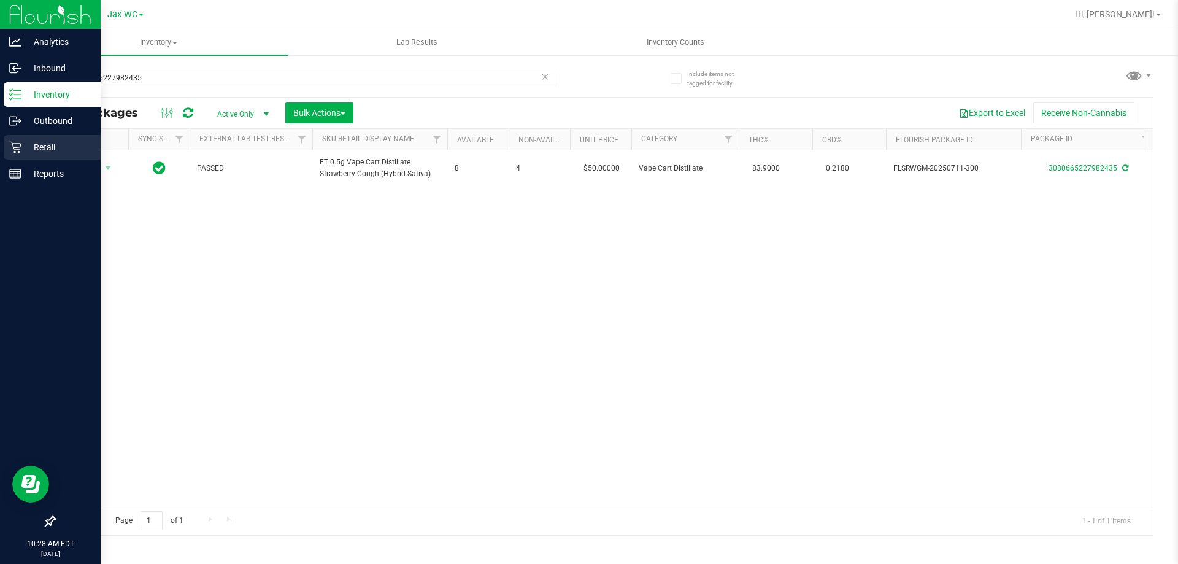
click at [33, 147] on p "Retail" at bounding box center [58, 147] width 74 height 15
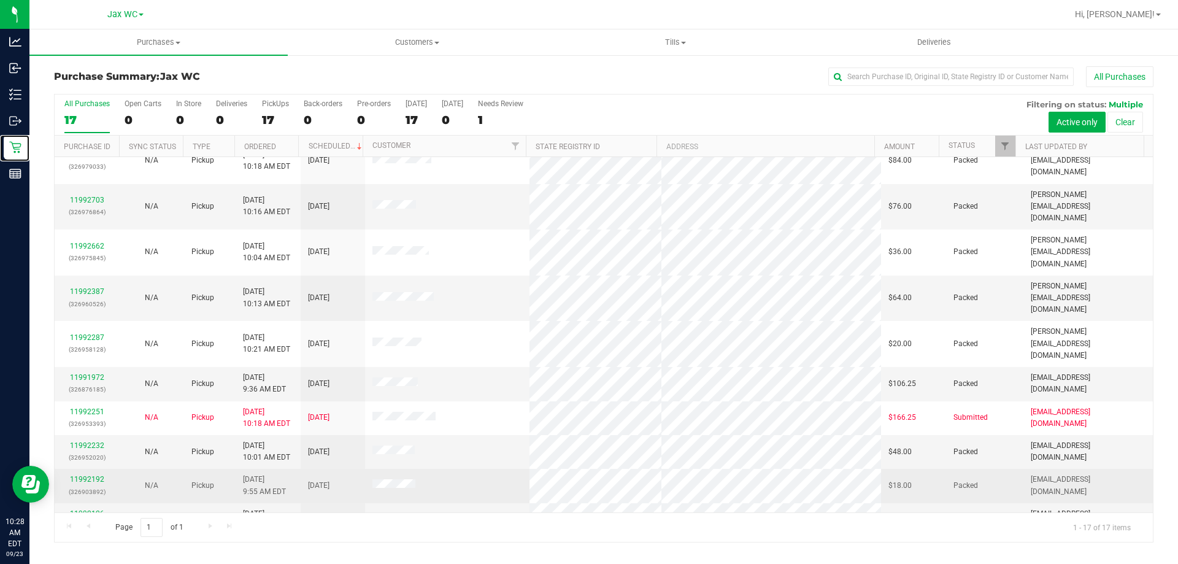
scroll to position [222, 0]
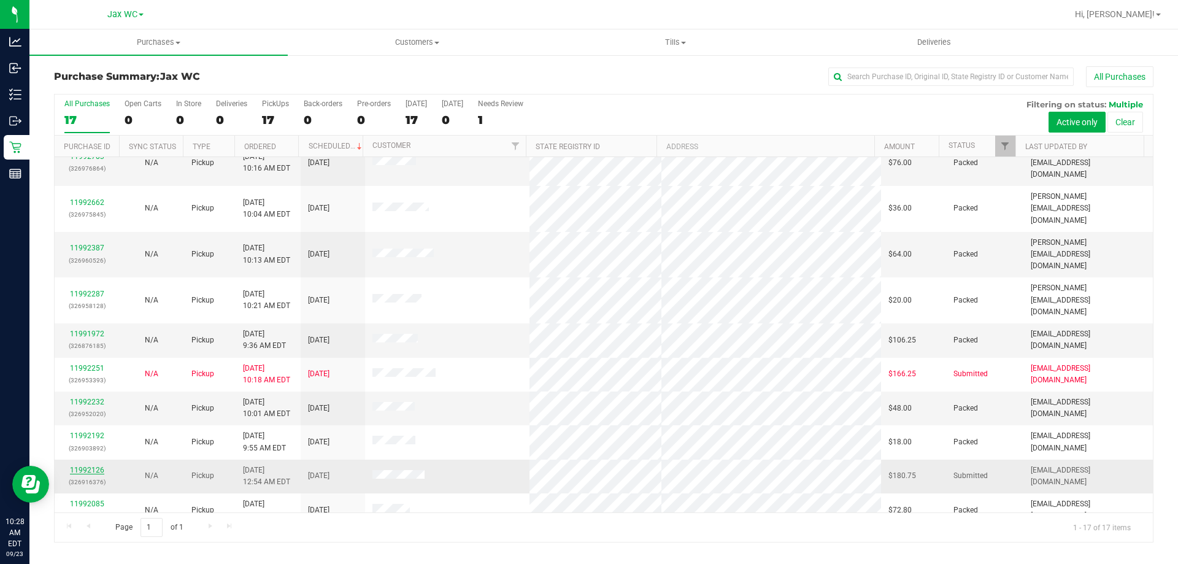
click at [96, 466] on link "11992126" at bounding box center [87, 470] width 34 height 9
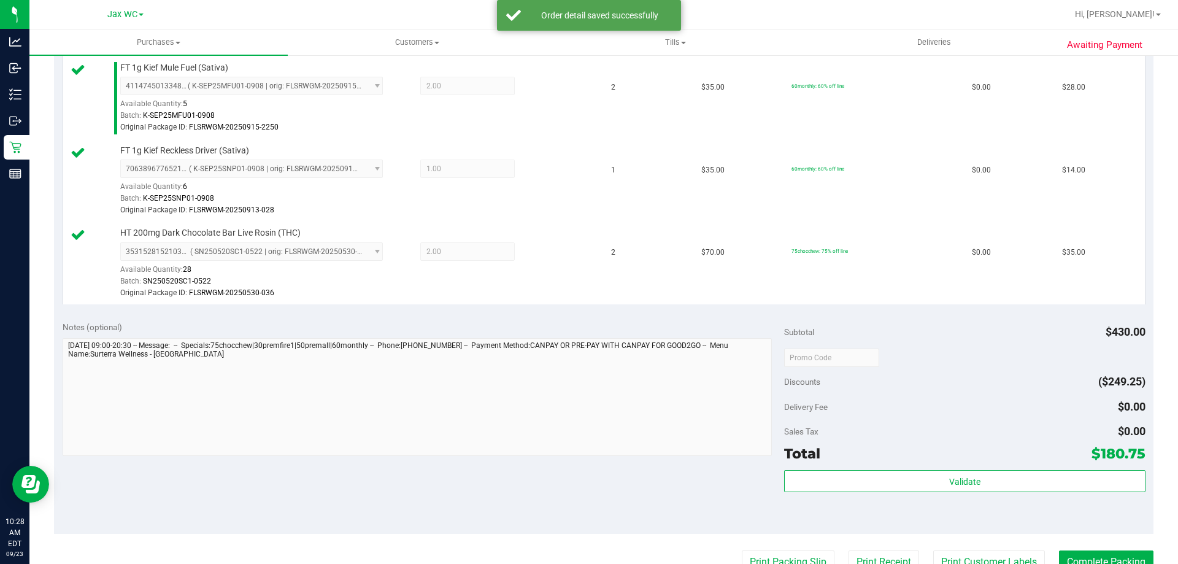
scroll to position [613, 0]
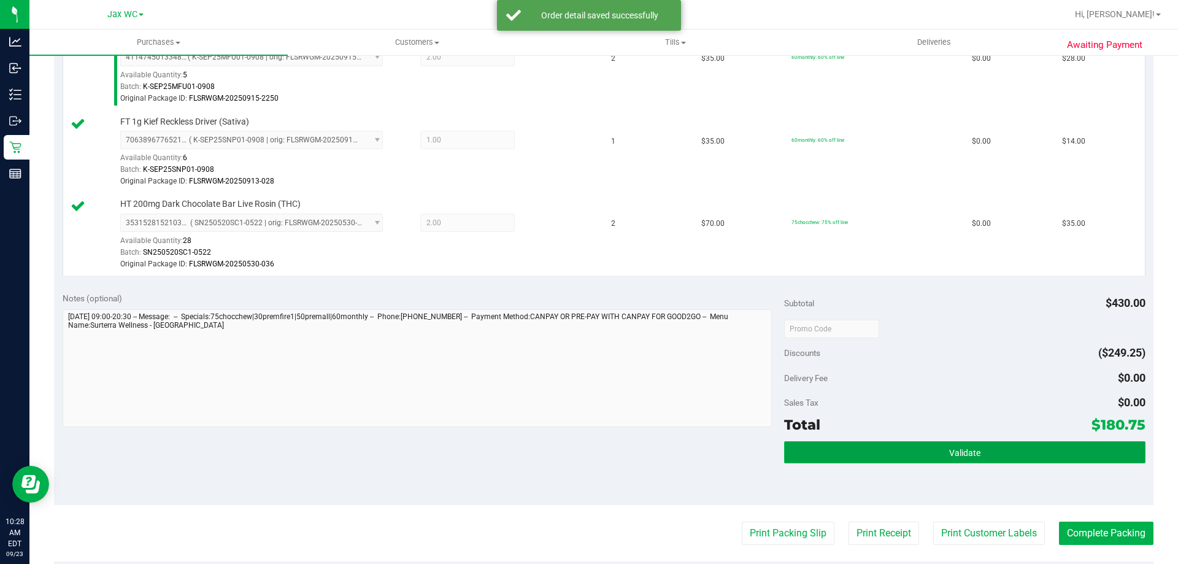
click at [958, 453] on span "Validate" at bounding box center [964, 453] width 31 height 10
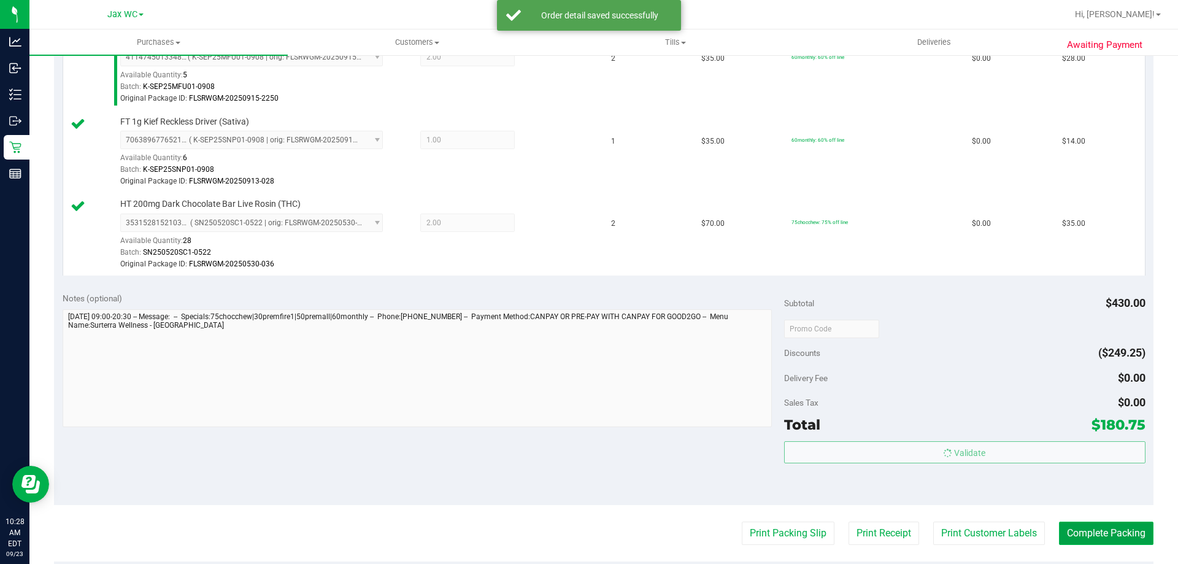
click at [1088, 536] on button "Complete Packing" at bounding box center [1106, 532] width 94 height 23
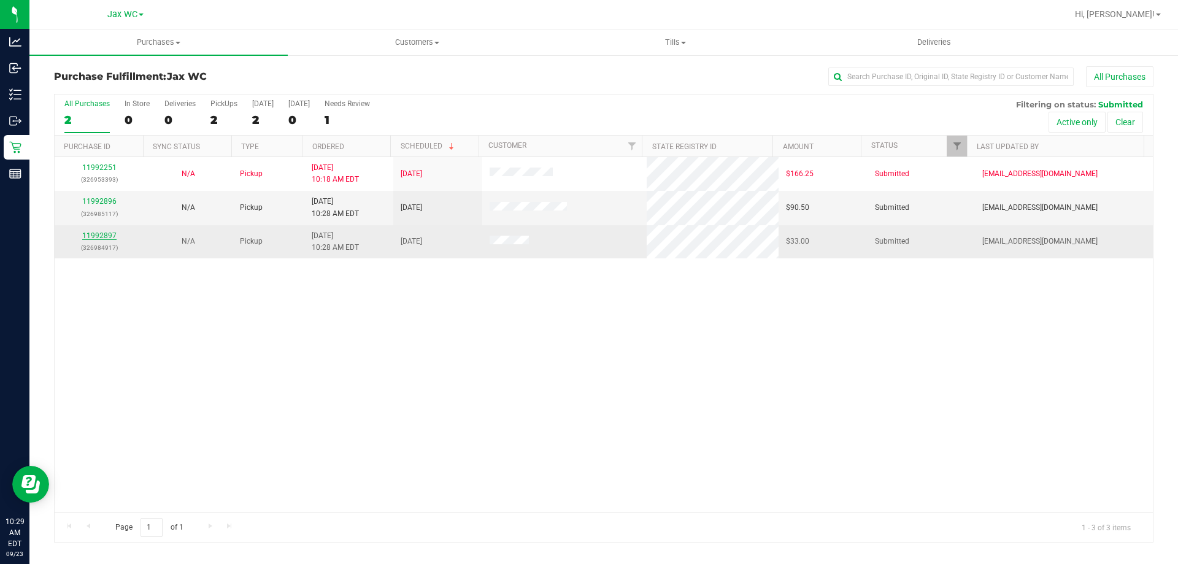
click at [93, 234] on link "11992897" at bounding box center [99, 235] width 34 height 9
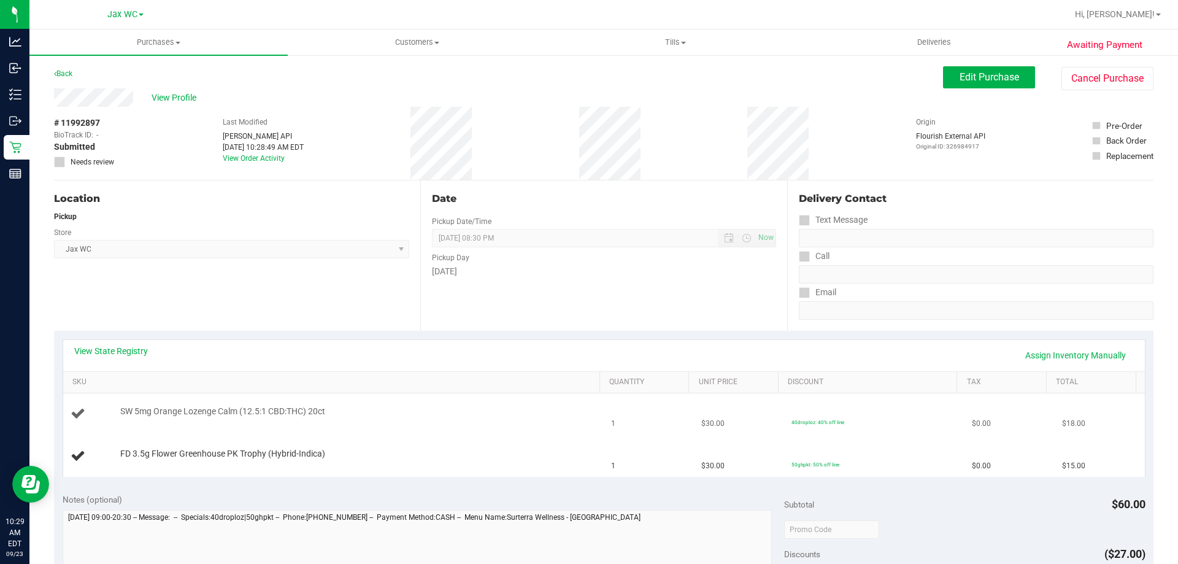
click at [420, 425] on td "SW 5mg Orange Lozenge Calm (12.5:1 CBD:THC) 20ct" at bounding box center [333, 414] width 541 height 42
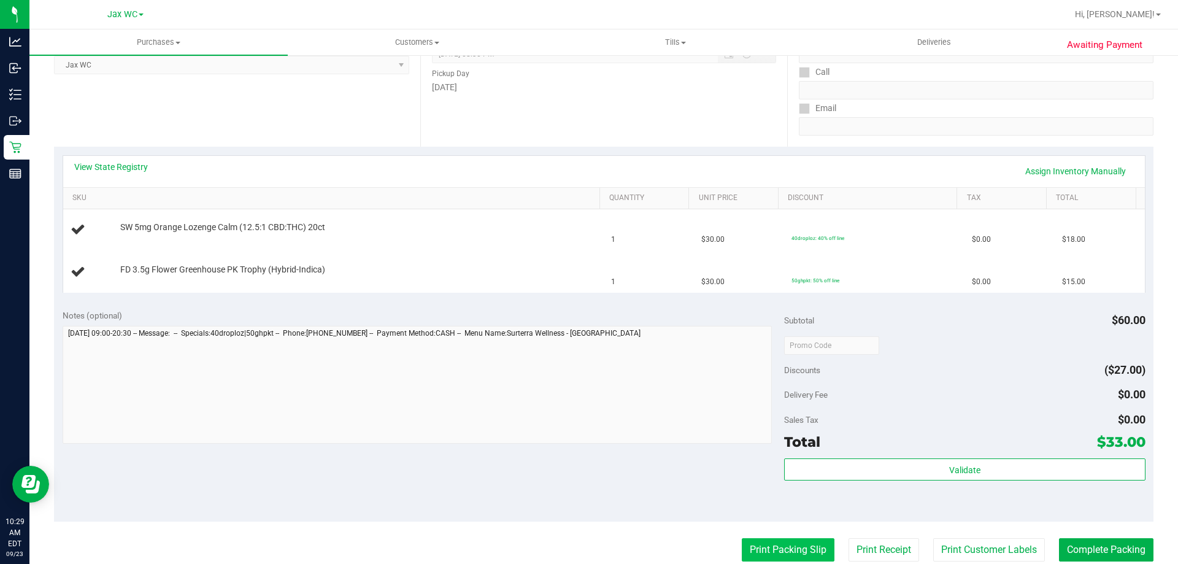
click at [769, 547] on button "Print Packing Slip" at bounding box center [788, 549] width 93 height 23
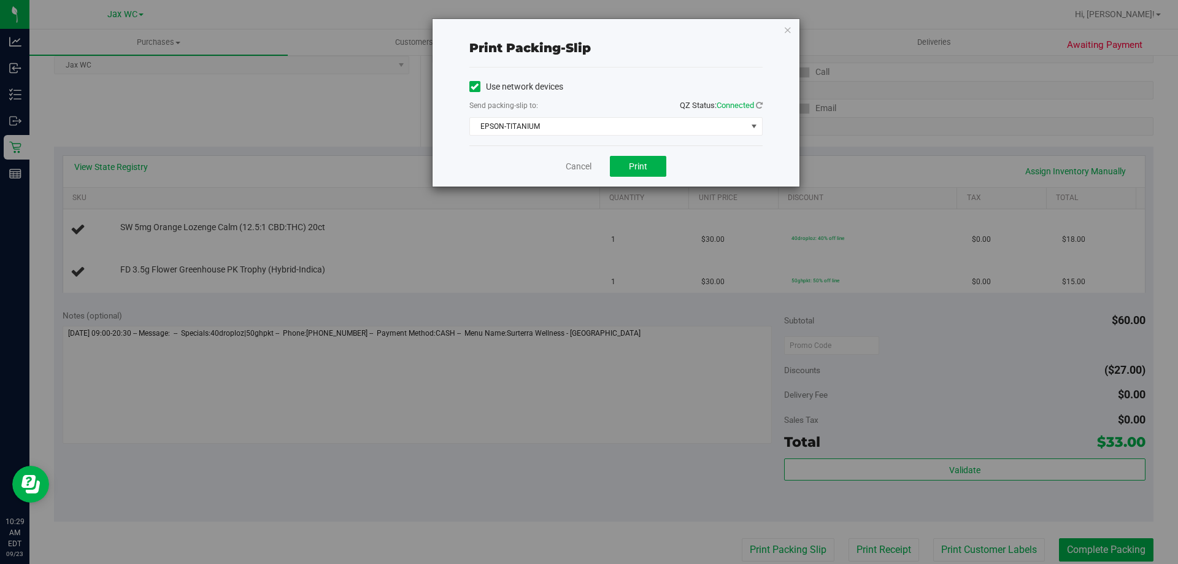
click at [627, 152] on div "Cancel Print" at bounding box center [615, 165] width 293 height 41
click at [631, 165] on span "Print" at bounding box center [638, 166] width 18 height 10
click at [580, 174] on div "Cancel Print" at bounding box center [615, 165] width 293 height 41
click at [597, 168] on div "Cancel Print" at bounding box center [615, 165] width 293 height 41
click at [567, 167] on link "Cancel" at bounding box center [579, 166] width 26 height 13
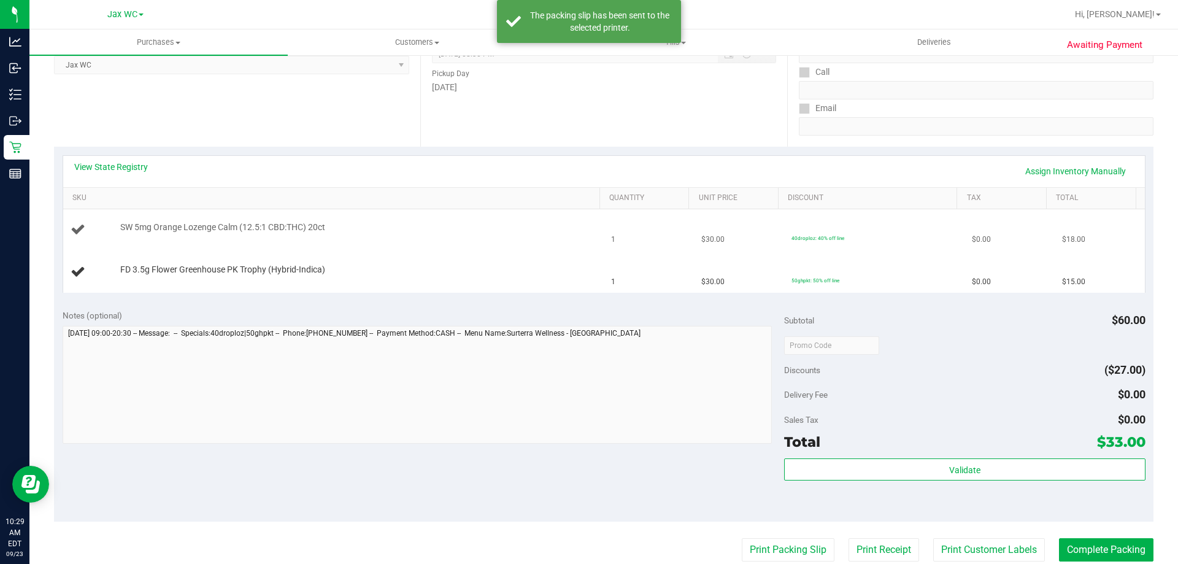
click at [539, 227] on div "SW 5mg Orange Lozenge Calm (12.5:1 CBD:THC) 20ct" at bounding box center [354, 227] width 480 height 12
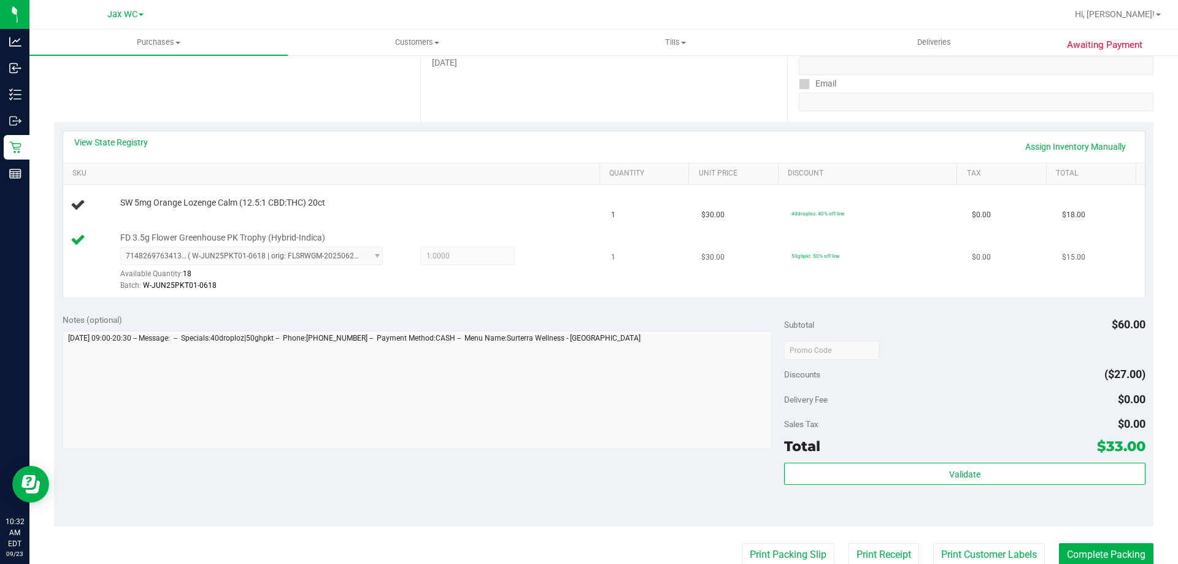
scroll to position [113, 0]
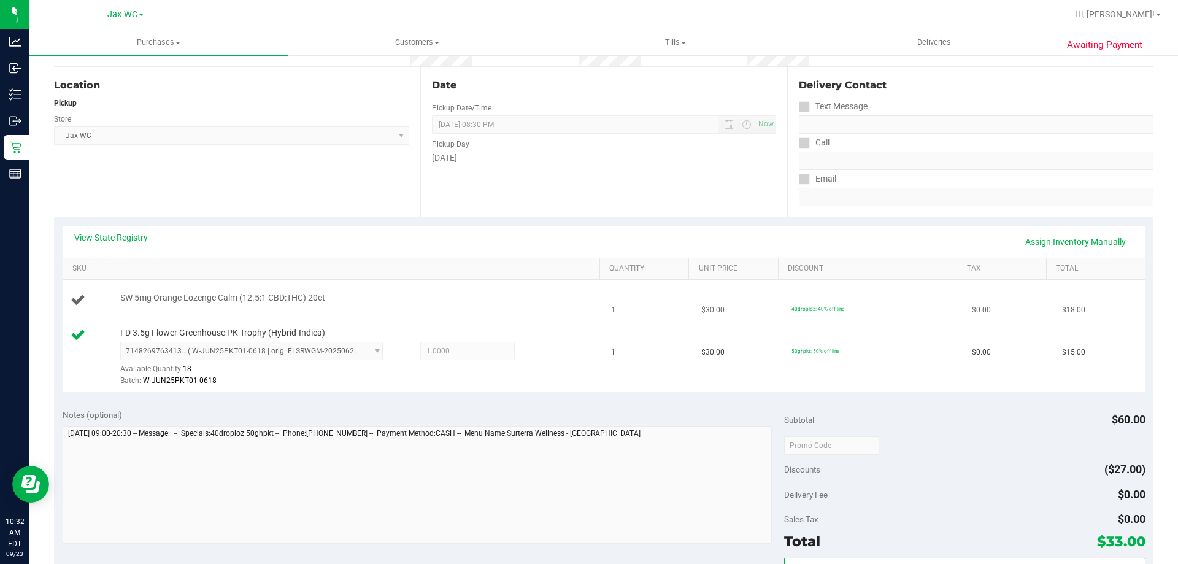
click at [413, 298] on div "SW 5mg Orange Lozenge Calm (12.5:1 CBD:THC) 20ct" at bounding box center [354, 298] width 480 height 12
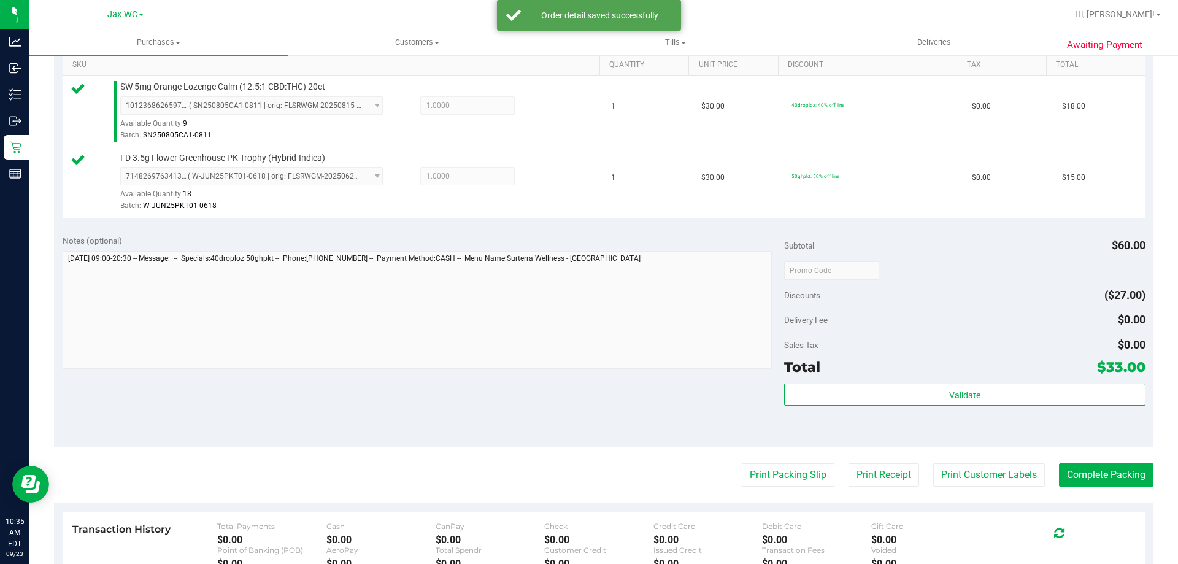
scroll to position [359, 0]
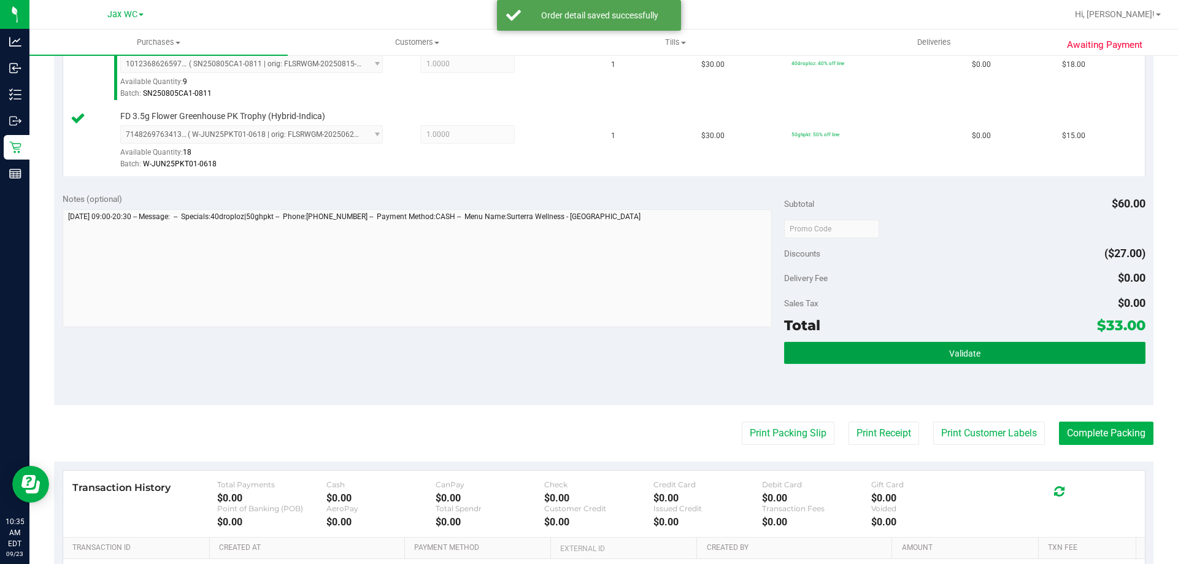
drag, startPoint x: 1021, startPoint y: 356, endPoint x: 1032, endPoint y: 376, distance: 23.1
click at [1022, 356] on button "Validate" at bounding box center [964, 353] width 361 height 22
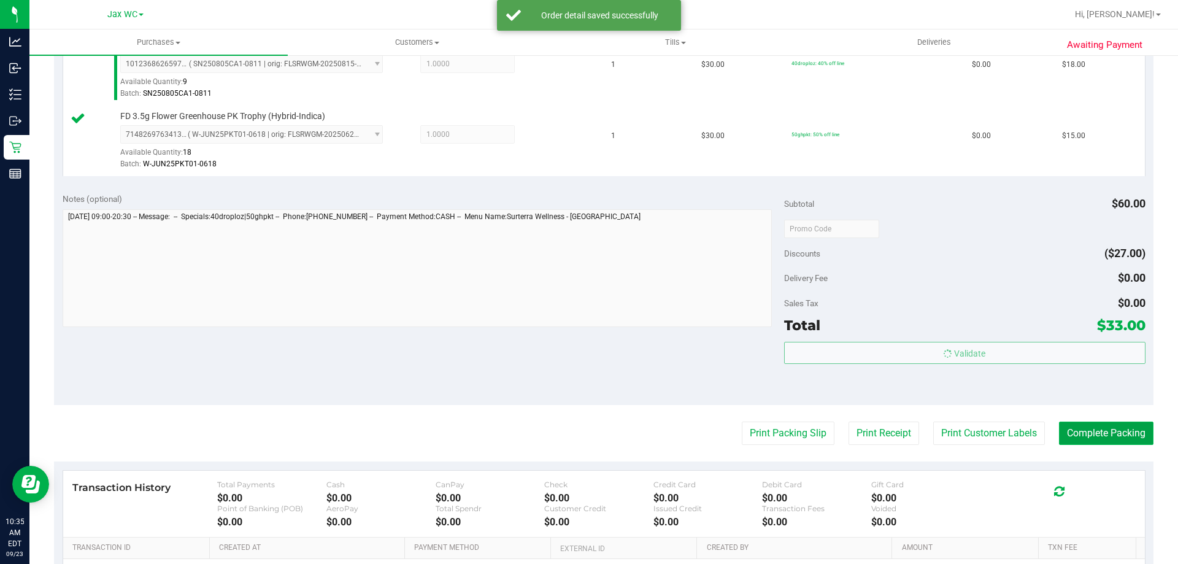
click at [1101, 438] on body "Analytics Inbound Inventory Outbound Retail Reports 10:35 AM EDT [DATE] 09/23 J…" at bounding box center [589, 282] width 1178 height 564
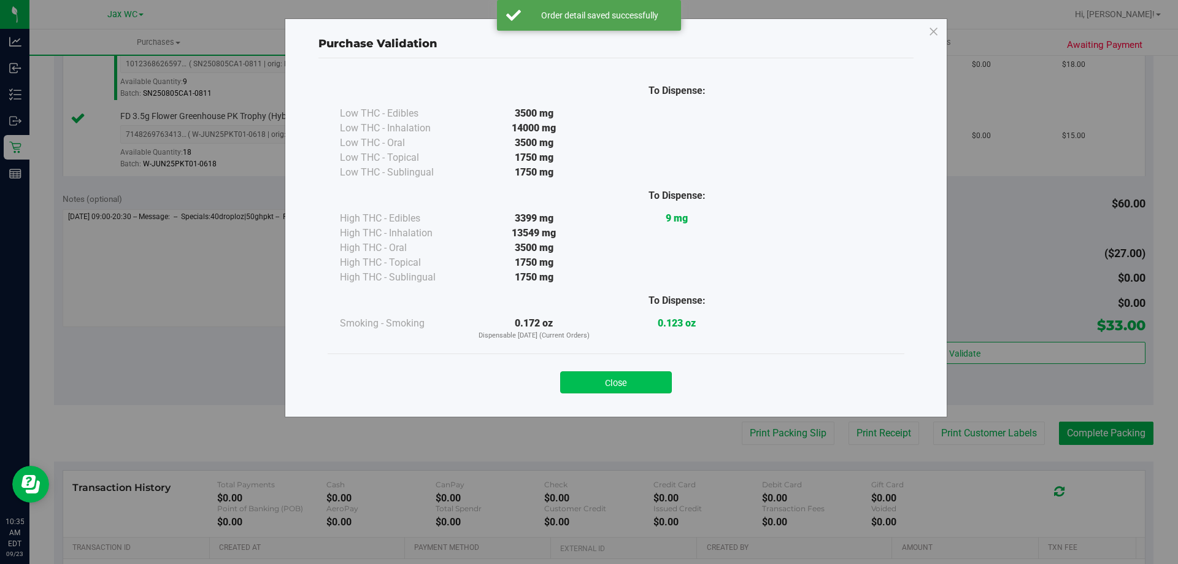
click at [597, 377] on button "Close" at bounding box center [616, 382] width 112 height 22
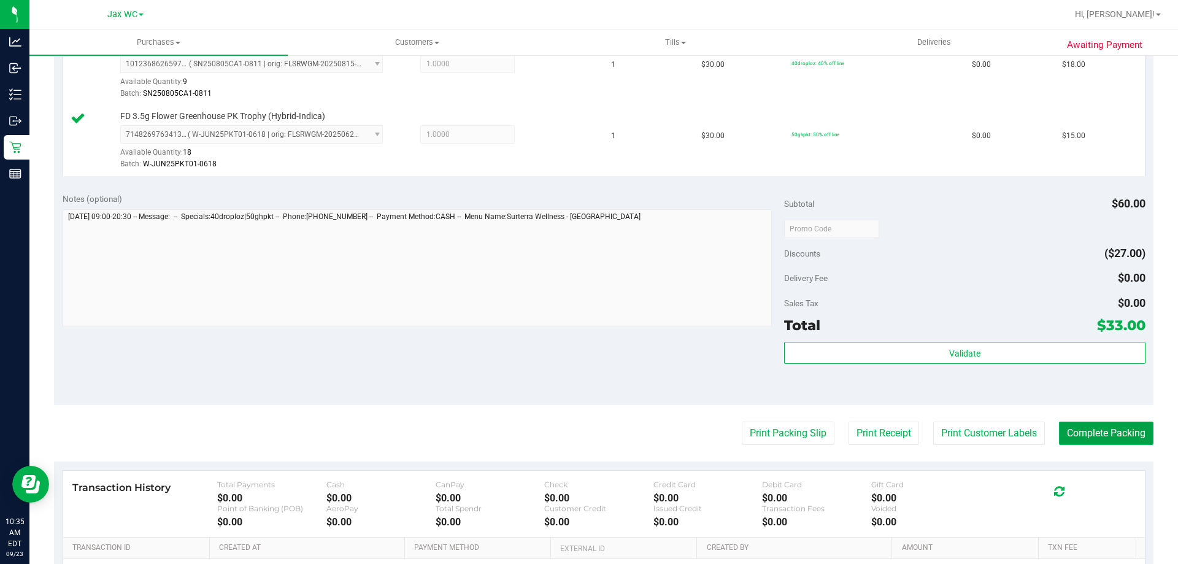
click at [1064, 430] on button "Complete Packing" at bounding box center [1106, 432] width 94 height 23
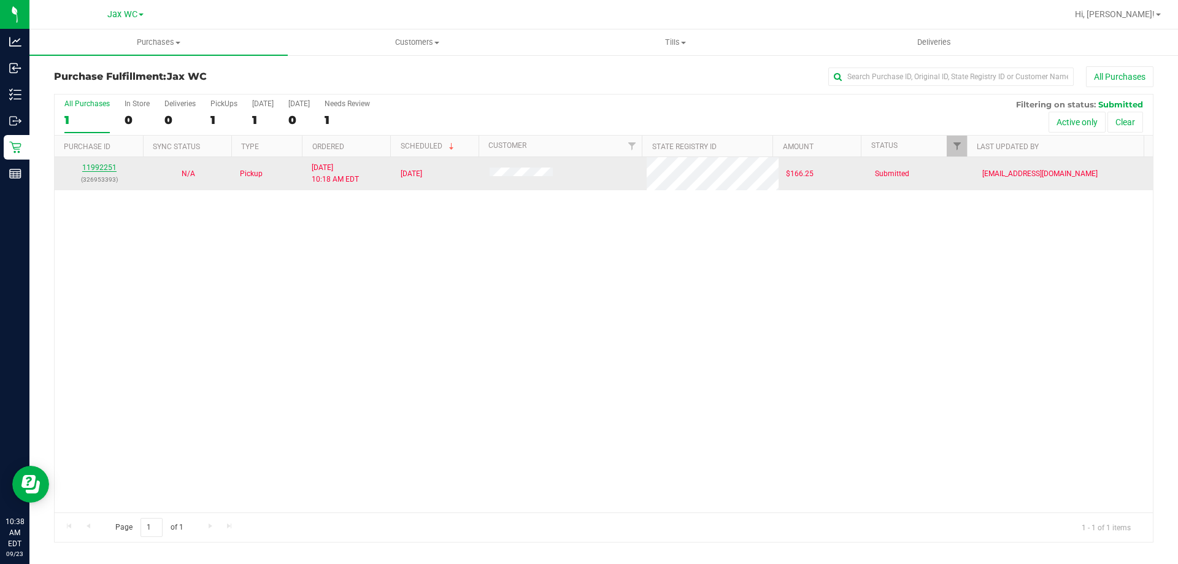
click at [83, 167] on link "11992251" at bounding box center [99, 167] width 34 height 9
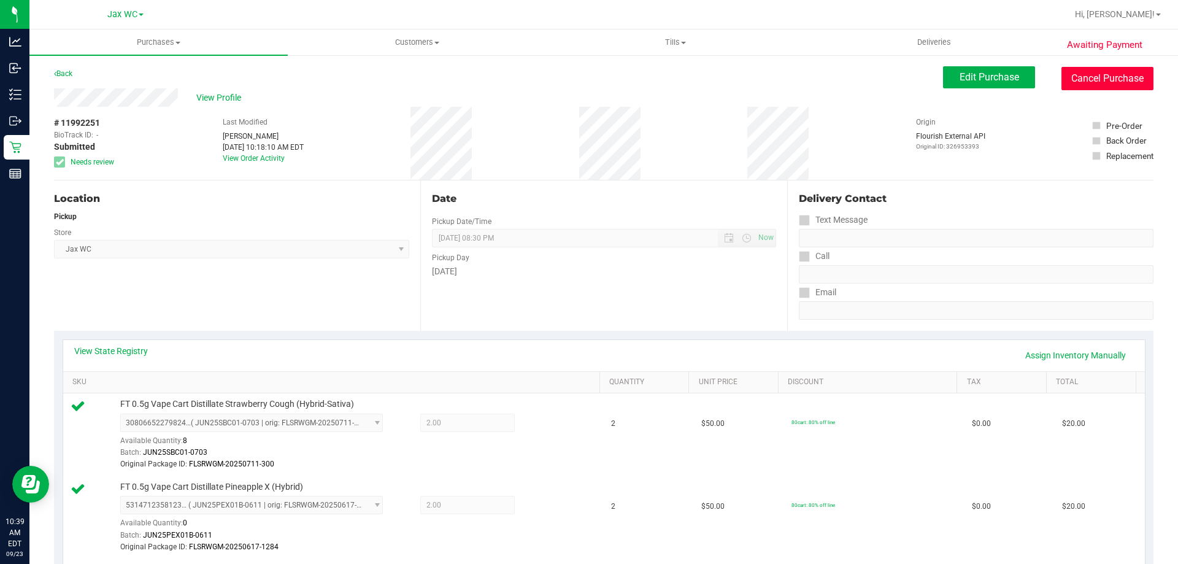
click at [1103, 72] on button "Cancel Purchase" at bounding box center [1107, 78] width 92 height 23
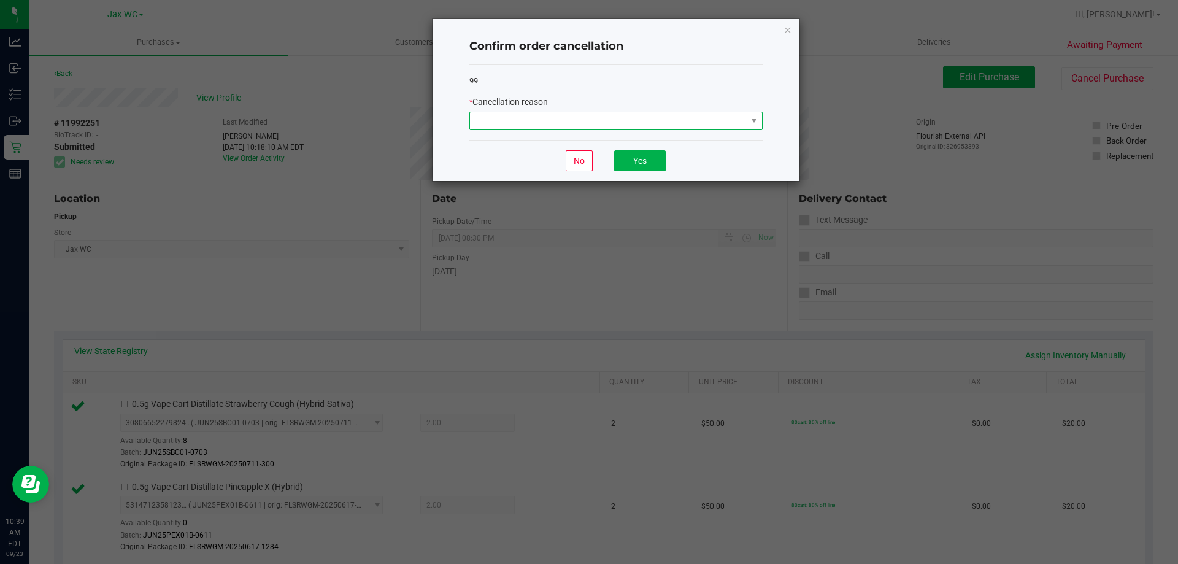
click at [537, 118] on span at bounding box center [608, 120] width 277 height 17
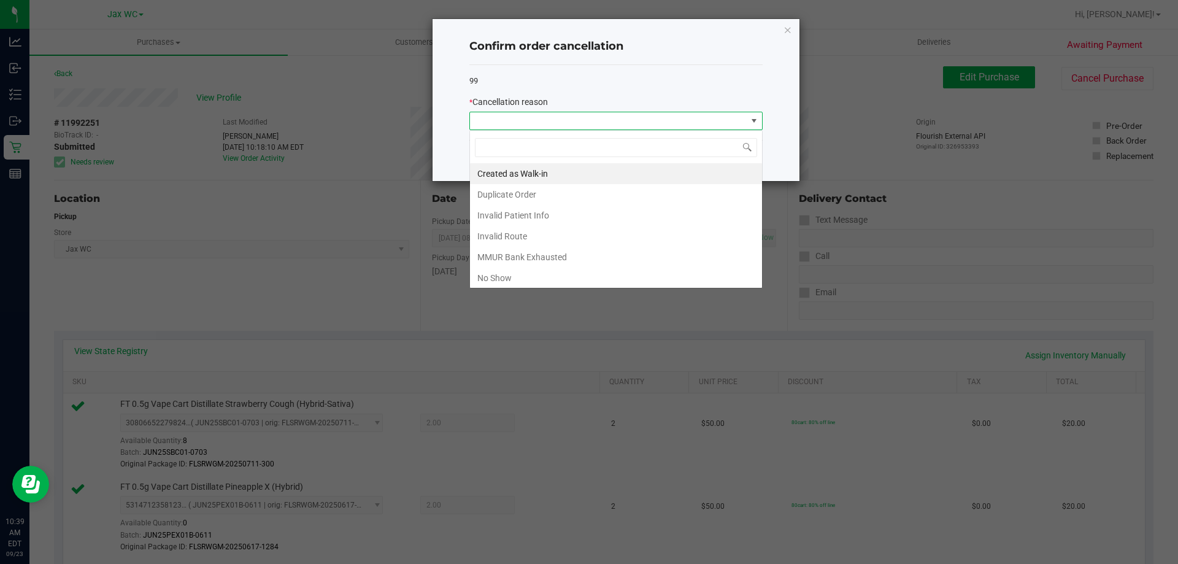
scroll to position [18, 293]
click at [507, 190] on li "Duplicate Order" at bounding box center [616, 194] width 292 height 21
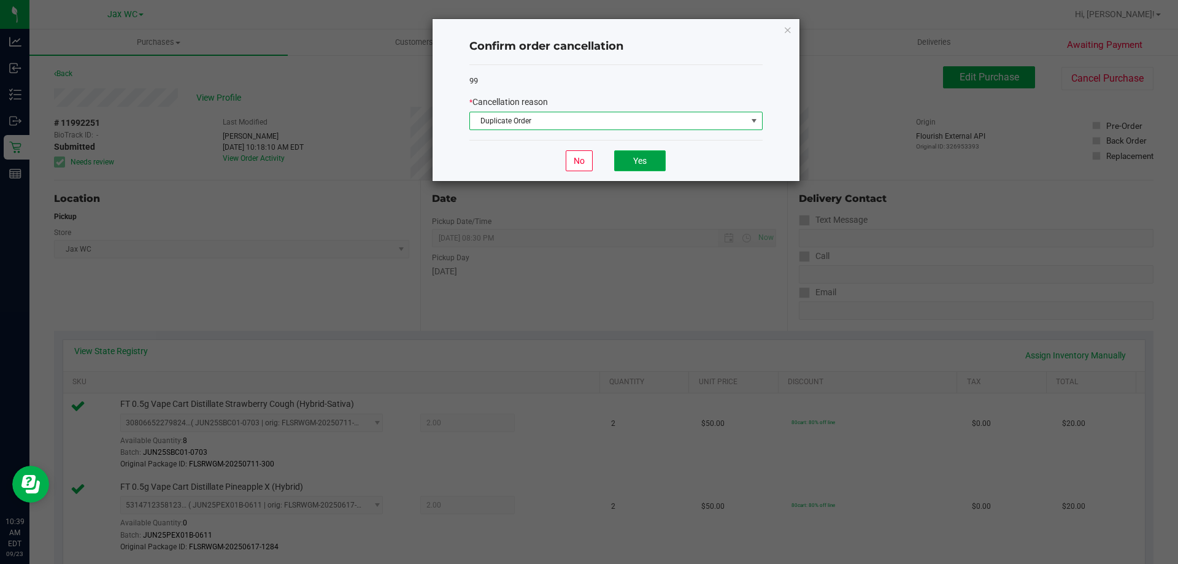
click at [655, 159] on button "Yes" at bounding box center [640, 160] width 52 height 21
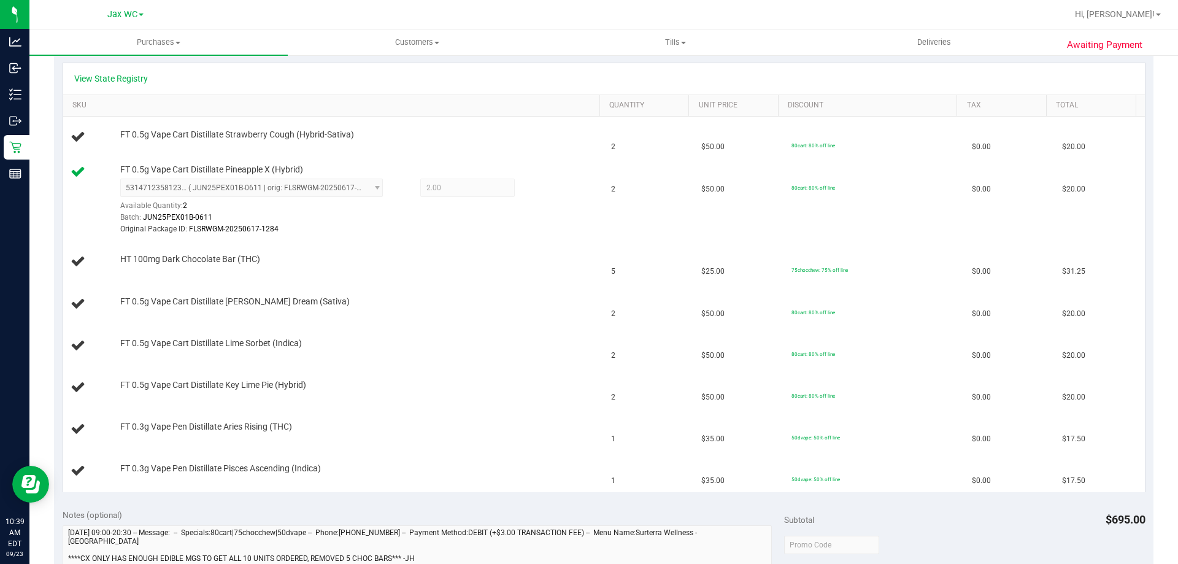
scroll to position [0, 0]
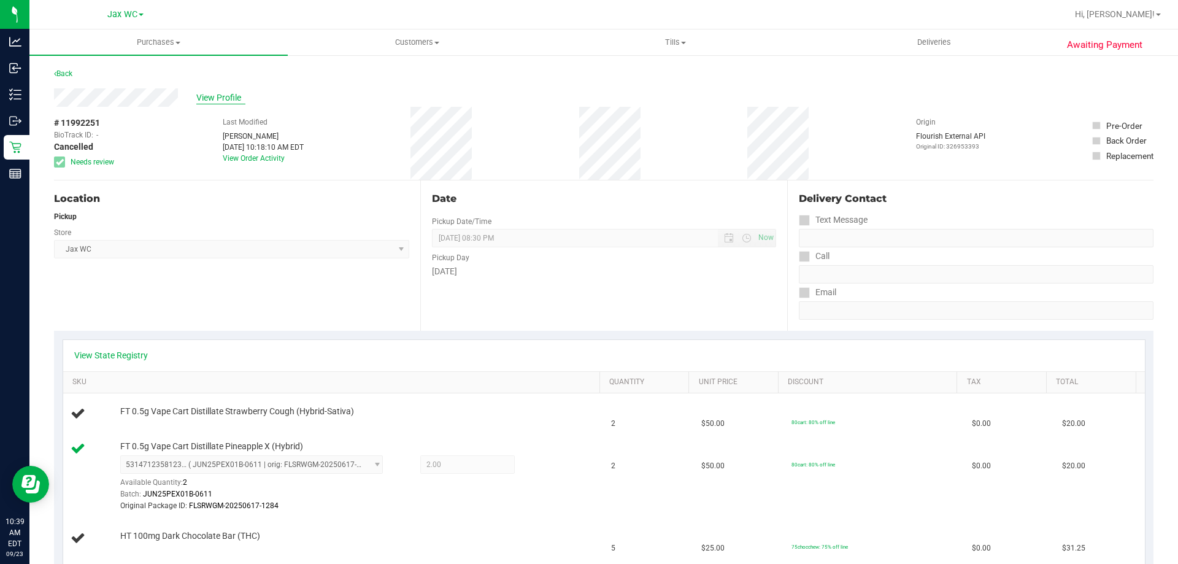
click at [209, 94] on span "View Profile" at bounding box center [220, 97] width 49 height 13
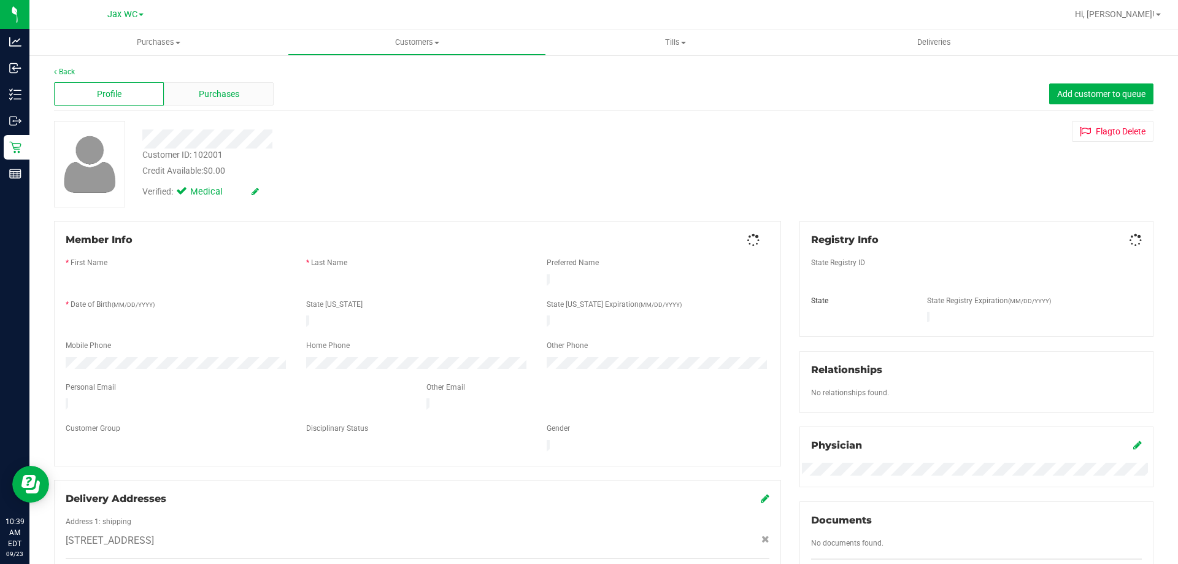
click at [209, 98] on span "Purchases" at bounding box center [219, 94] width 40 height 13
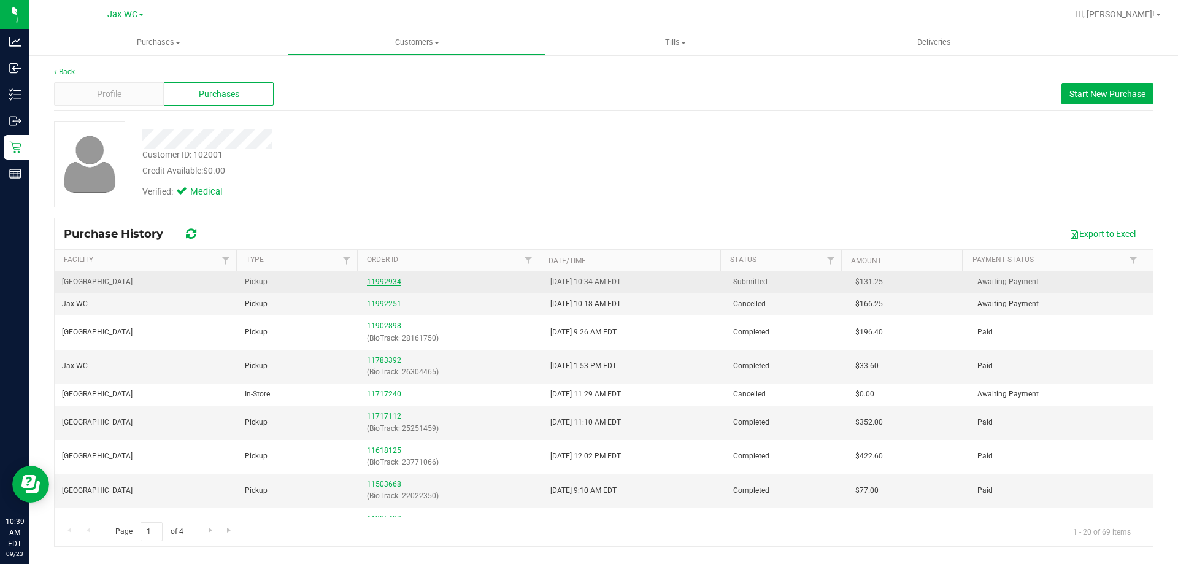
click at [386, 277] on link "11992934" at bounding box center [384, 281] width 34 height 9
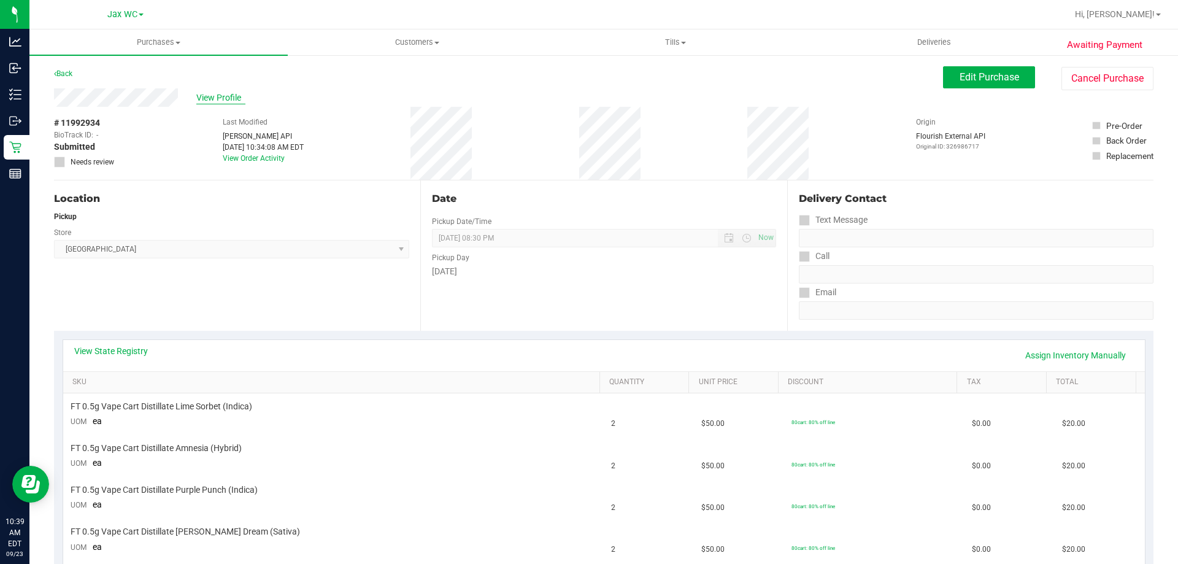
click at [217, 102] on span "View Profile" at bounding box center [220, 97] width 49 height 13
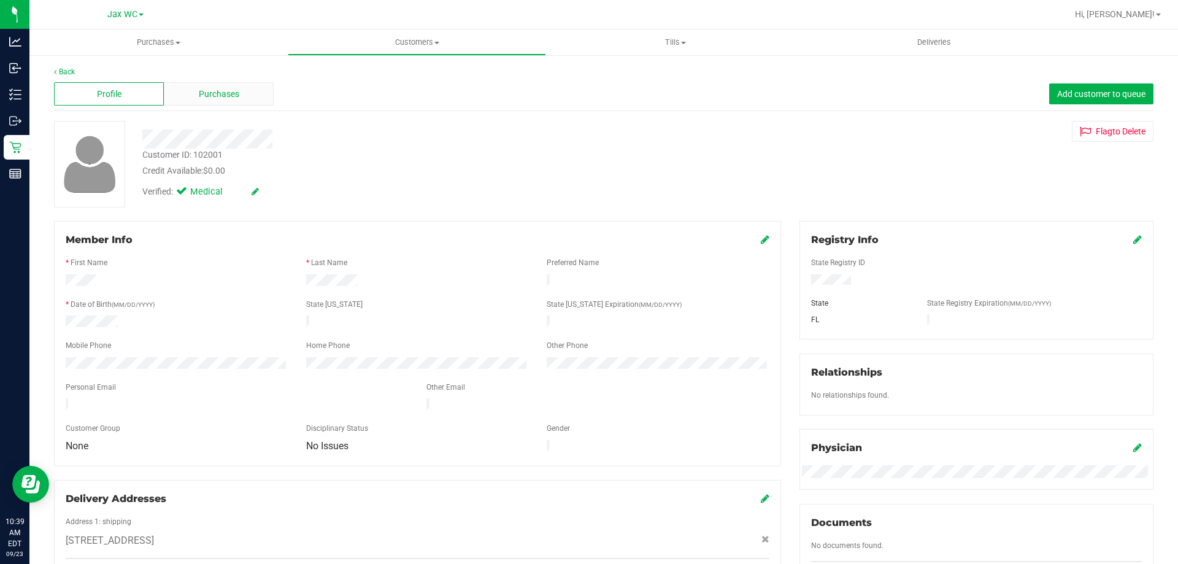
click at [218, 88] on span "Purchases" at bounding box center [219, 94] width 40 height 13
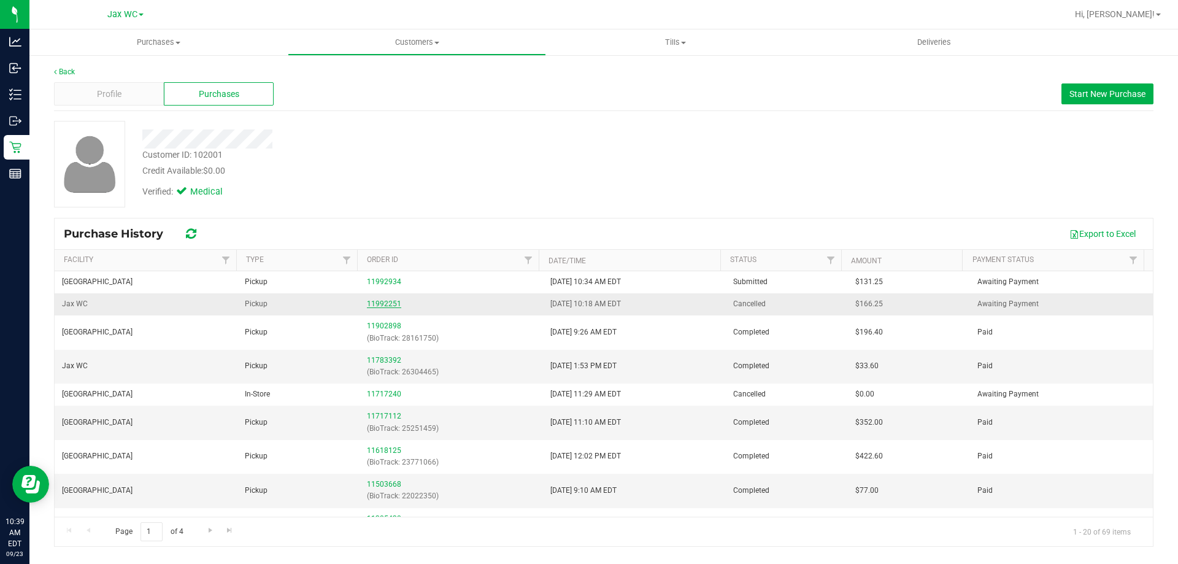
click at [370, 307] on link "11992251" at bounding box center [384, 303] width 34 height 9
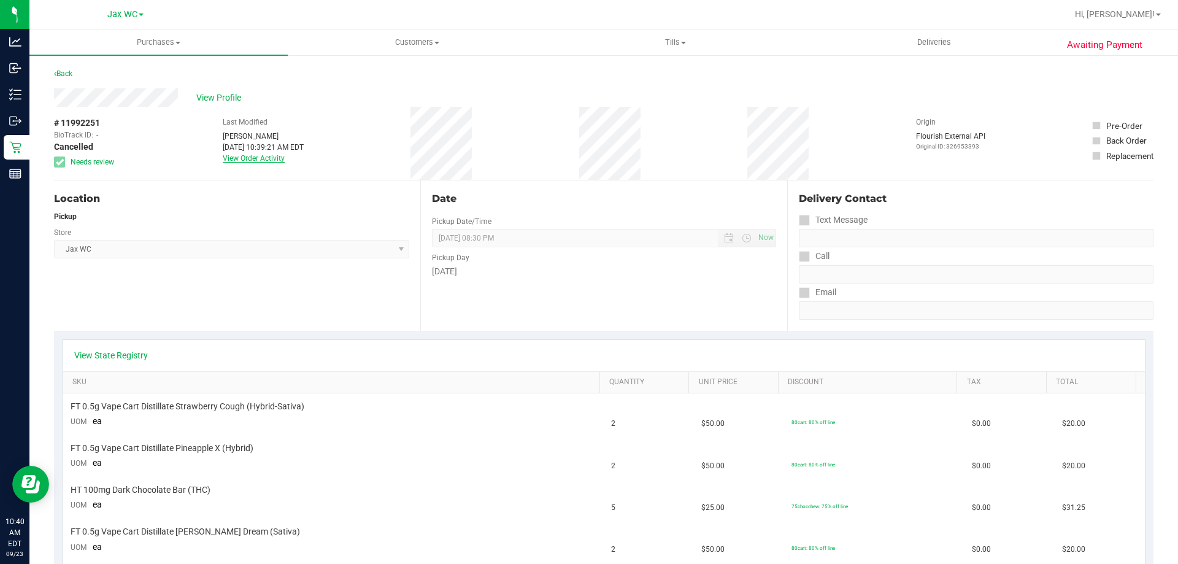
click at [260, 155] on link "View Order Activity" at bounding box center [254, 158] width 62 height 9
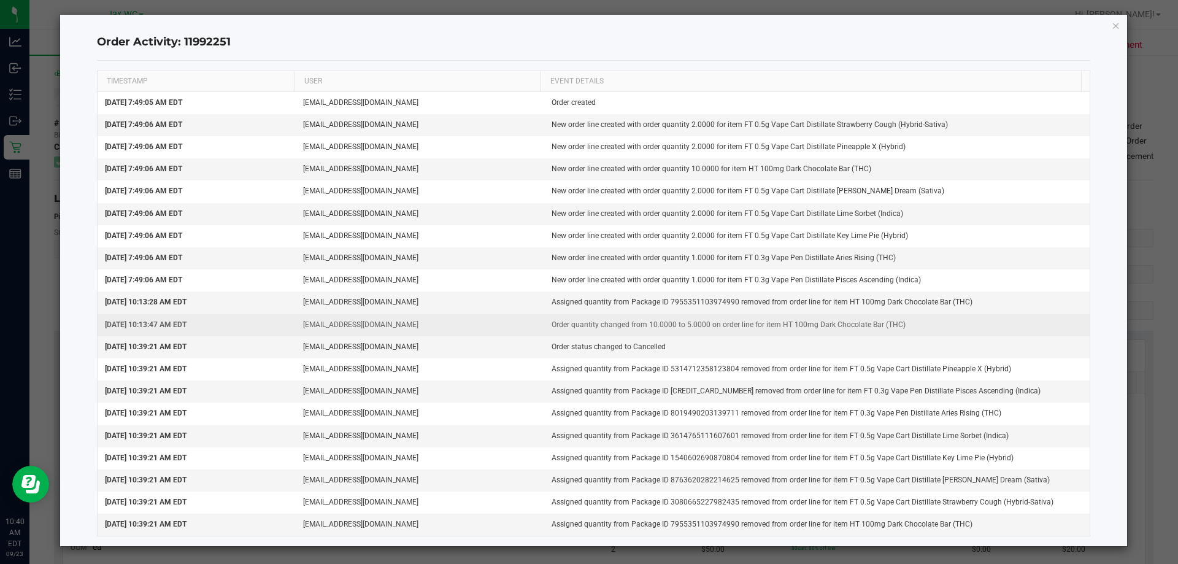
scroll to position [6, 0]
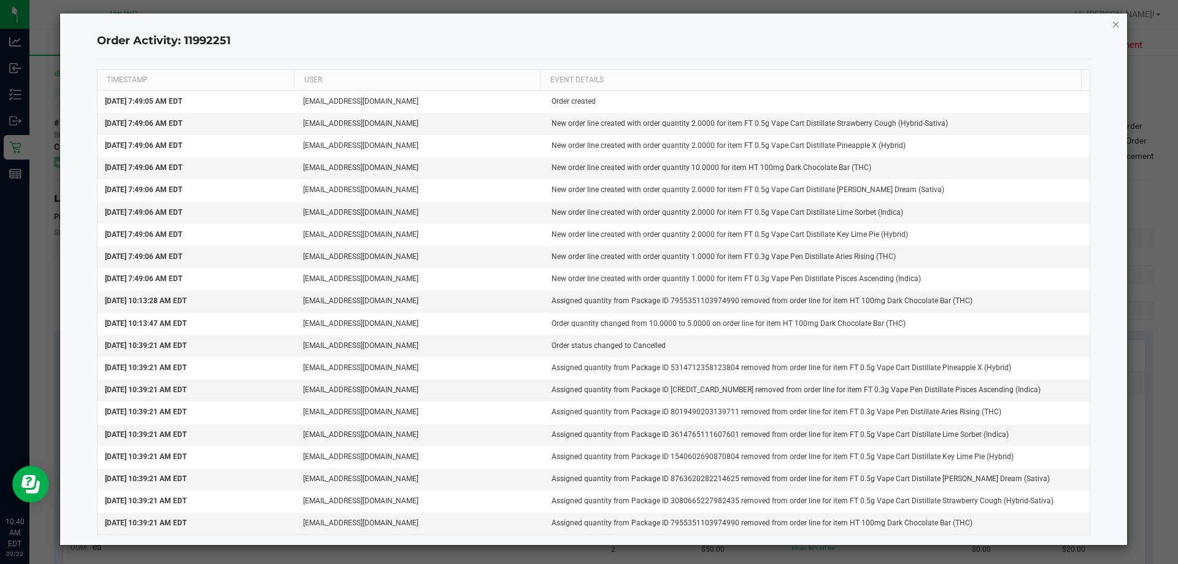
click at [1111, 26] on icon "button" at bounding box center [1115, 24] width 9 height 15
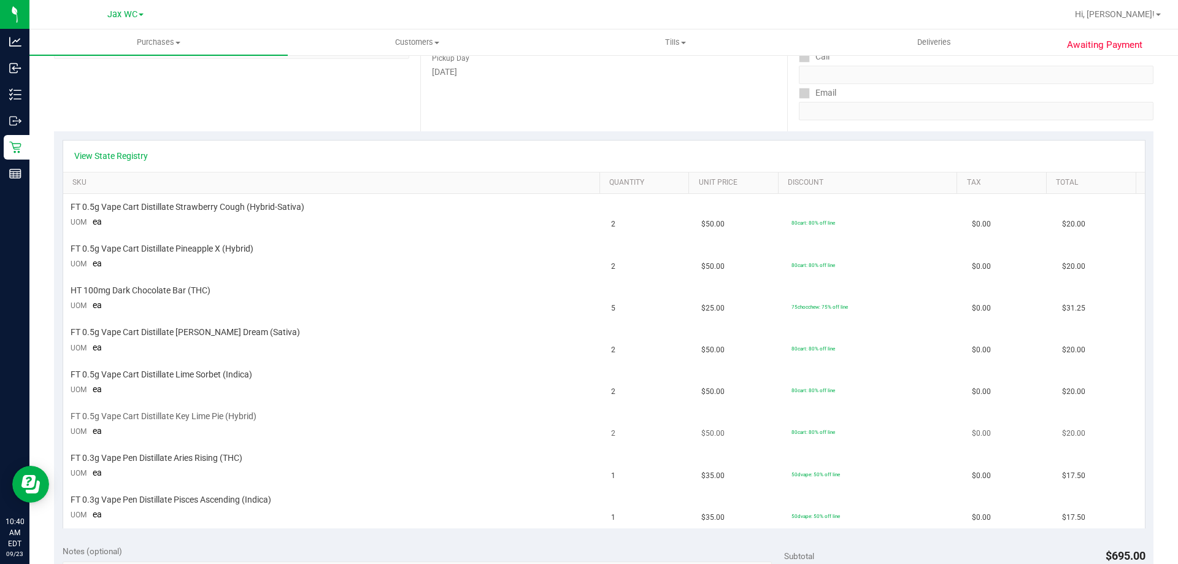
scroll to position [123, 0]
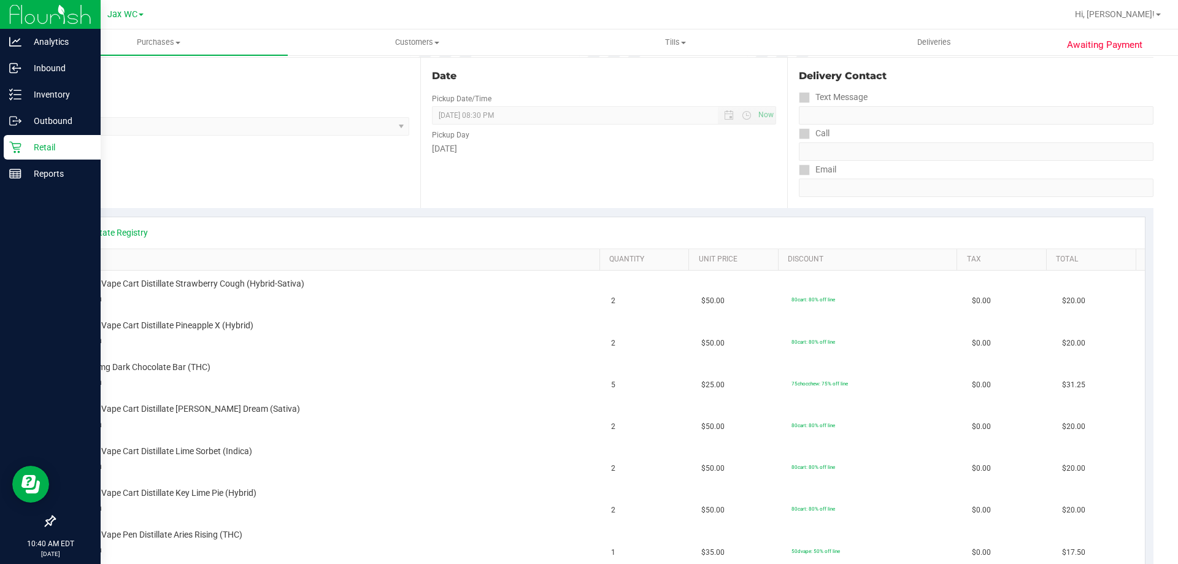
click at [38, 150] on p "Retail" at bounding box center [58, 147] width 74 height 15
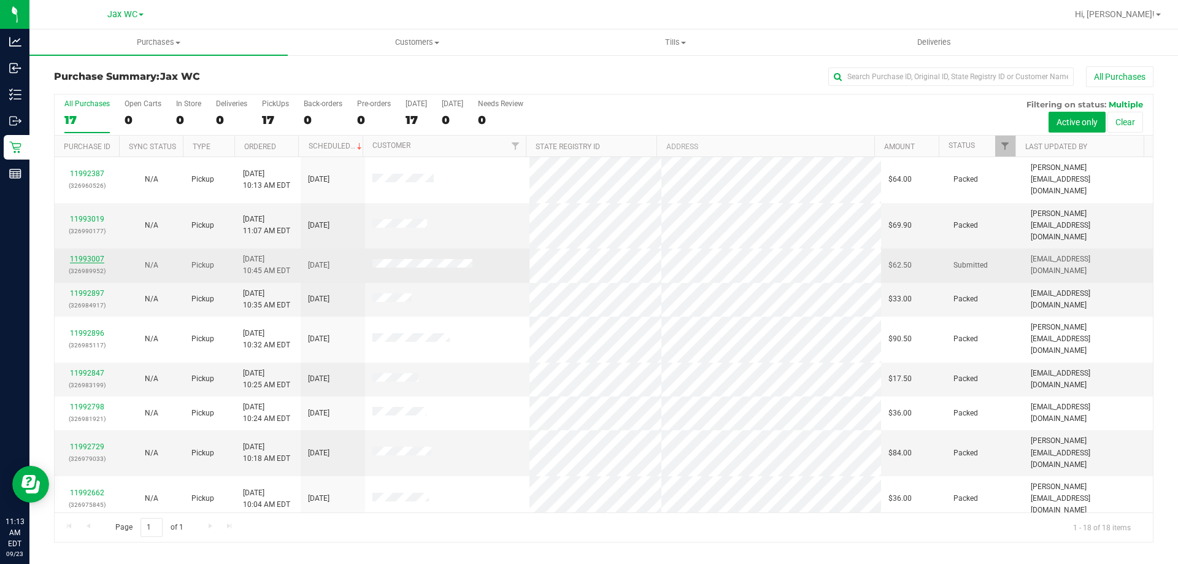
click at [93, 255] on link "11993007" at bounding box center [87, 259] width 34 height 9
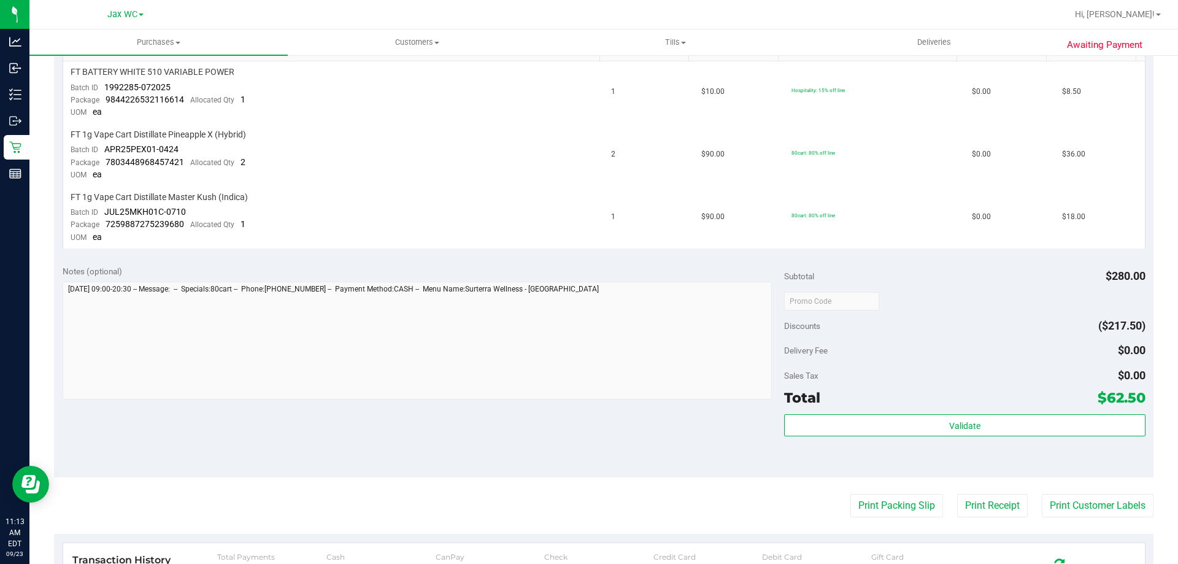
scroll to position [188, 0]
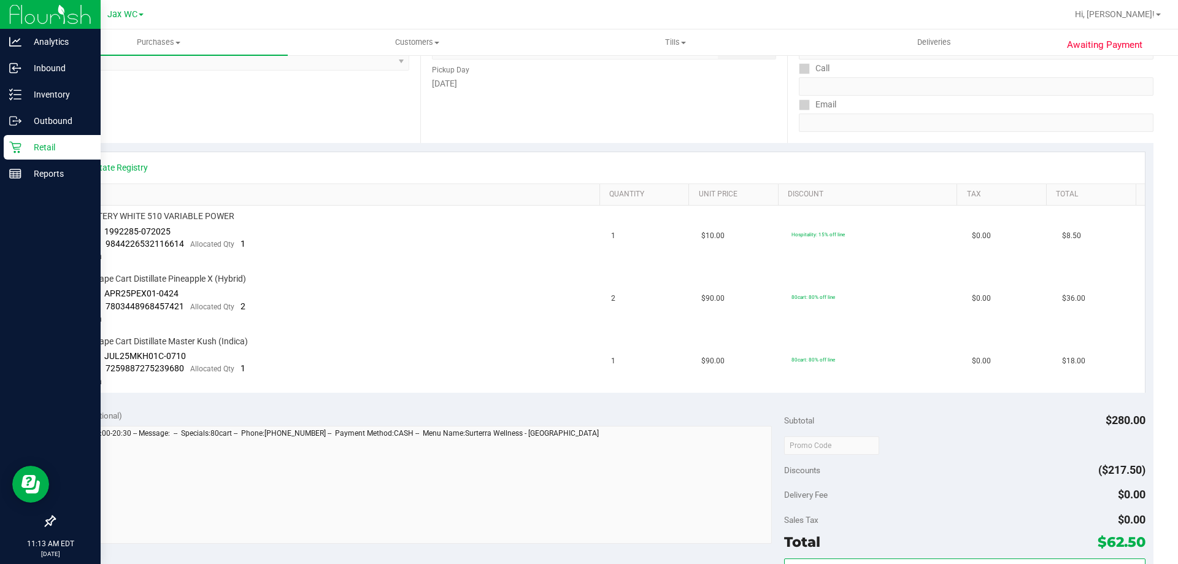
click at [15, 153] on div "Retail" at bounding box center [52, 147] width 97 height 25
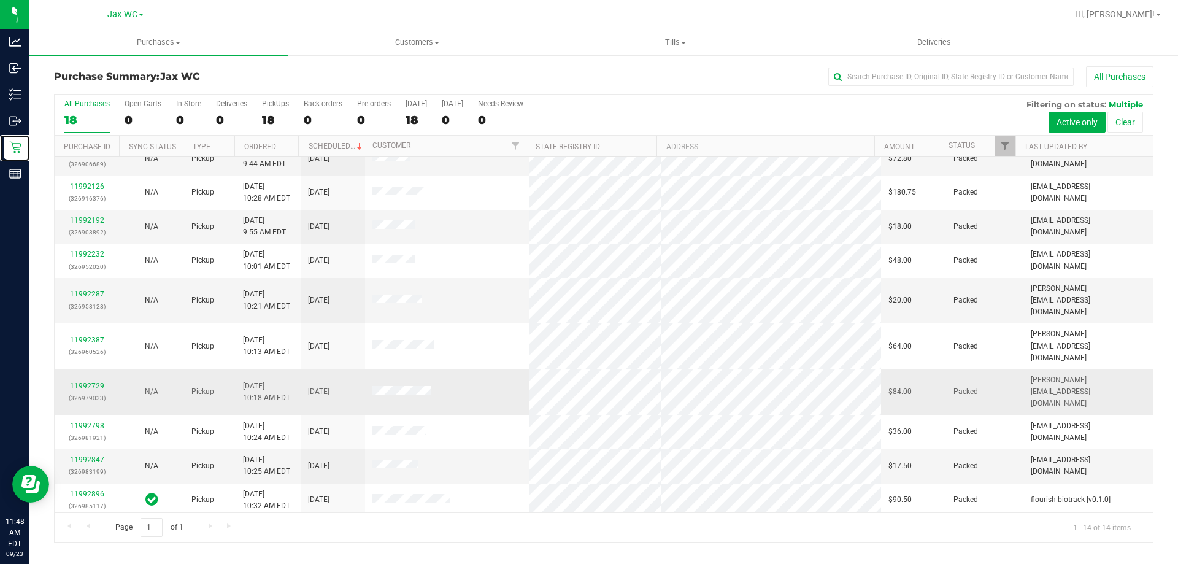
scroll to position [120, 0]
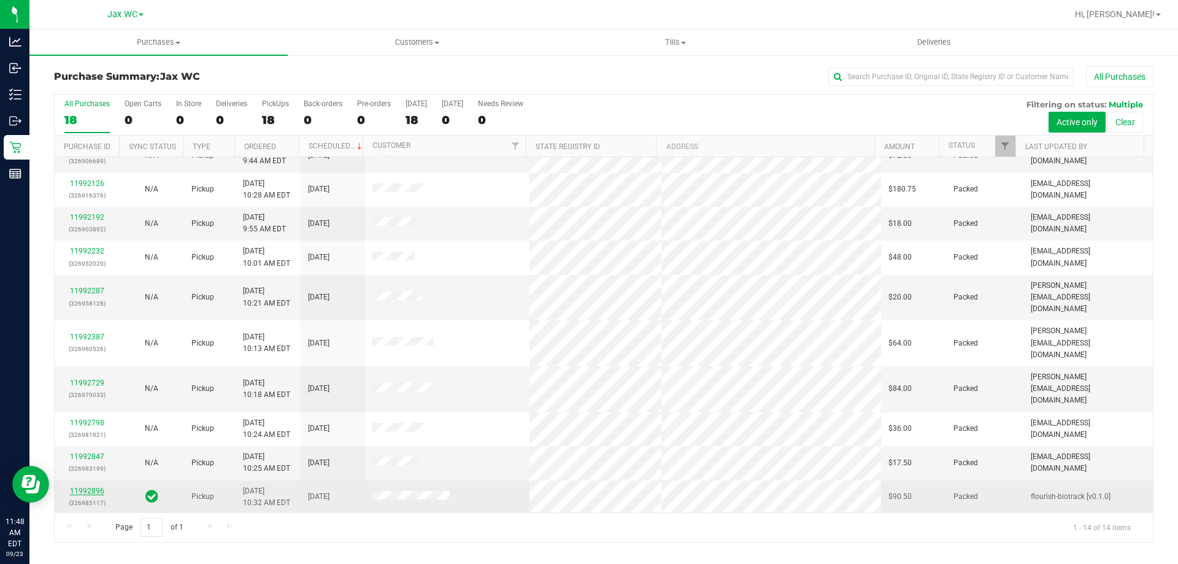
click at [94, 486] on link "11992896" at bounding box center [87, 490] width 34 height 9
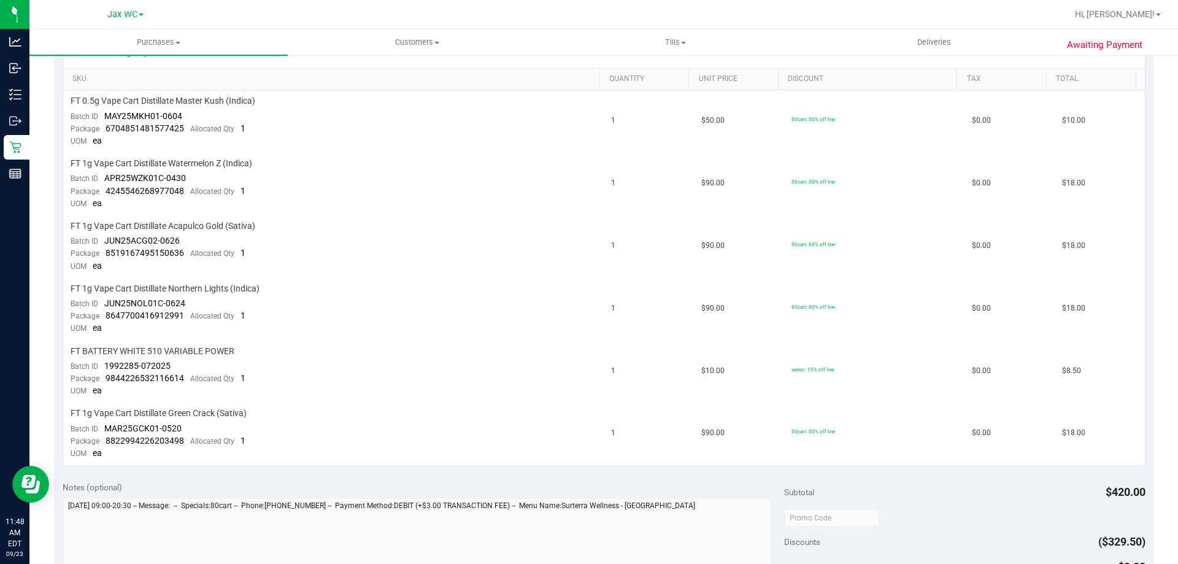
scroll to position [552, 0]
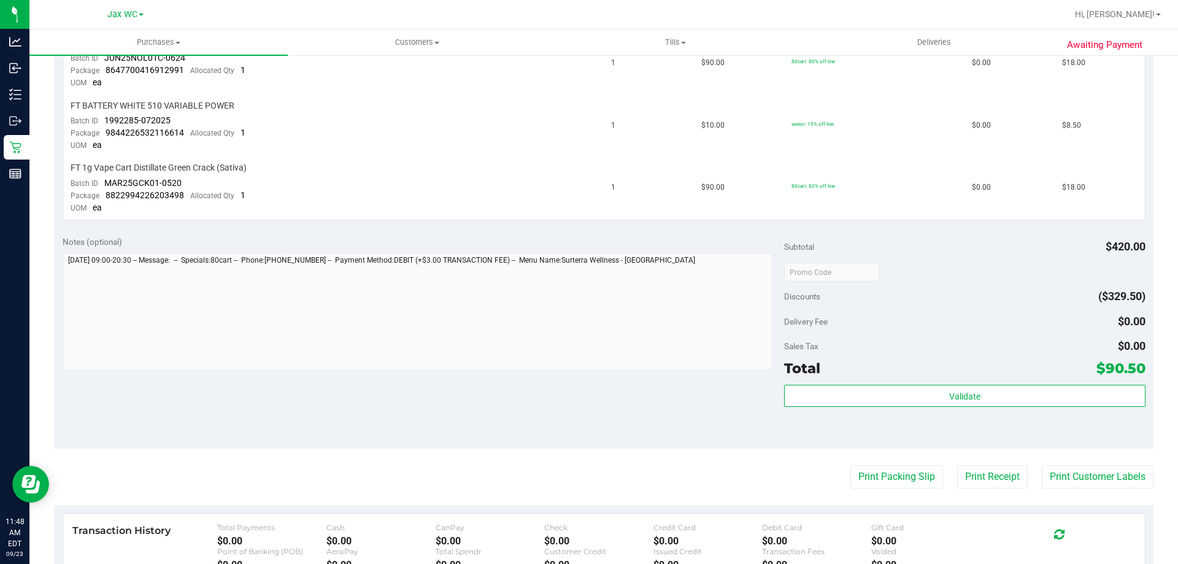
drag, startPoint x: 1087, startPoint y: 480, endPoint x: 908, endPoint y: 524, distance: 184.3
click at [915, 532] on purchase-details "Back Send Back to Created Cancel Purchase View Profile # 11992896 BioTrack ID: …" at bounding box center [603, 124] width 1099 height 1220
click at [888, 481] on button "Print Packing Slip" at bounding box center [896, 476] width 93 height 23
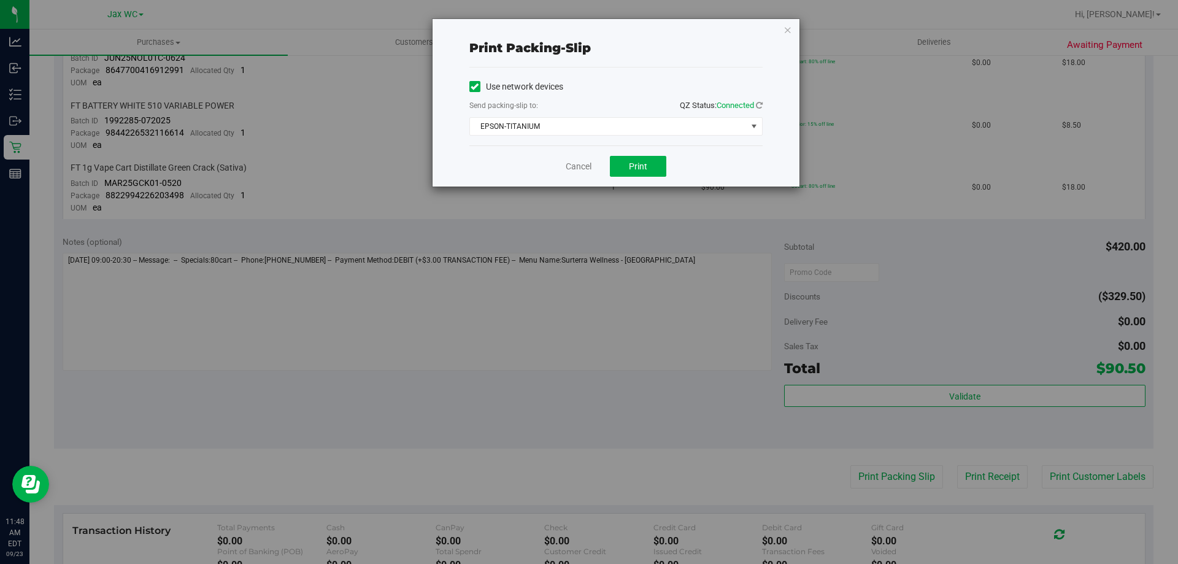
click at [635, 177] on div "Cancel Print" at bounding box center [615, 165] width 293 height 41
click at [635, 164] on span "Print" at bounding box center [638, 166] width 18 height 10
click at [786, 29] on icon "button" at bounding box center [787, 29] width 9 height 15
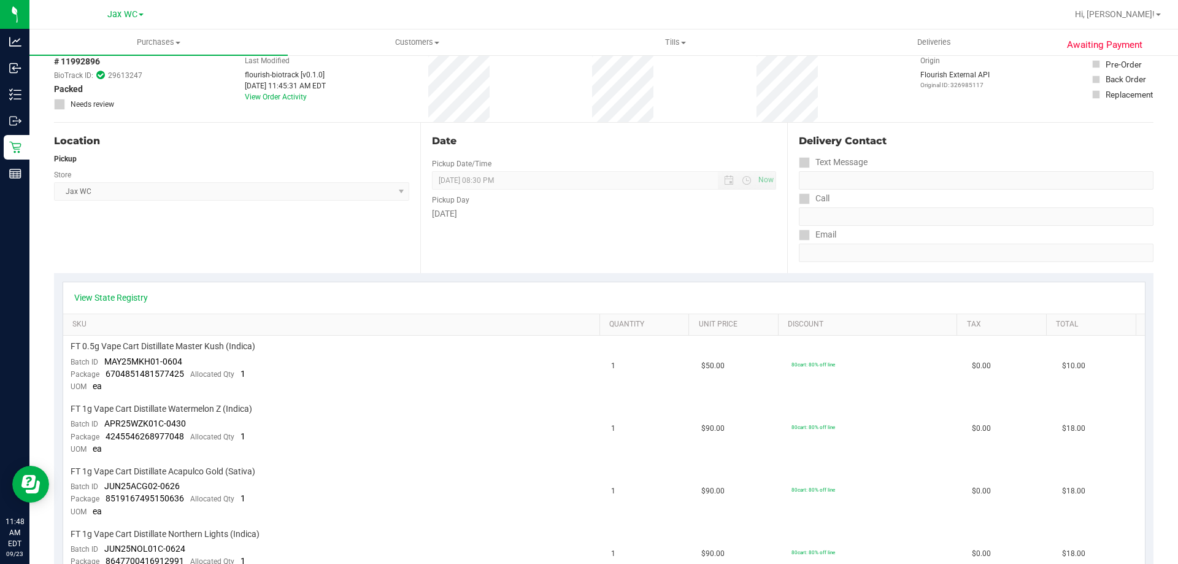
scroll to position [0, 0]
